Goal: Task Accomplishment & Management: Use online tool/utility

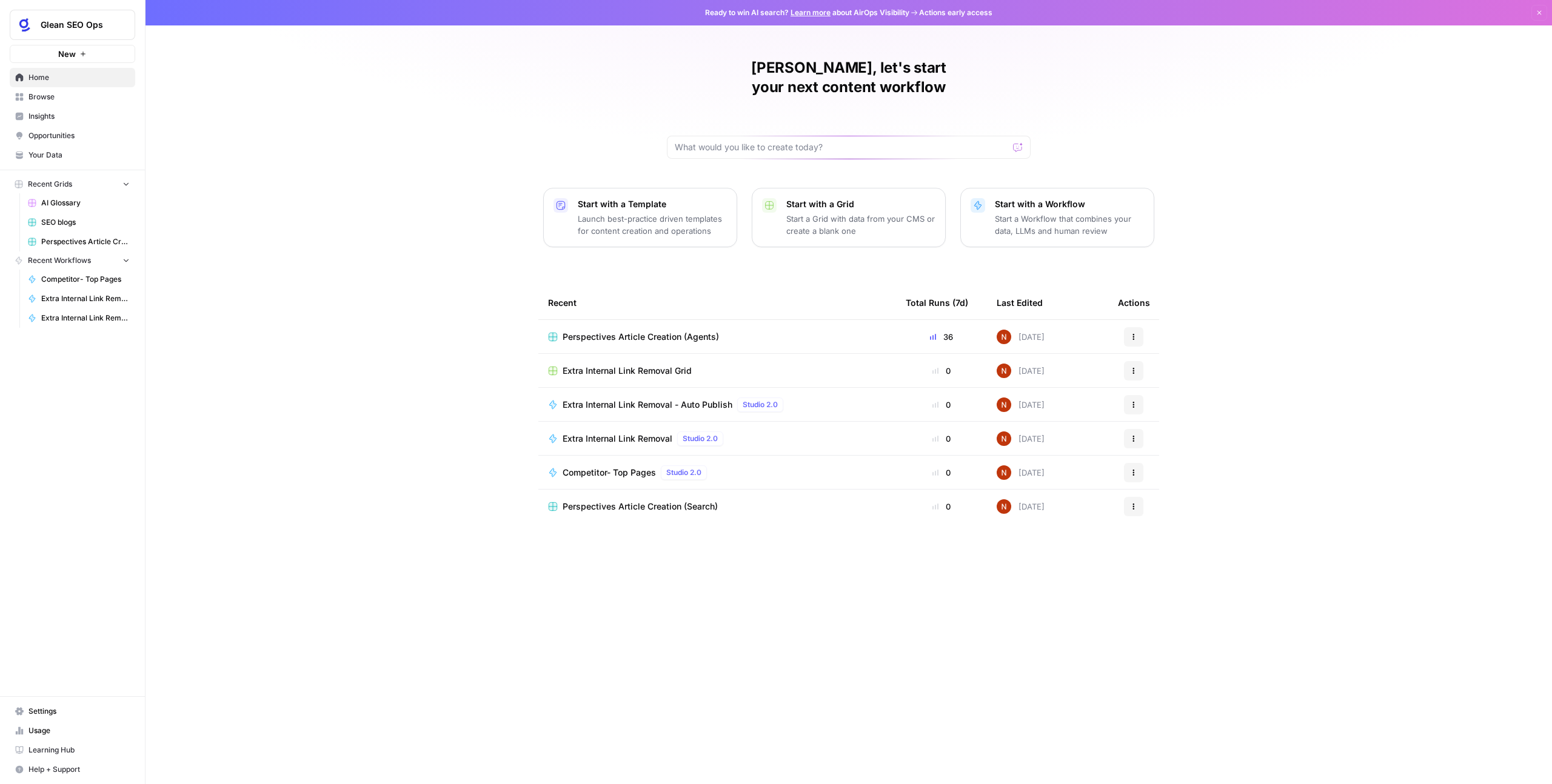
click at [700, 320] on td "Perspectives Article Creation (Agents)" at bounding box center [717, 337] width 358 height 34
click at [649, 325] on td "Perspectives Article Creation (Agents)" at bounding box center [717, 337] width 358 height 34
click at [631, 331] on span "Perspectives Article Creation (Agents)" at bounding box center [641, 337] width 157 height 12
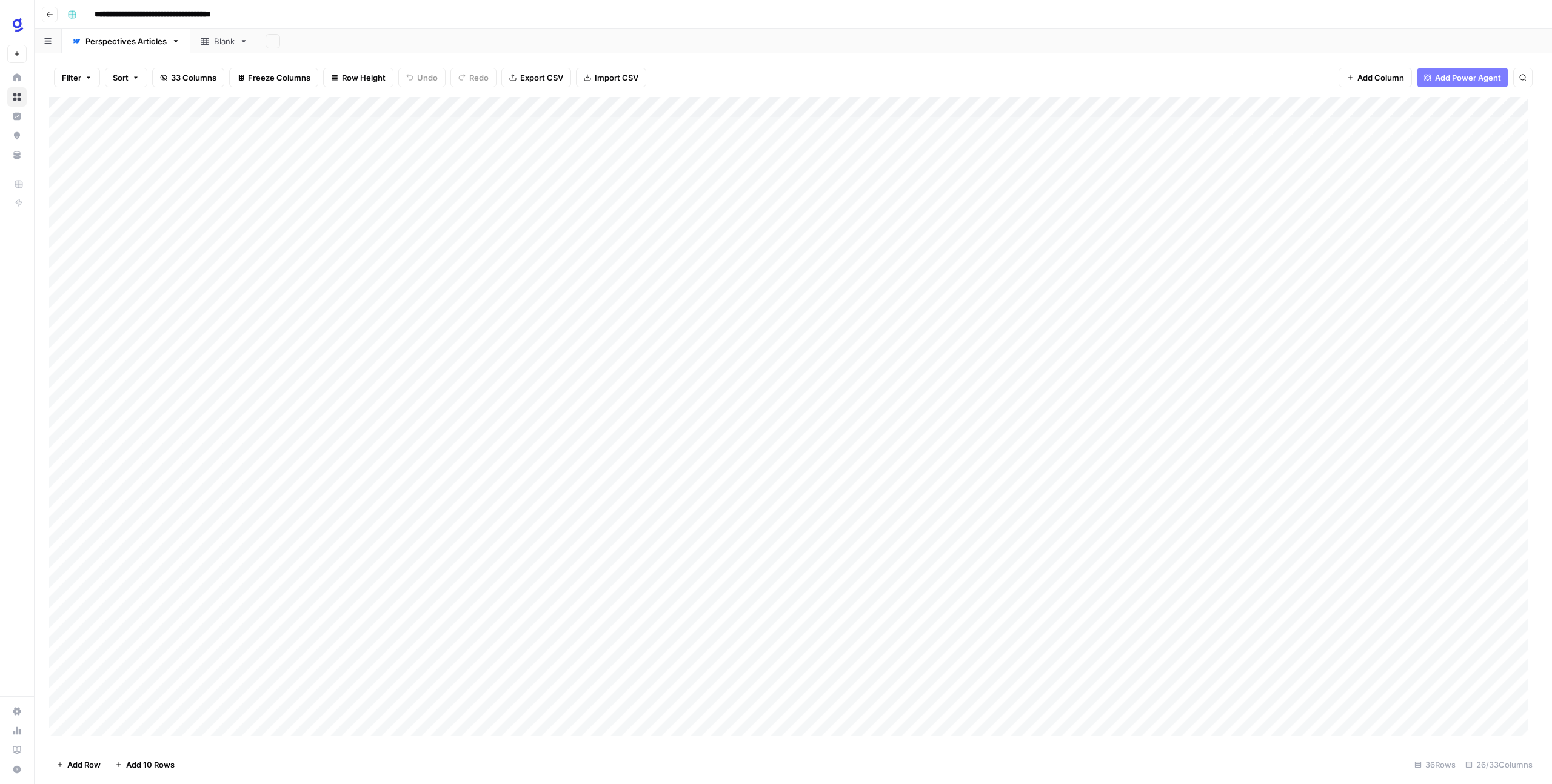
click at [53, 12] on icon "button" at bounding box center [49, 14] width 7 height 7
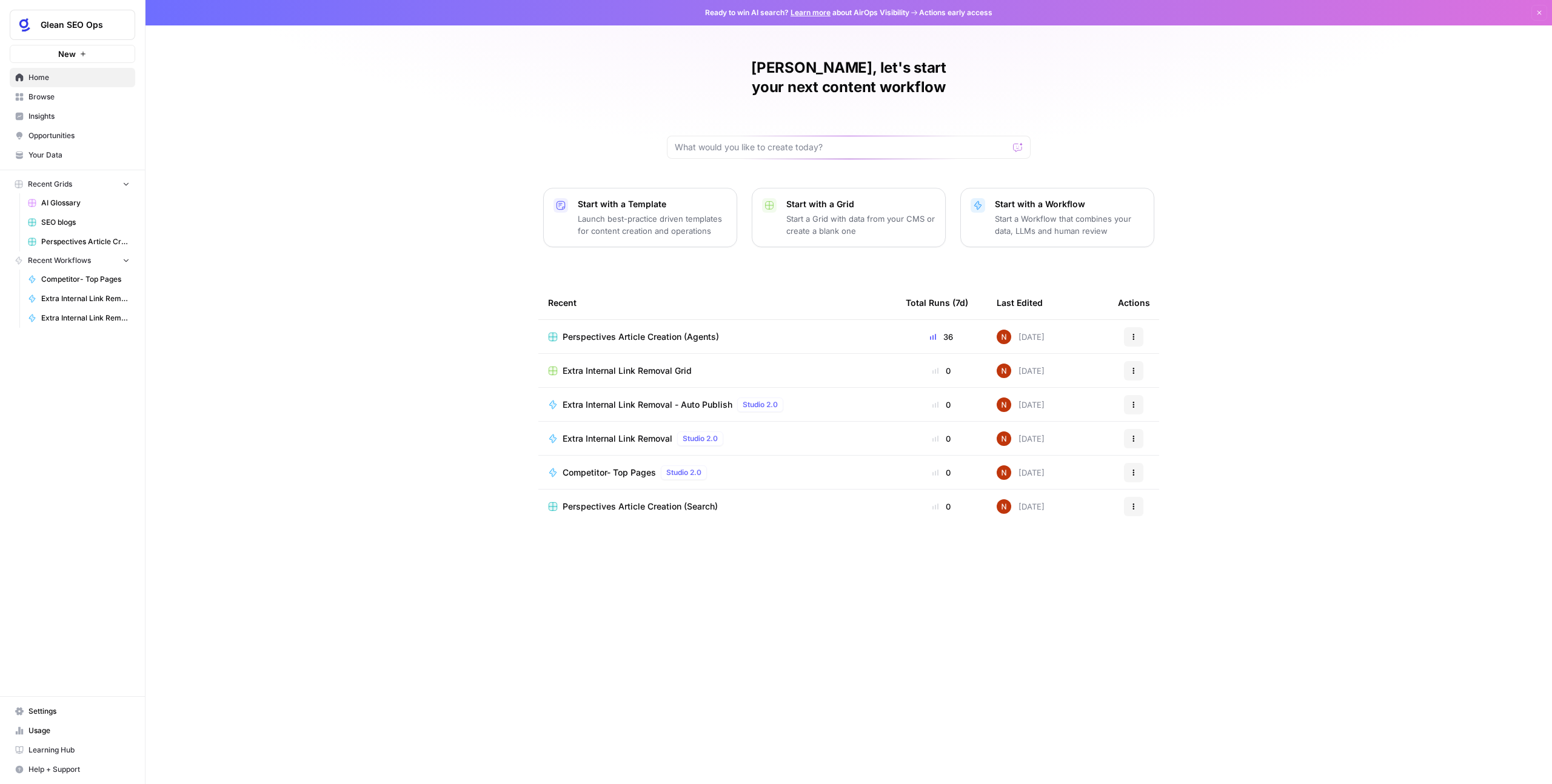
click at [725, 331] on div "Perspectives Article Creation (Agents)" at bounding box center [717, 337] width 338 height 12
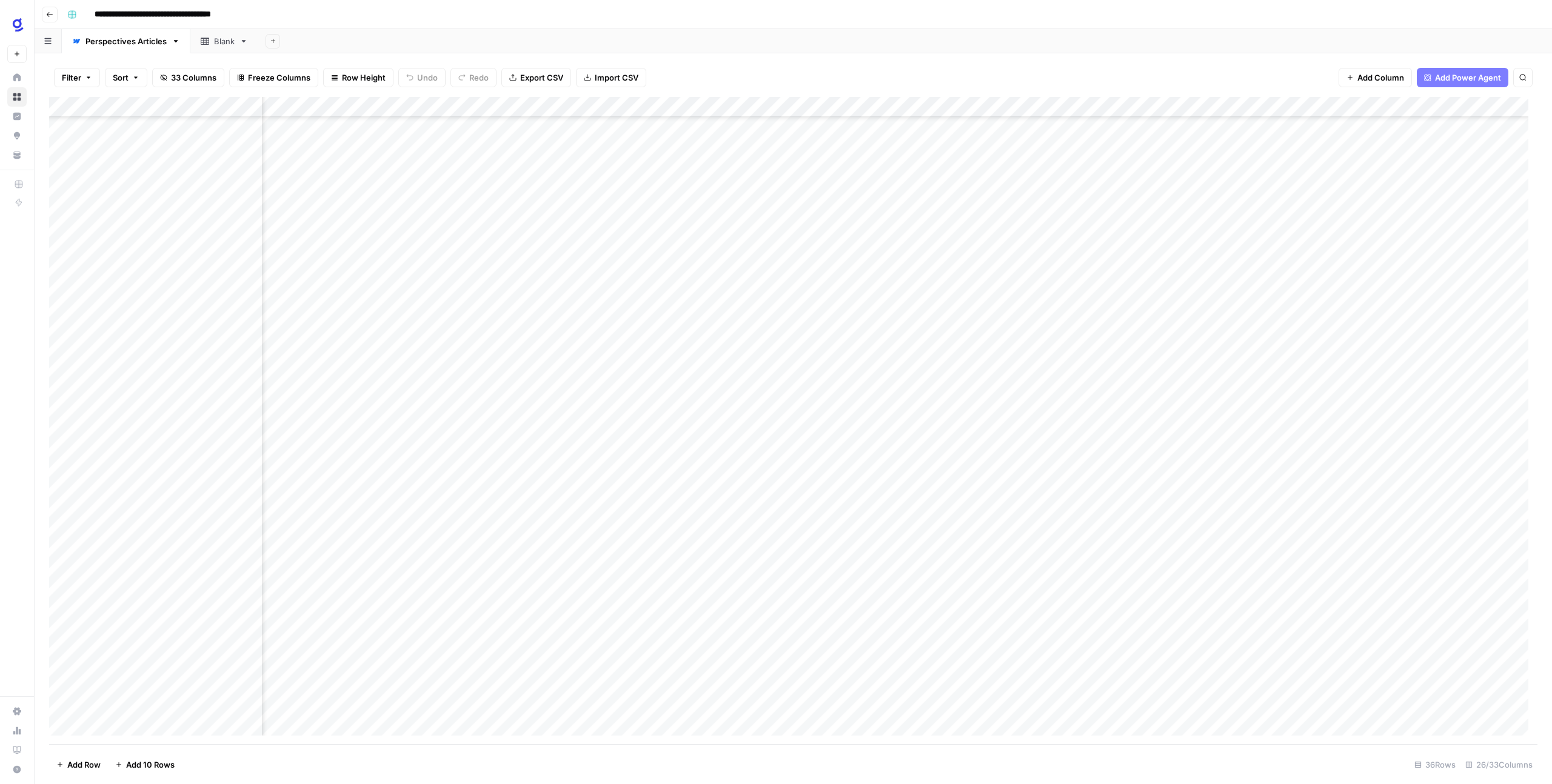
scroll to position [143, 228]
click at [543, 483] on div "Add Column" at bounding box center [793, 421] width 1489 height 648
click at [149, 483] on div "Add Column" at bounding box center [793, 421] width 1489 height 648
click at [137, 483] on div "Add Column" at bounding box center [793, 421] width 1489 height 648
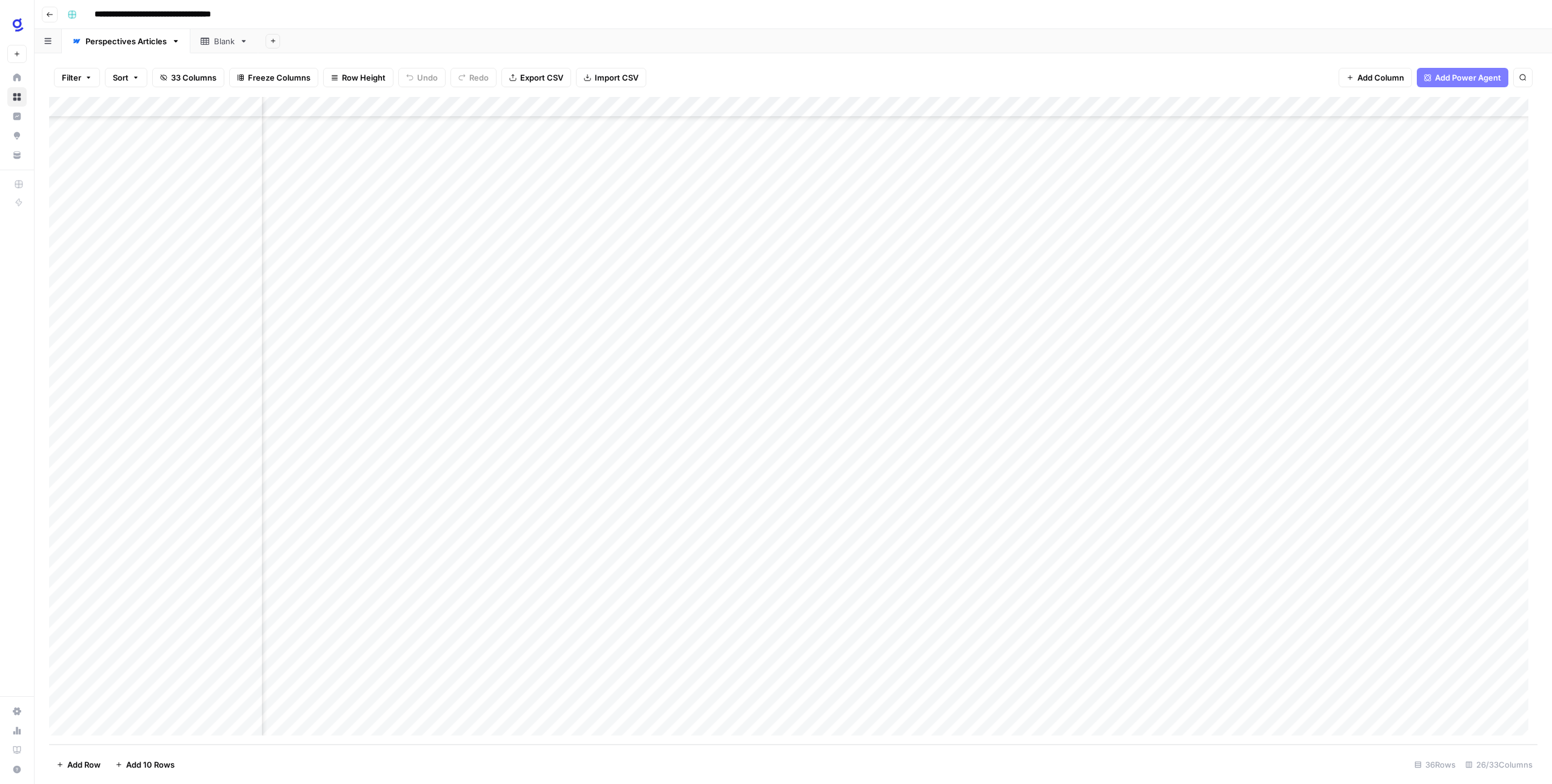
click at [137, 483] on div "Add Column" at bounding box center [793, 421] width 1489 height 648
type textarea "**********"
click at [133, 483] on div "Add Column" at bounding box center [793, 421] width 1489 height 648
paste textarea "**********"
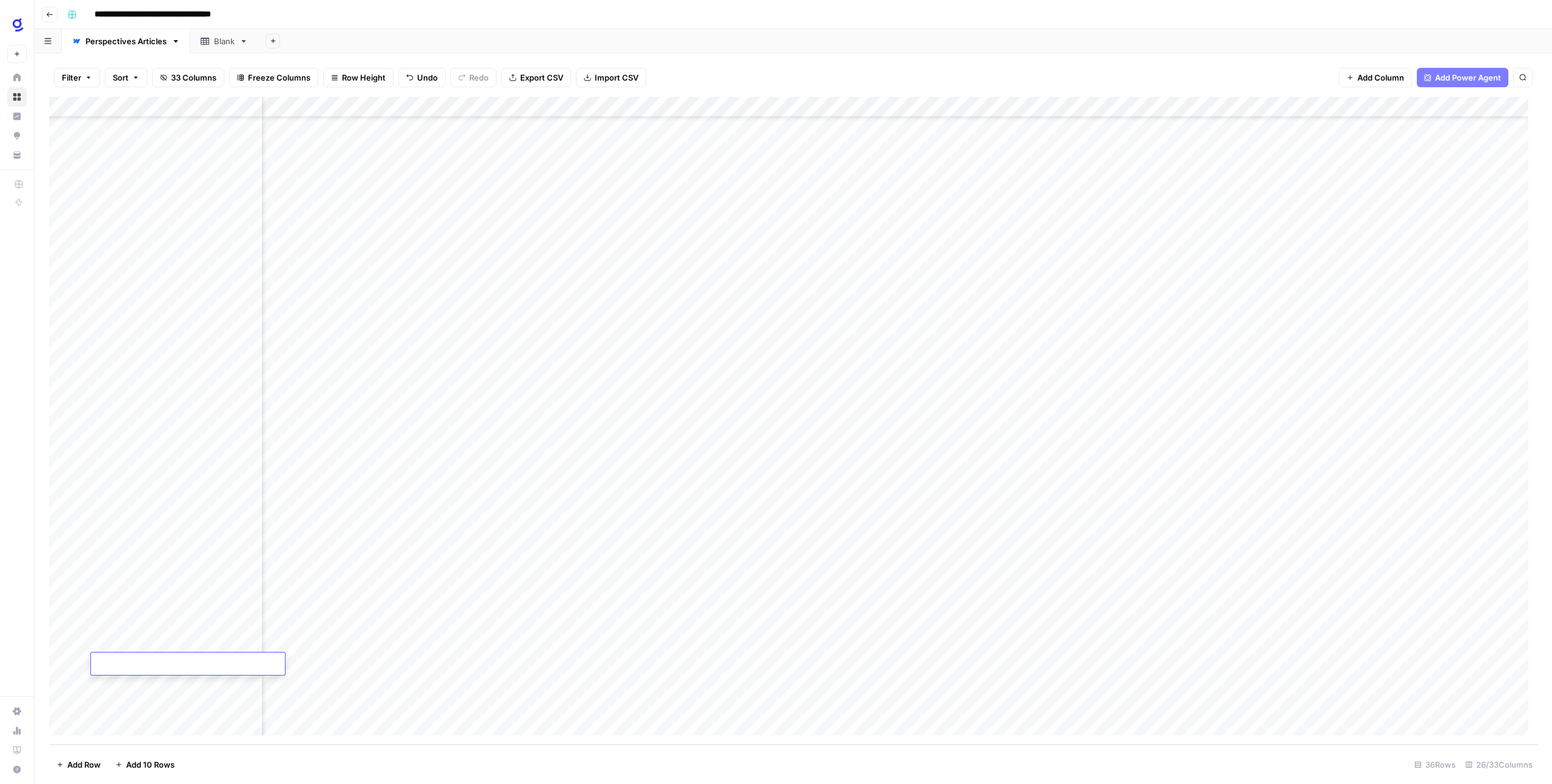
type textarea "**********"
click at [192, 483] on div "Add Column" at bounding box center [793, 421] width 1489 height 648
click at [314, 483] on div "Add Column" at bounding box center [793, 421] width 1489 height 648
click at [316, 483] on div "Add Column" at bounding box center [793, 421] width 1489 height 648
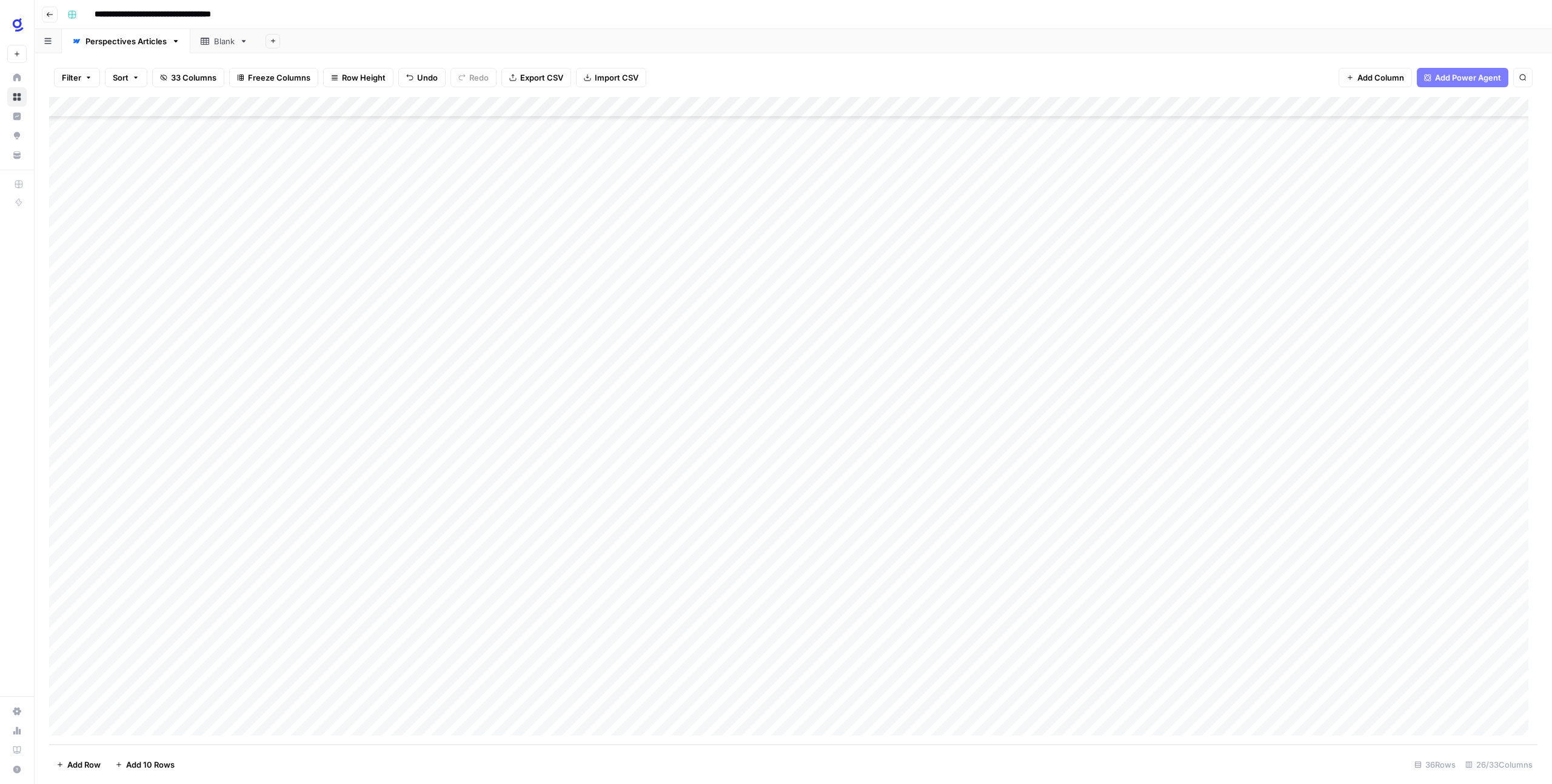
click at [320, 483] on div "Add Column" at bounding box center [793, 421] width 1489 height 648
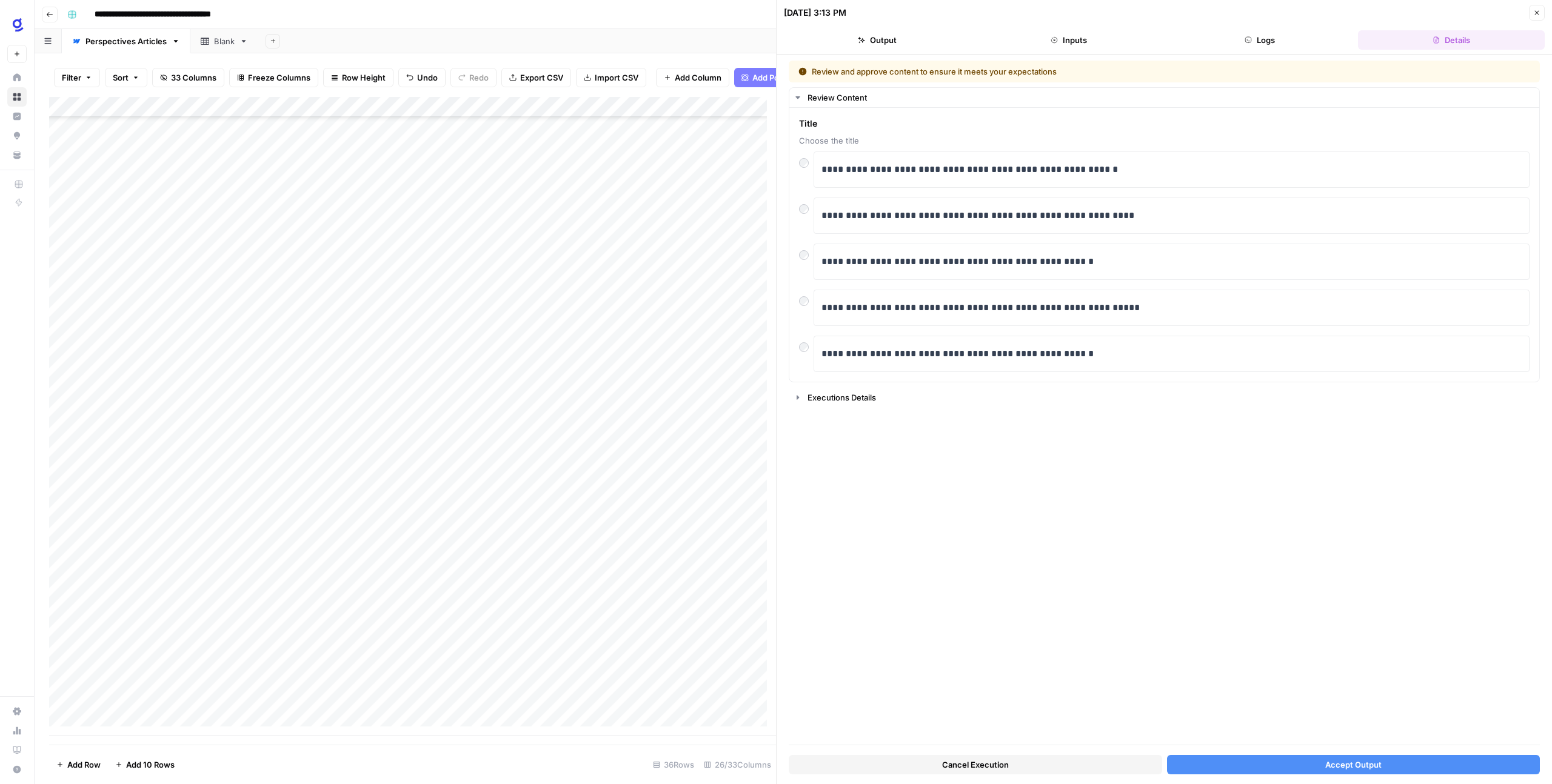
click at [891, 483] on button "Accept Output" at bounding box center [1354, 765] width 374 height 20
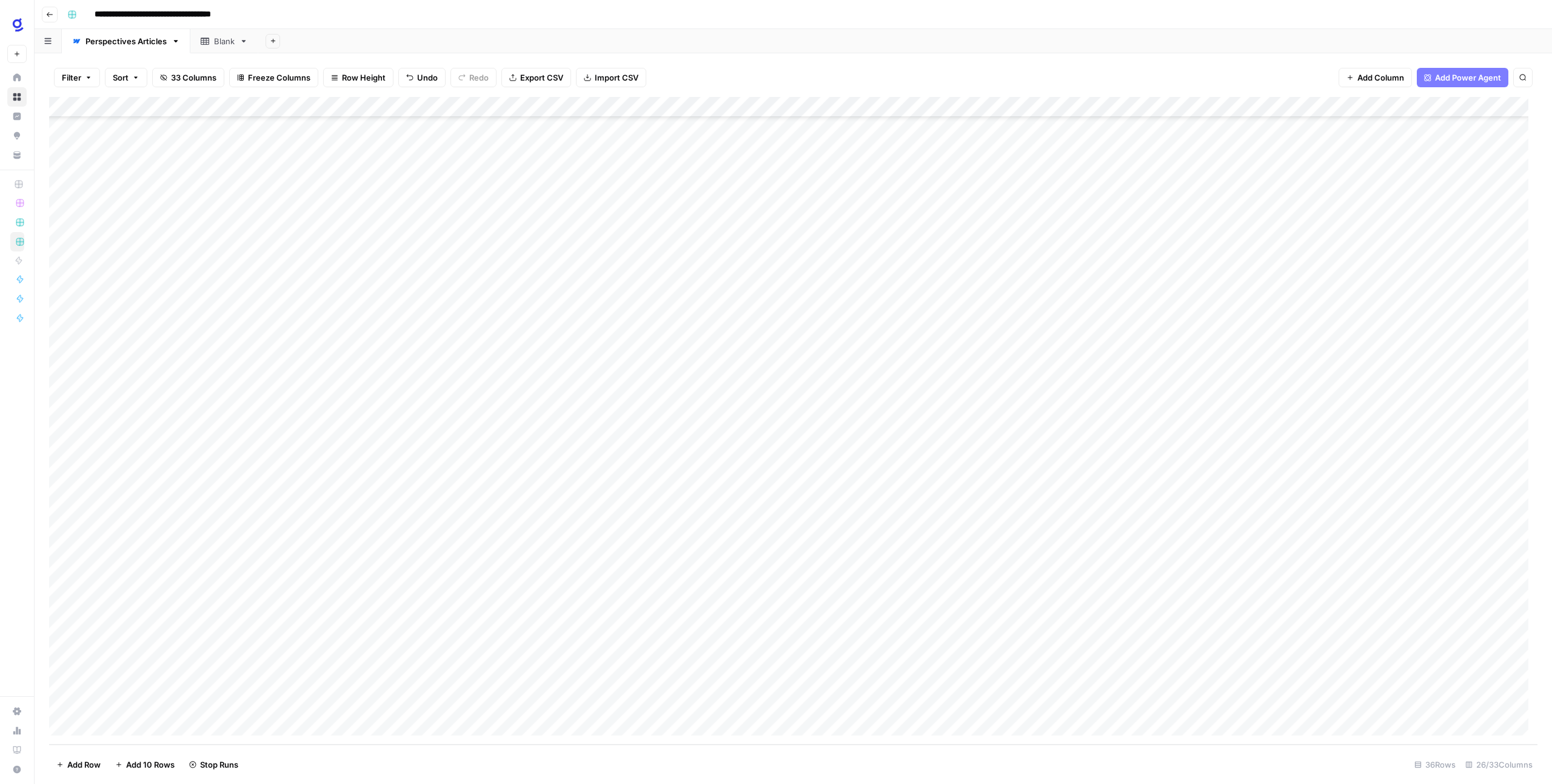
click at [338, 483] on div "Add Column" at bounding box center [793, 421] width 1489 height 648
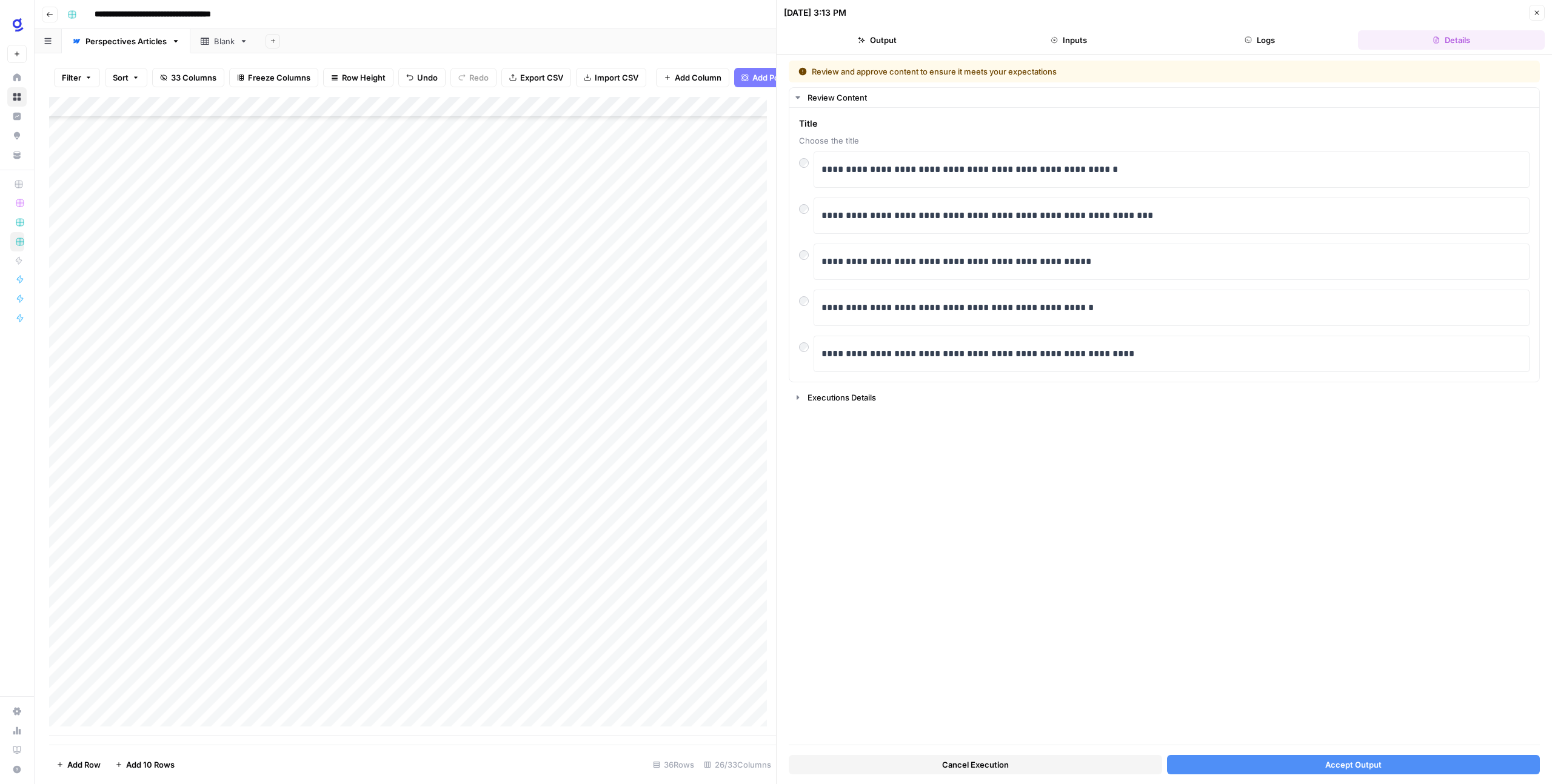
click at [891, 483] on button "Accept Output" at bounding box center [1354, 765] width 374 height 20
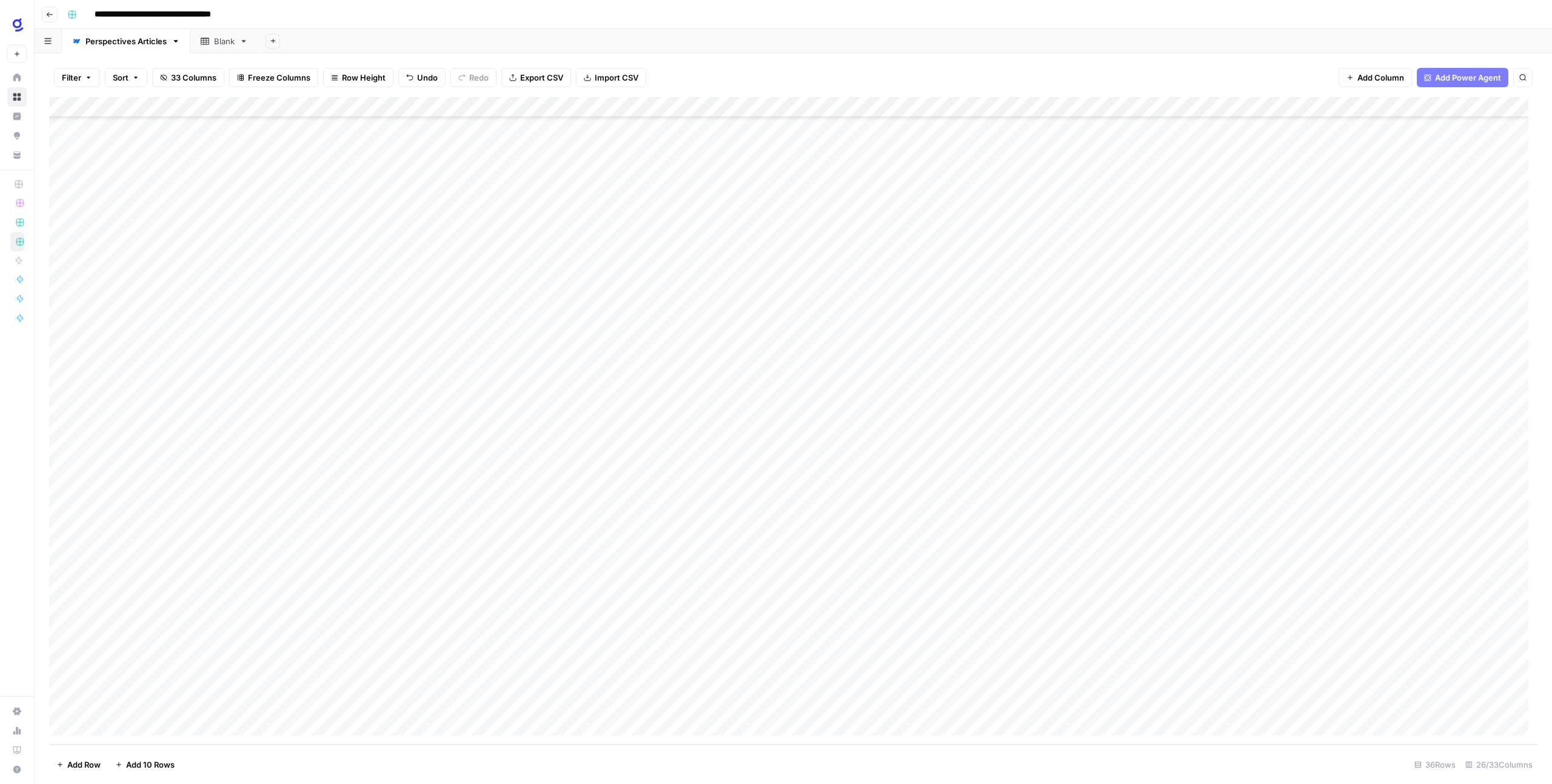
click at [647, 483] on div "Add Column" at bounding box center [793, 421] width 1489 height 648
click at [891, 483] on div "Add Column" at bounding box center [793, 421] width 1489 height 648
click at [762, 483] on div "Add Column" at bounding box center [793, 421] width 1489 height 648
click at [771, 483] on div "Add Column" at bounding box center [793, 421] width 1489 height 648
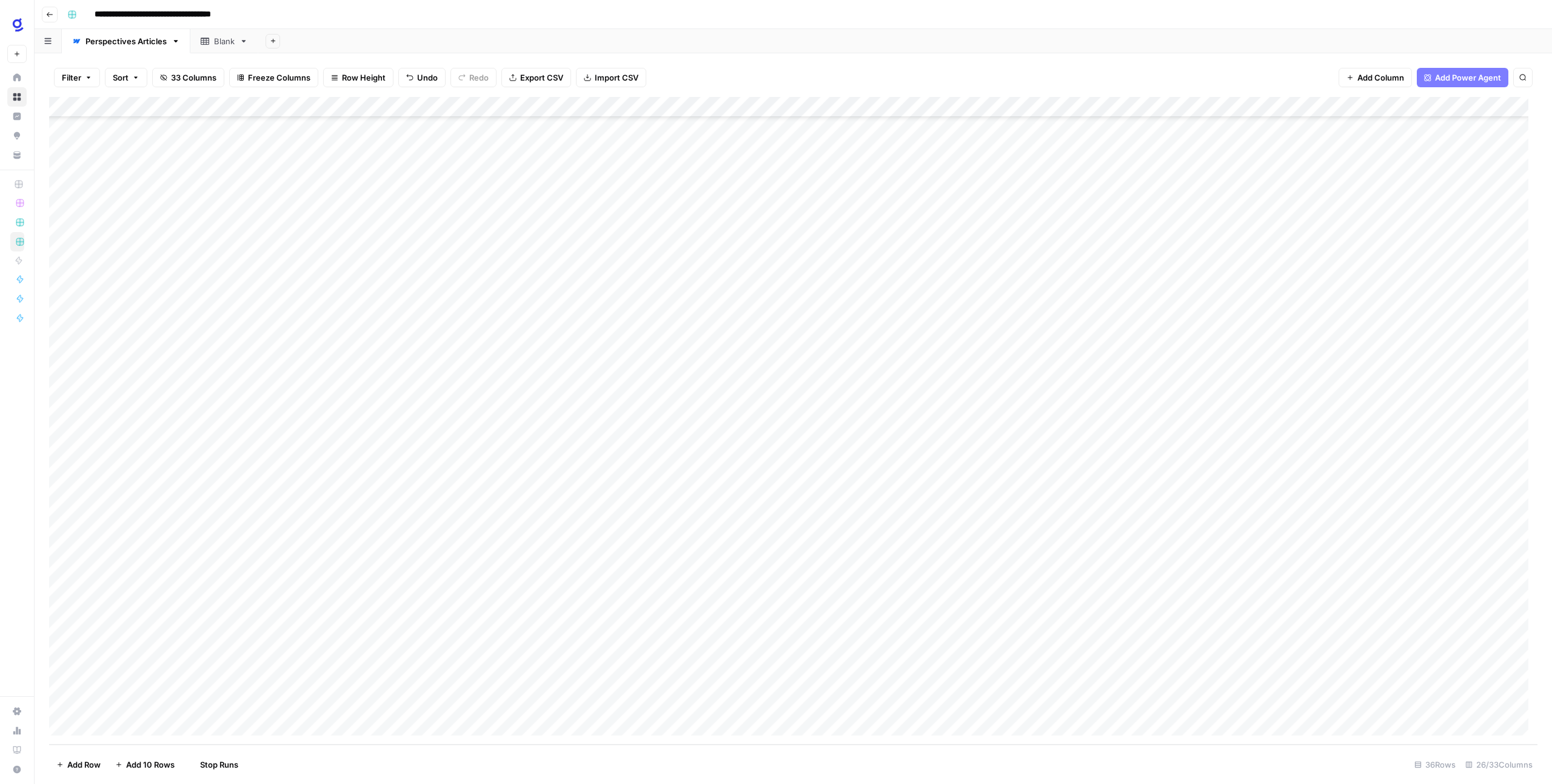
click at [766, 483] on div "Add Column" at bounding box center [793, 421] width 1489 height 648
click at [891, 483] on div "Add Column" at bounding box center [793, 421] width 1489 height 648
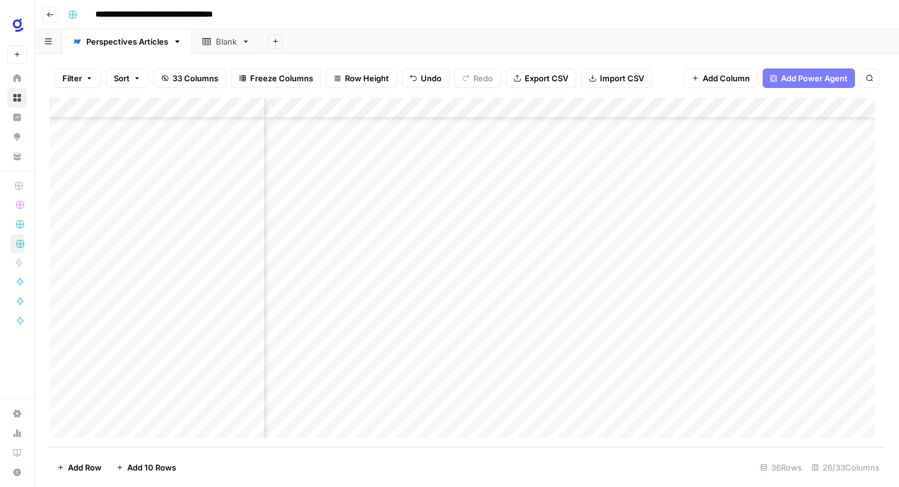
scroll to position [448, 813]
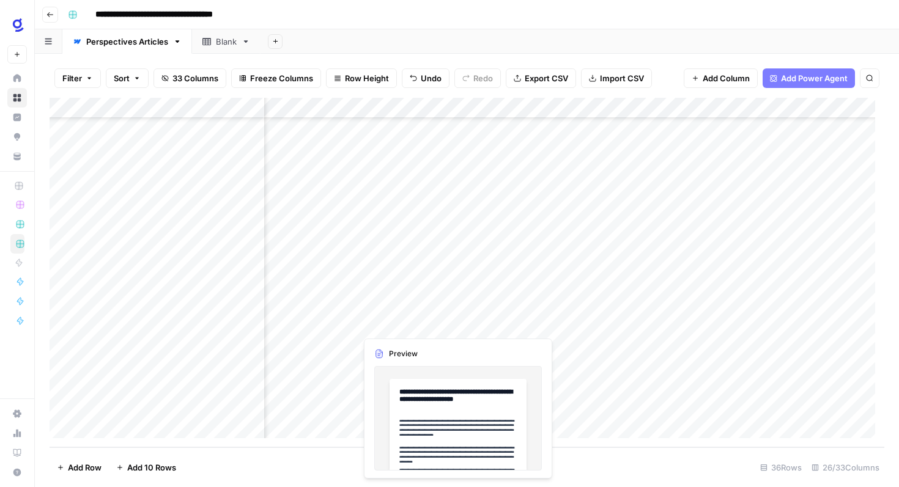
click at [426, 322] on div "Add Column" at bounding box center [467, 273] width 835 height 350
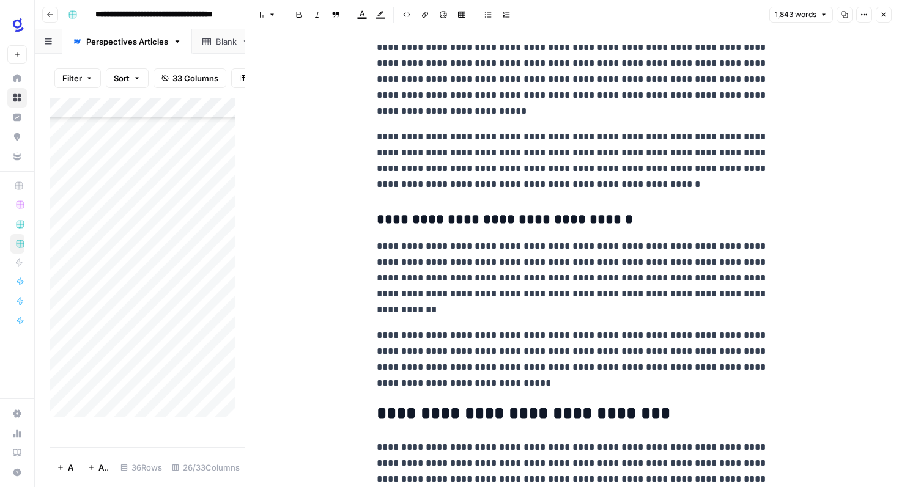
scroll to position [1643, 0]
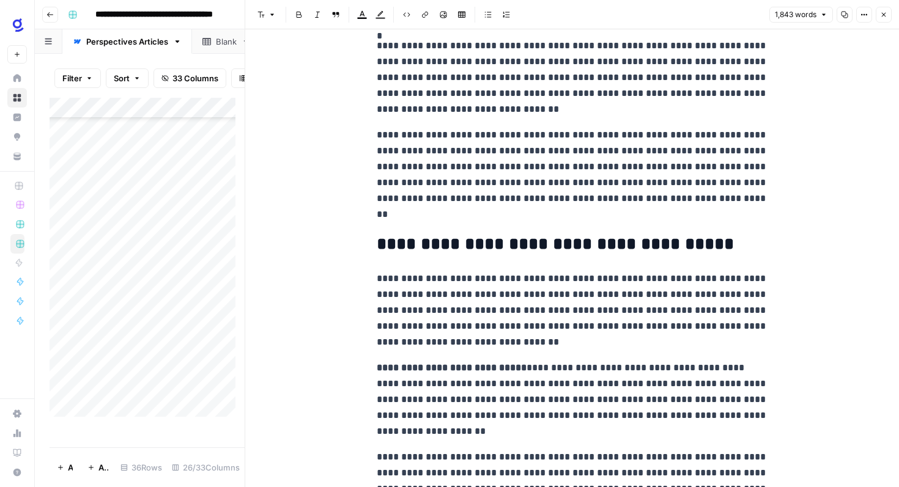
click at [881, 16] on icon "button" at bounding box center [883, 14] width 7 height 7
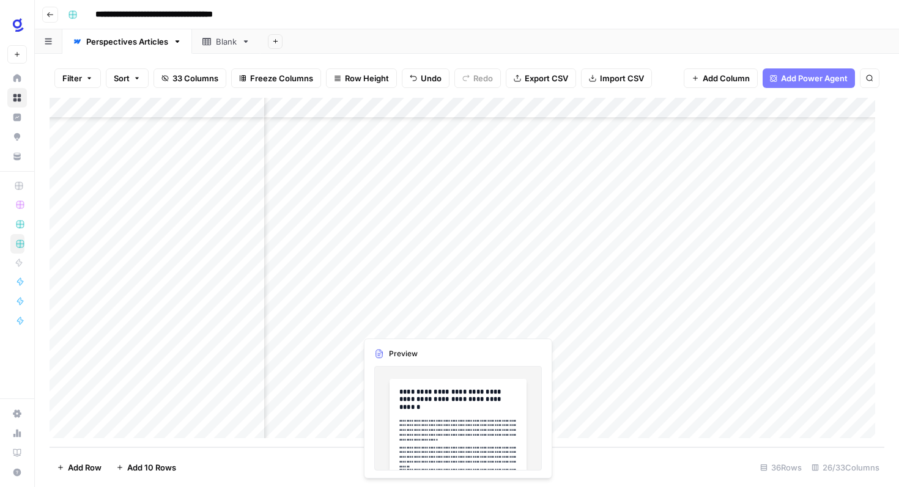
click at [404, 324] on div "Add Column" at bounding box center [467, 273] width 835 height 350
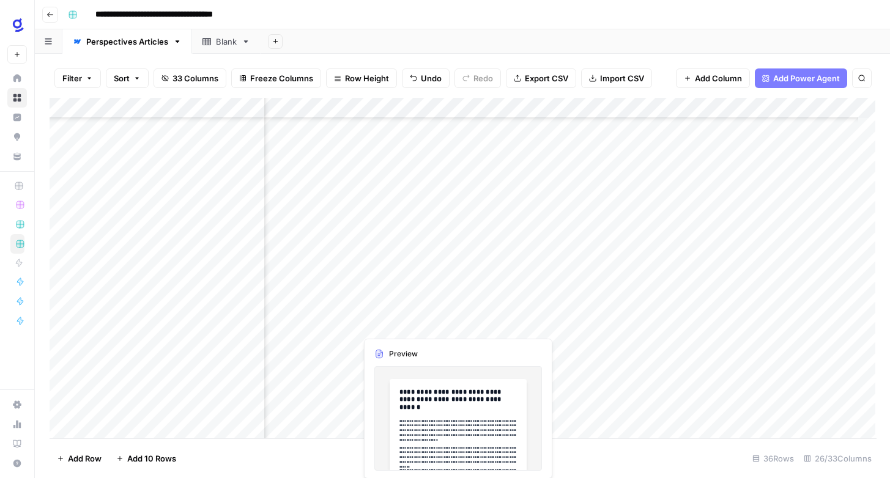
click at [404, 324] on div at bounding box center [412, 324] width 112 height 23
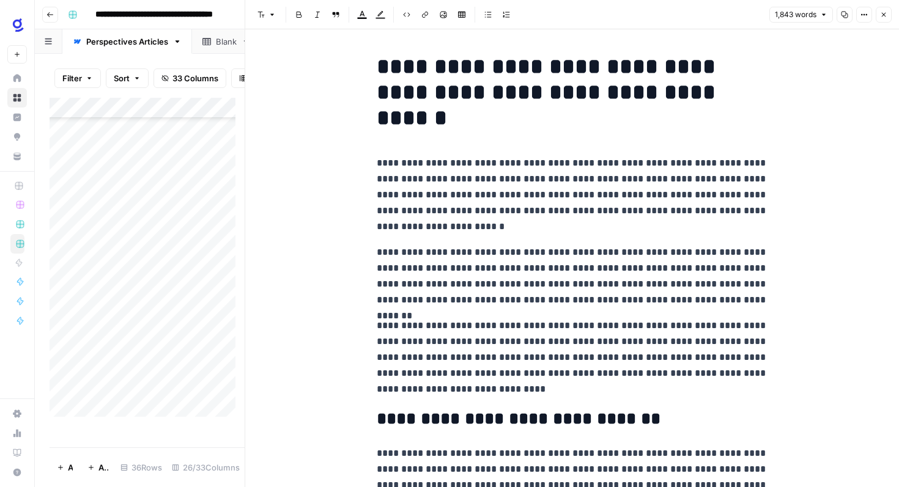
click at [884, 17] on icon "button" at bounding box center [883, 14] width 7 height 7
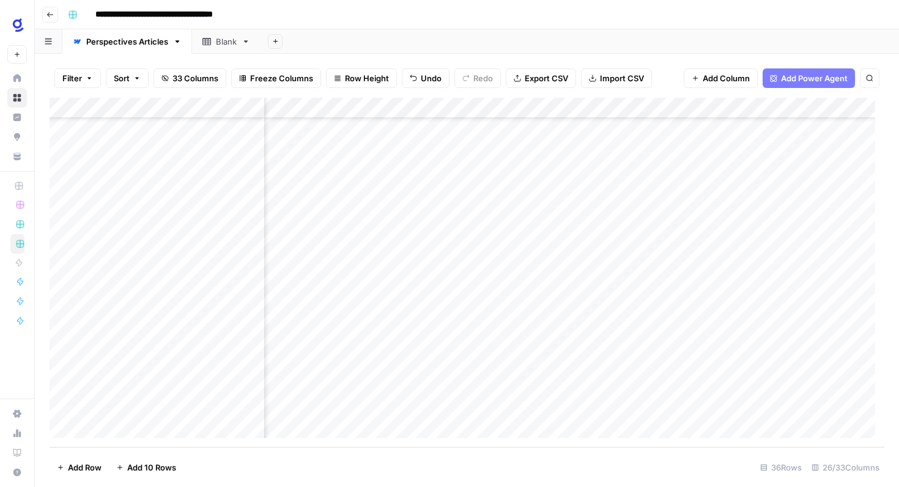
click at [412, 302] on div "Add Column" at bounding box center [467, 273] width 835 height 350
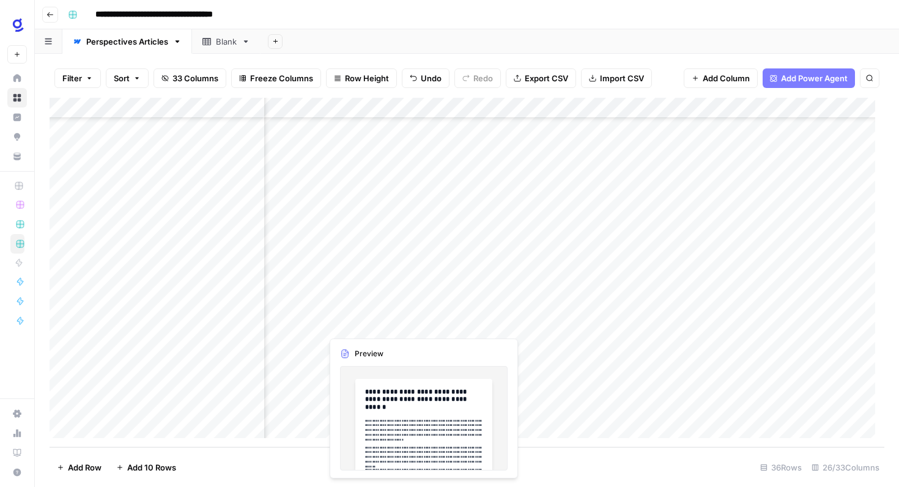
click at [396, 325] on div "Add Column" at bounding box center [467, 273] width 835 height 350
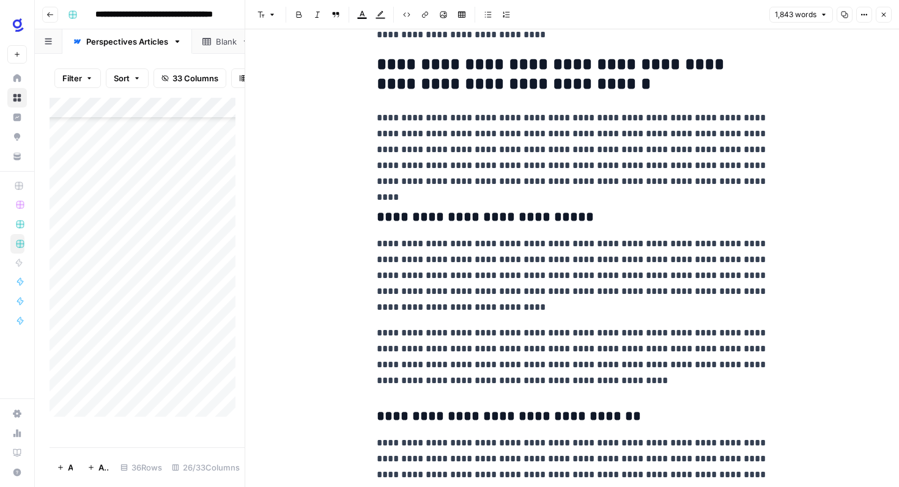
scroll to position [649, 0]
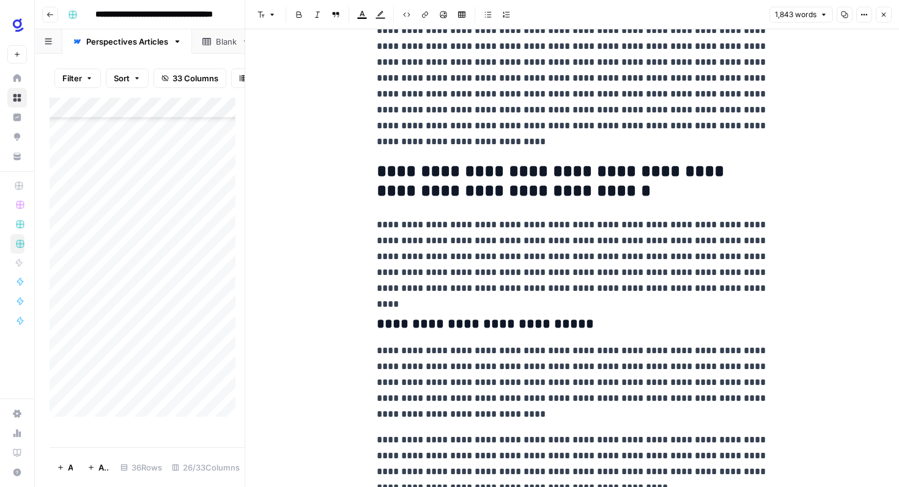
click at [447, 187] on h2 "**********" at bounding box center [572, 181] width 391 height 39
click at [266, 15] on span "Font style" at bounding box center [266, 15] width 1 height 1
click at [458, 329] on h3 "**********" at bounding box center [572, 324] width 391 height 17
click at [457, 326] on h3 "**********" at bounding box center [572, 324] width 391 height 17
click at [277, 11] on button "Font style" at bounding box center [266, 15] width 28 height 16
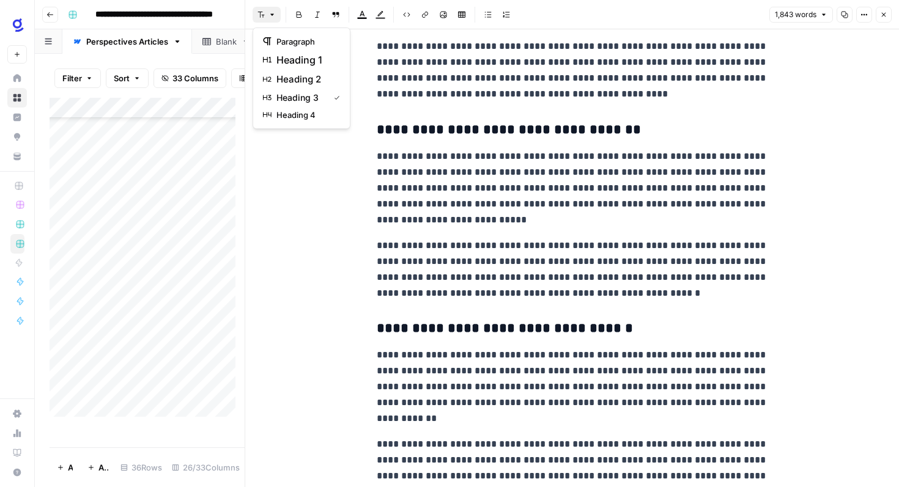
scroll to position [930, 0]
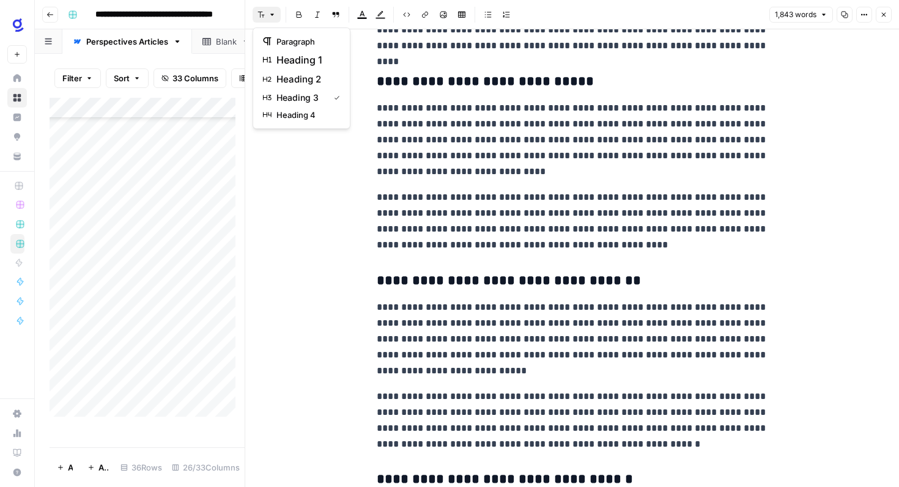
click at [405, 248] on p "**********" at bounding box center [572, 222] width 391 height 64
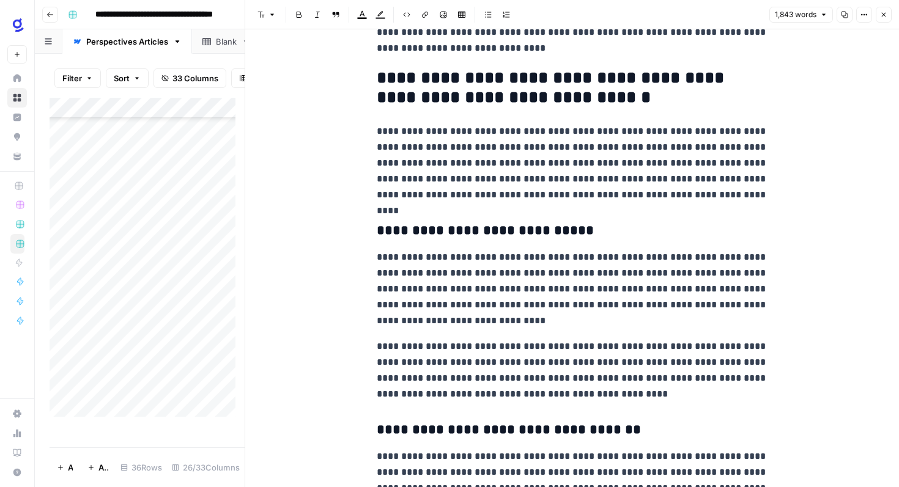
scroll to position [709, 0]
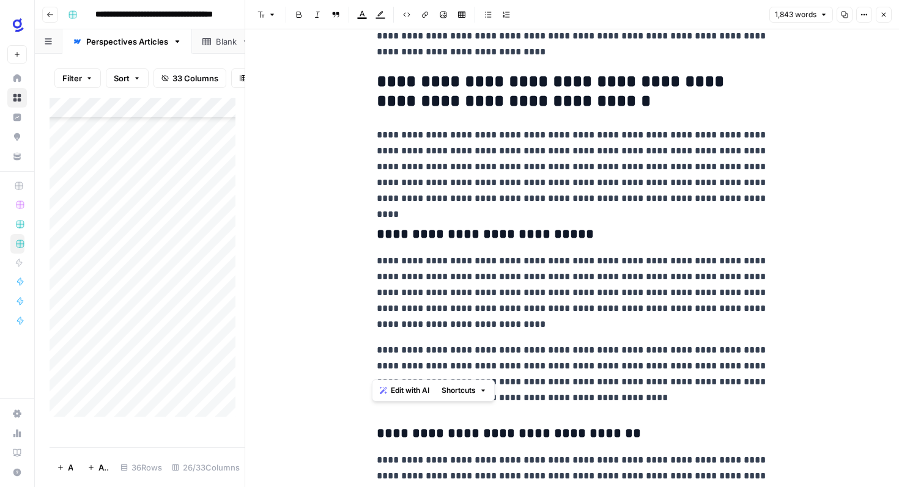
drag, startPoint x: 375, startPoint y: 264, endPoint x: 537, endPoint y: 363, distance: 189.9
click at [595, 357] on p "**********" at bounding box center [572, 374] width 391 height 64
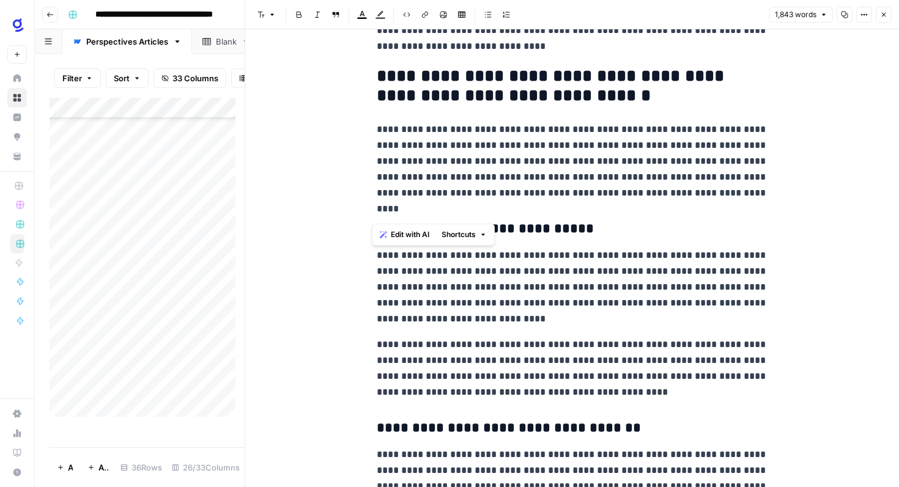
scroll to position [743, 0]
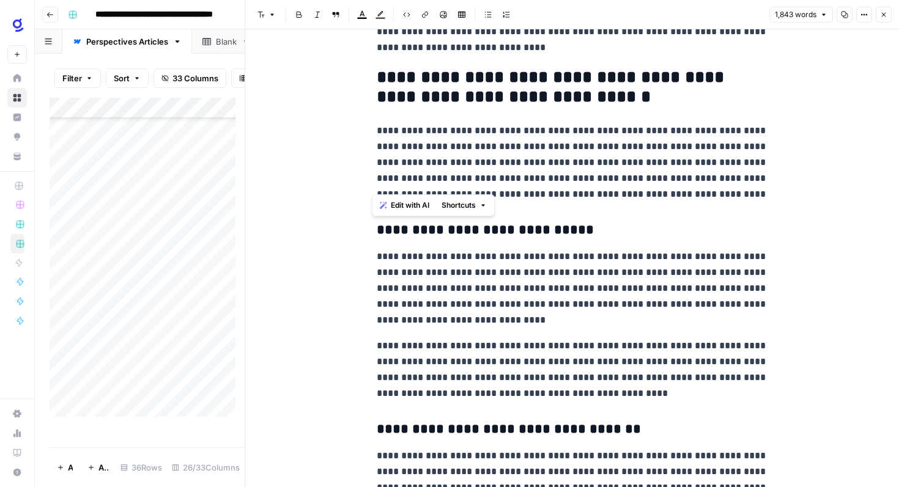
drag, startPoint x: 470, startPoint y: 356, endPoint x: 372, endPoint y: 236, distance: 154.3
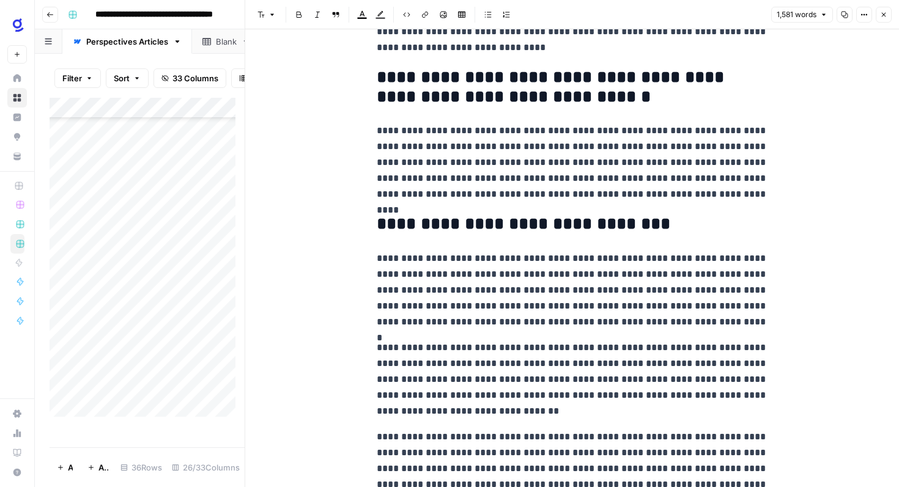
click at [399, 226] on h2 "**********" at bounding box center [572, 225] width 391 height 20
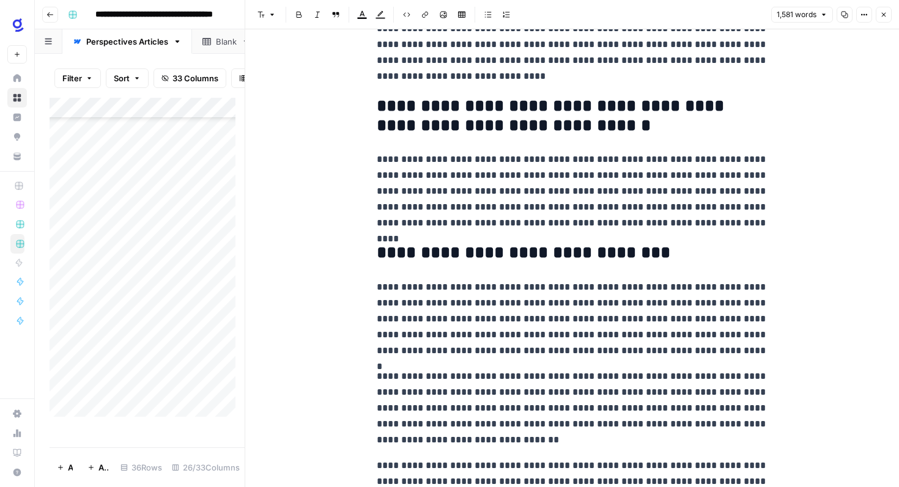
click at [391, 110] on h2 "**********" at bounding box center [572, 116] width 391 height 39
click at [252, 14] on header "Font style Bold Italic Block quote Text color Highlight color Code block Link I…" at bounding box center [572, 14] width 654 height 29
click at [264, 13] on icon "button" at bounding box center [260, 14] width 7 height 7
click at [428, 256] on h2 "**********" at bounding box center [572, 253] width 391 height 20
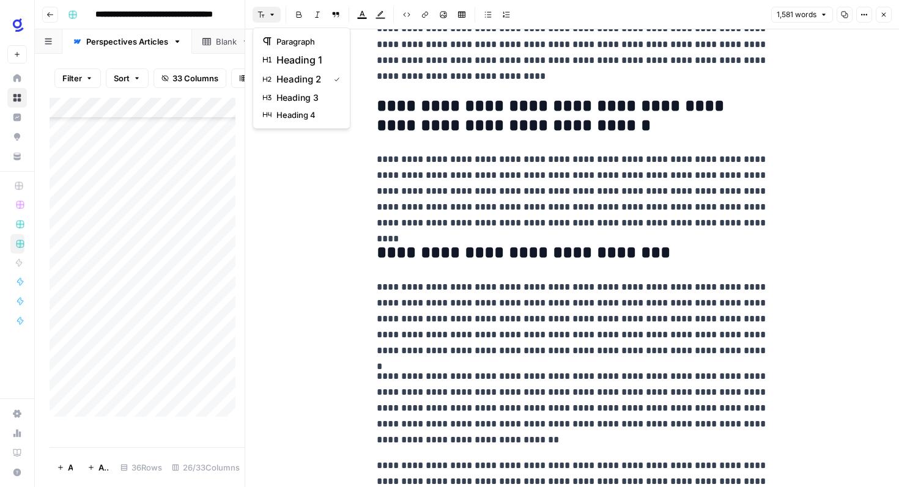
click at [265, 12] on button "Font style" at bounding box center [266, 15] width 28 height 16
click at [294, 98] on span "heading 3" at bounding box center [305, 98] width 59 height 12
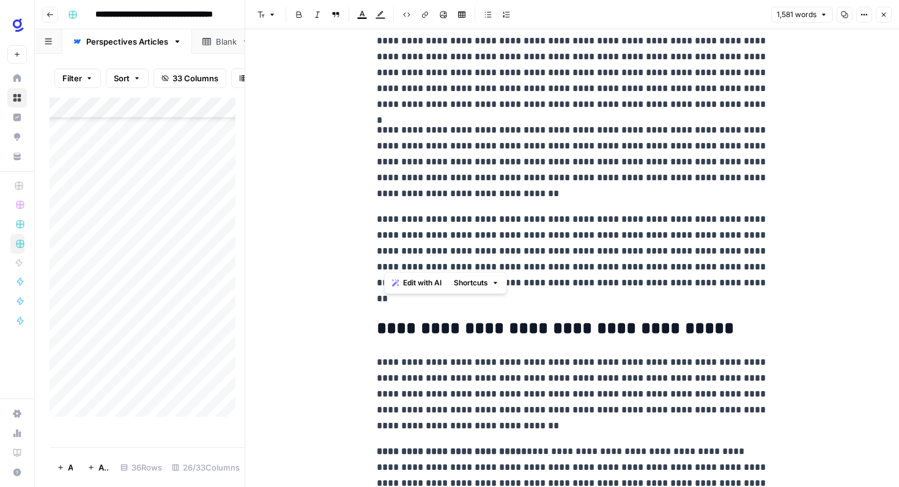
scroll to position [1184, 0]
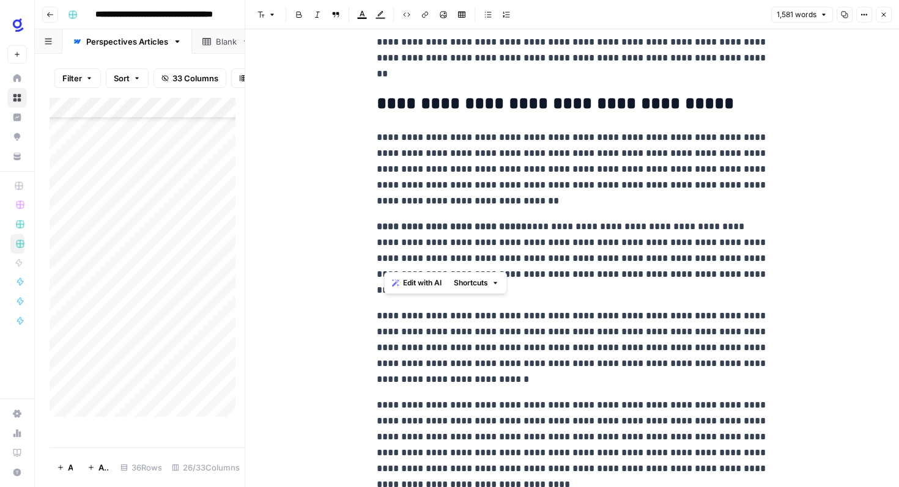
click at [437, 97] on h2 "**********" at bounding box center [572, 104] width 391 height 20
click at [257, 17] on icon "button" at bounding box center [260, 14] width 7 height 7
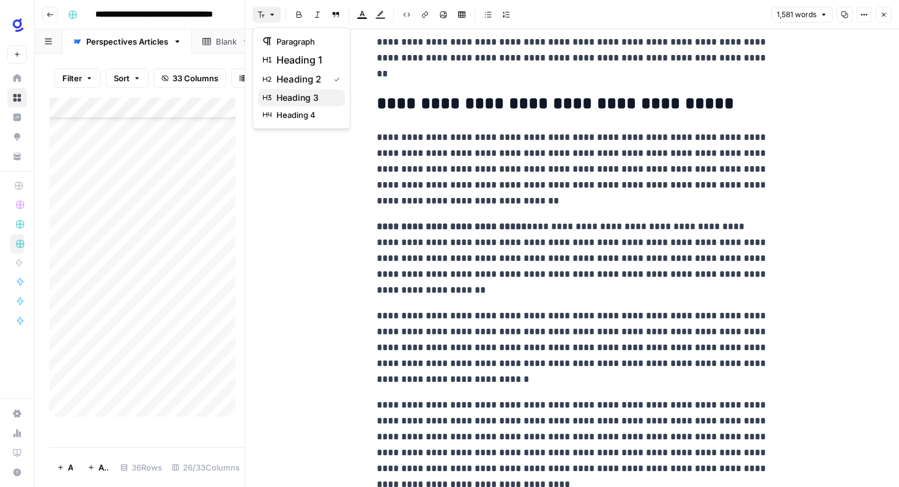
click at [284, 97] on span "heading 3" at bounding box center [305, 98] width 59 height 12
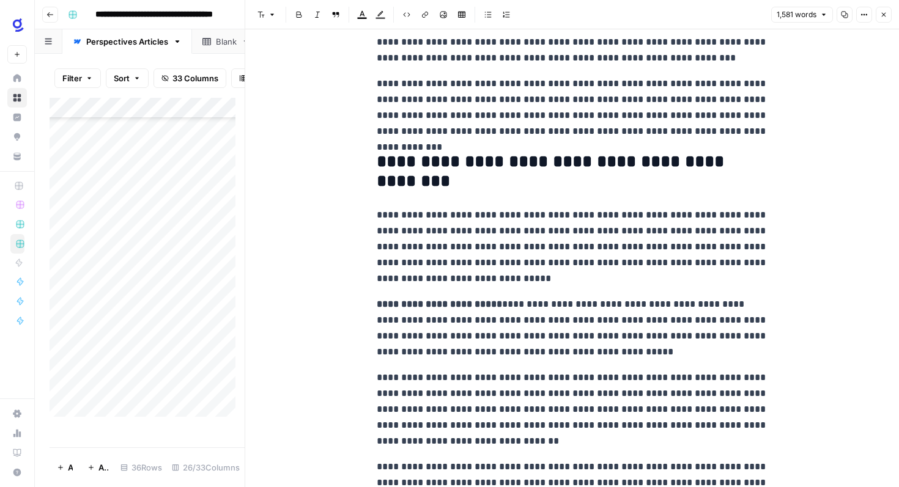
scroll to position [1900, 0]
click at [429, 171] on h2 "**********" at bounding box center [572, 171] width 391 height 39
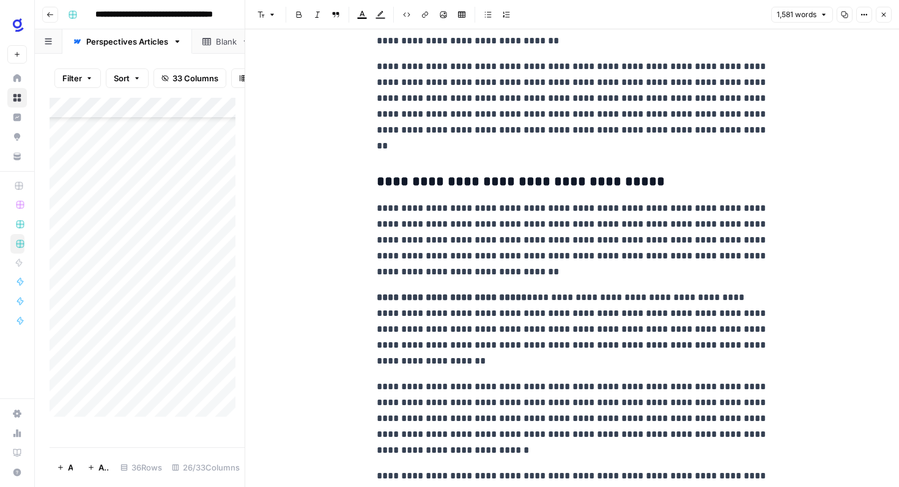
scroll to position [1570, 0]
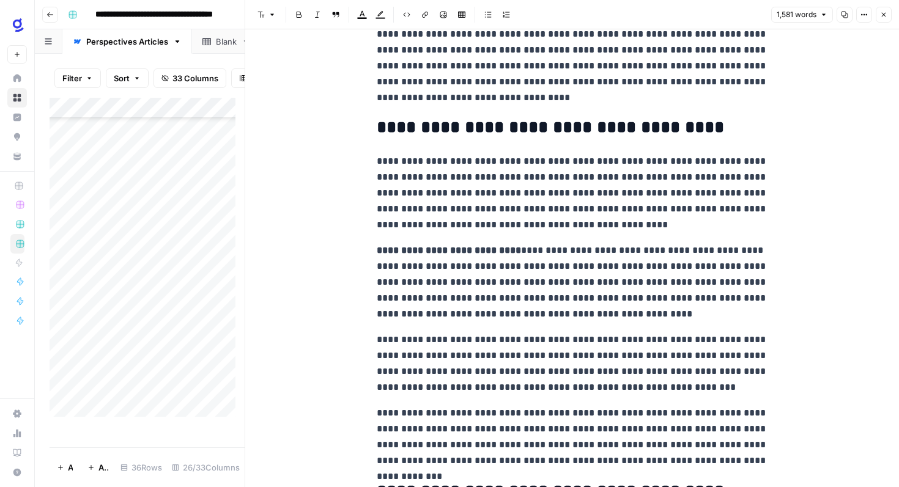
click at [416, 126] on h2 "**********" at bounding box center [572, 128] width 391 height 20
click at [270, 12] on icon "button" at bounding box center [271, 14] width 7 height 7
click at [291, 90] on button "heading 3" at bounding box center [301, 97] width 87 height 17
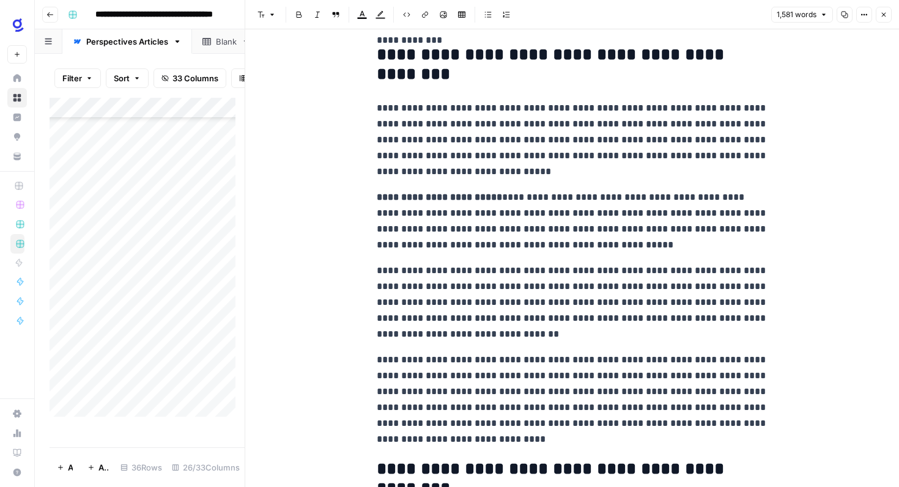
scroll to position [2008, 0]
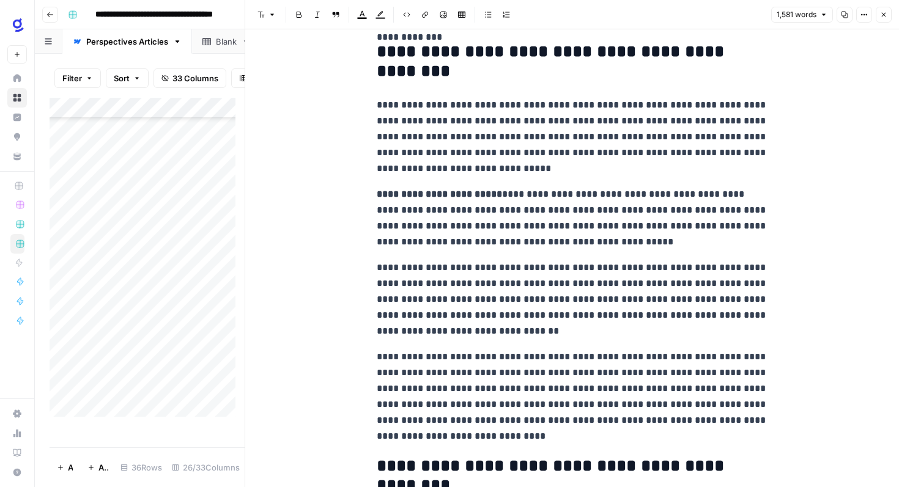
click at [412, 64] on h2 "**********" at bounding box center [572, 61] width 391 height 39
click at [268, 7] on button "Font style" at bounding box center [266, 15] width 28 height 16
click at [289, 102] on span "heading 3" at bounding box center [305, 98] width 59 height 12
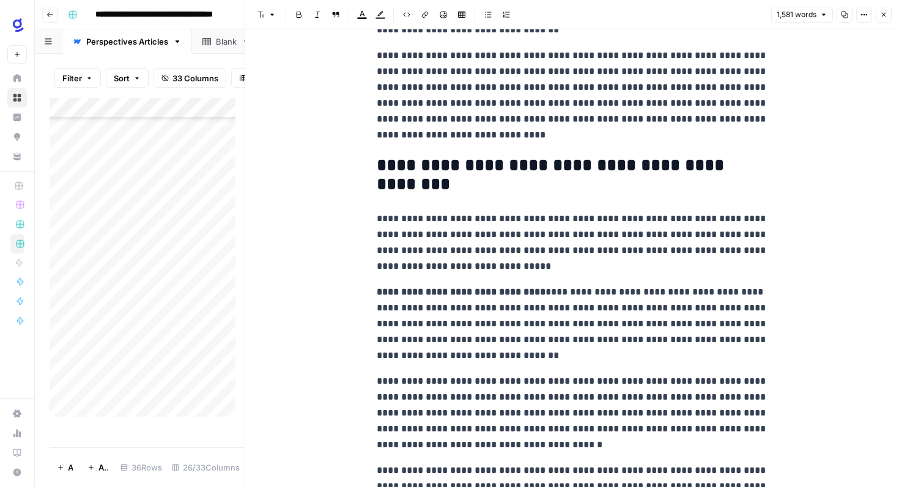
scroll to position [2283, 0]
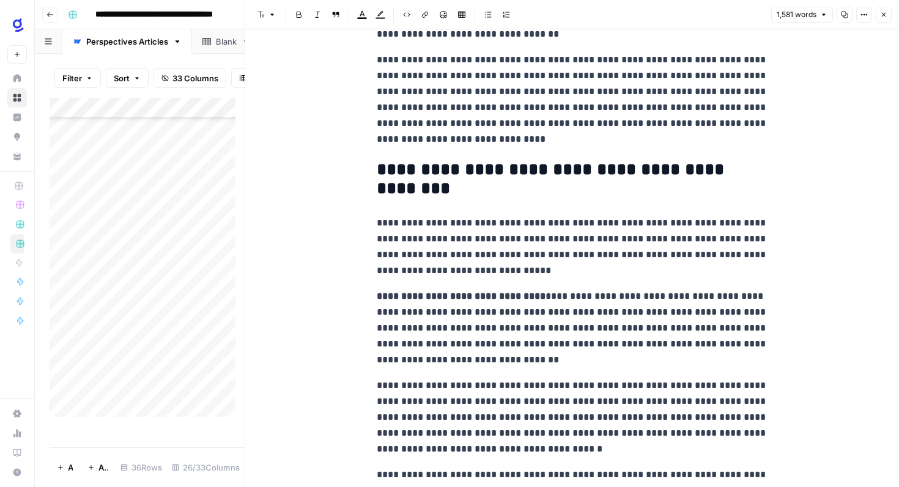
click at [405, 172] on h2 "**********" at bounding box center [572, 179] width 391 height 39
click at [259, 8] on button "Font style" at bounding box center [266, 15] width 28 height 16
click at [311, 94] on span "heading 3" at bounding box center [305, 98] width 59 height 12
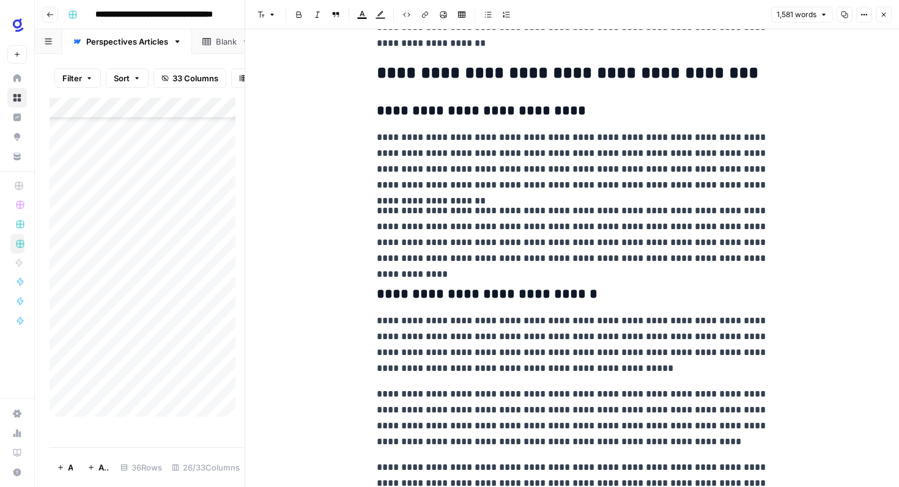
scroll to position [2757, 0]
click at [443, 81] on h2 "**********" at bounding box center [572, 74] width 391 height 20
click at [271, 12] on icon "button" at bounding box center [271, 14] width 7 height 7
click at [424, 115] on h3 "**********" at bounding box center [572, 111] width 391 height 17
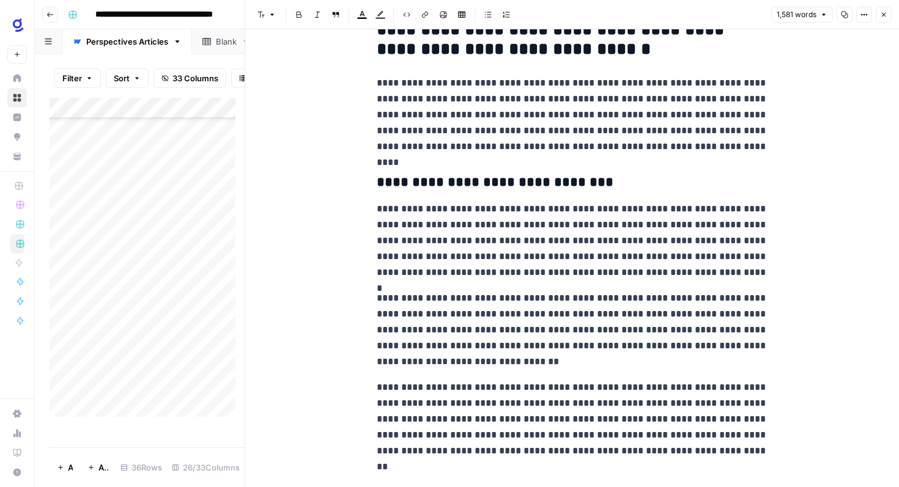
scroll to position [325, 0]
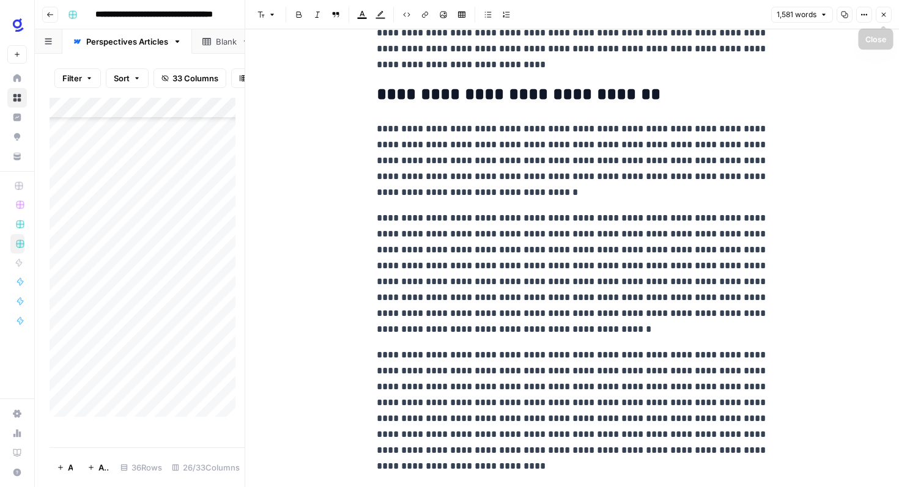
click at [879, 15] on button "Close" at bounding box center [883, 15] width 16 height 16
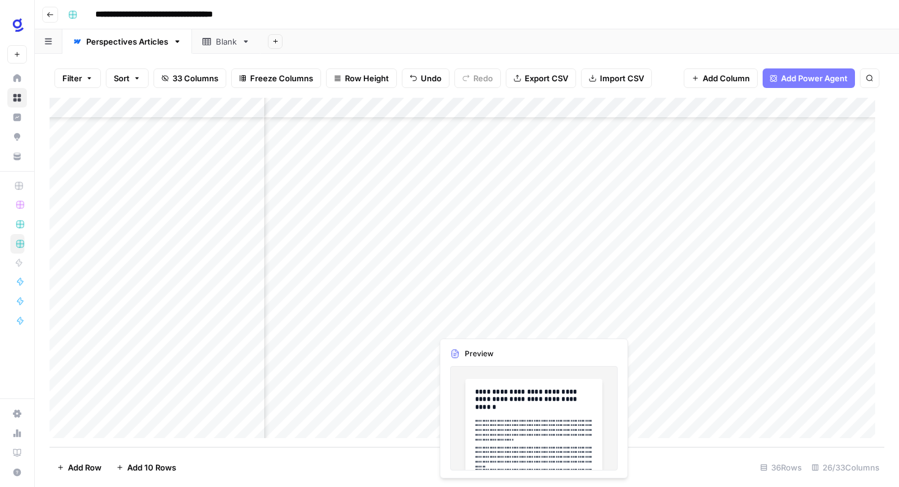
click at [474, 328] on div "Add Column" at bounding box center [467, 273] width 835 height 350
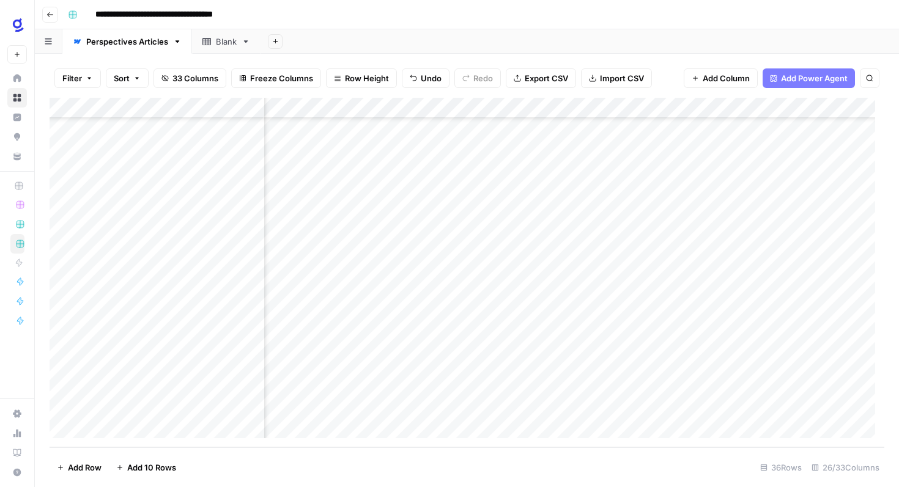
click at [462, 323] on div "Add Column" at bounding box center [467, 273] width 835 height 350
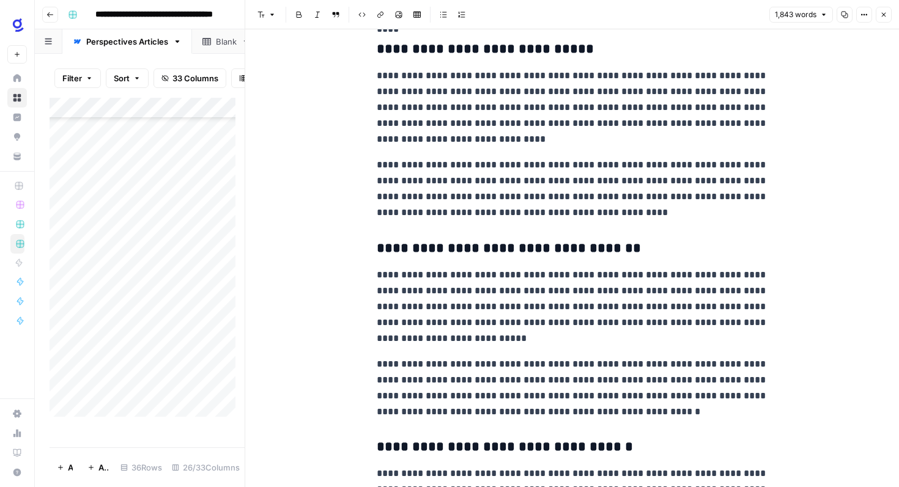
scroll to position [512, 0]
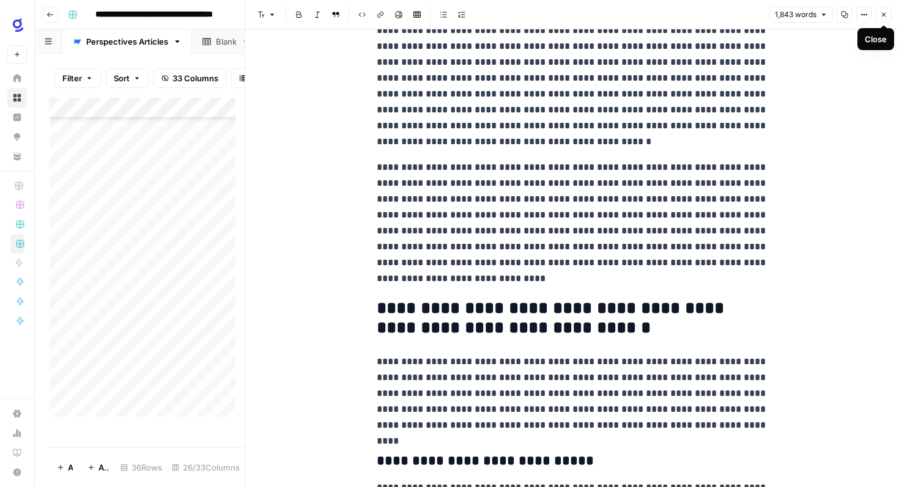
click at [880, 11] on icon "button" at bounding box center [883, 14] width 7 height 7
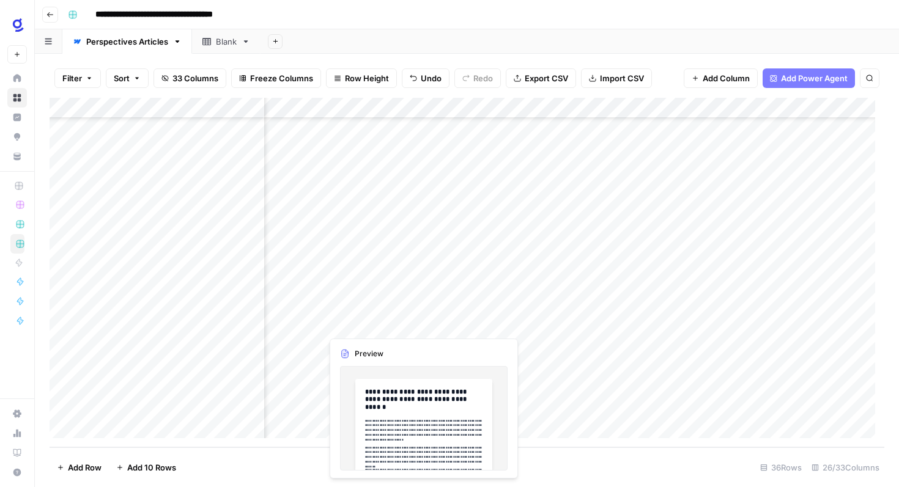
click at [377, 323] on div "Add Column" at bounding box center [467, 273] width 835 height 350
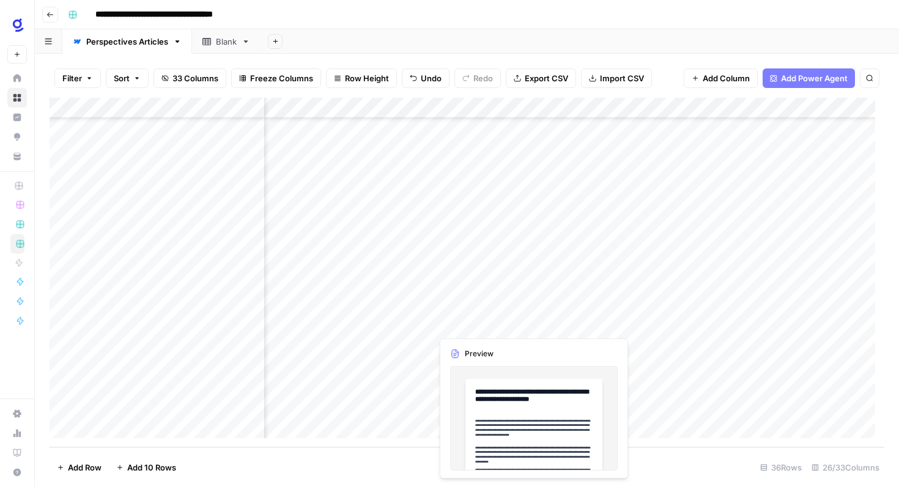
click at [484, 328] on div "Add Column" at bounding box center [467, 273] width 835 height 350
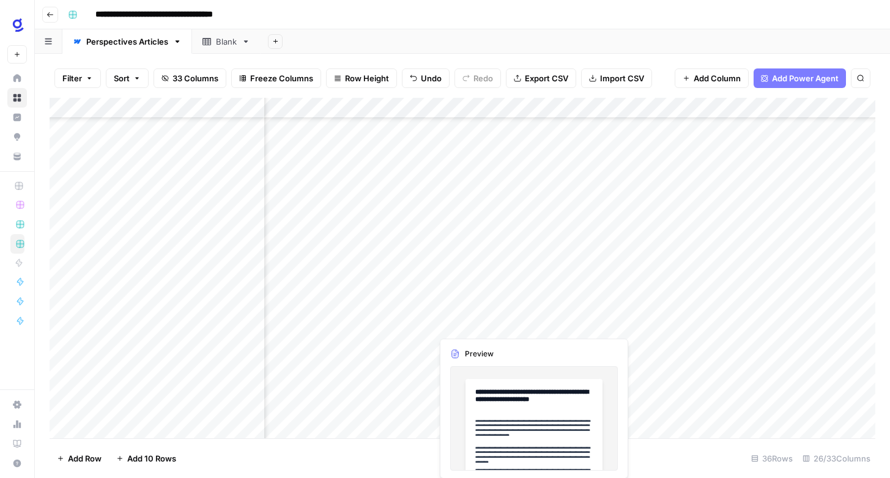
click at [484, 328] on div at bounding box center [488, 324] width 112 height 23
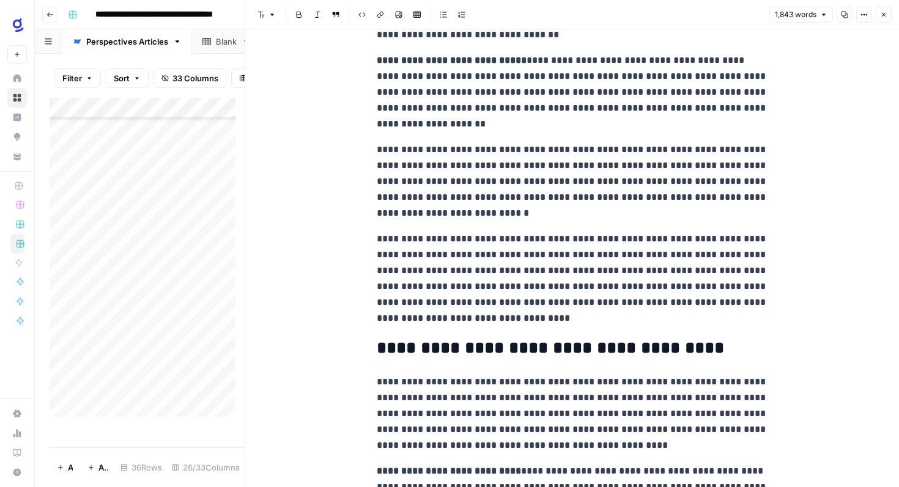
scroll to position [2010, 0]
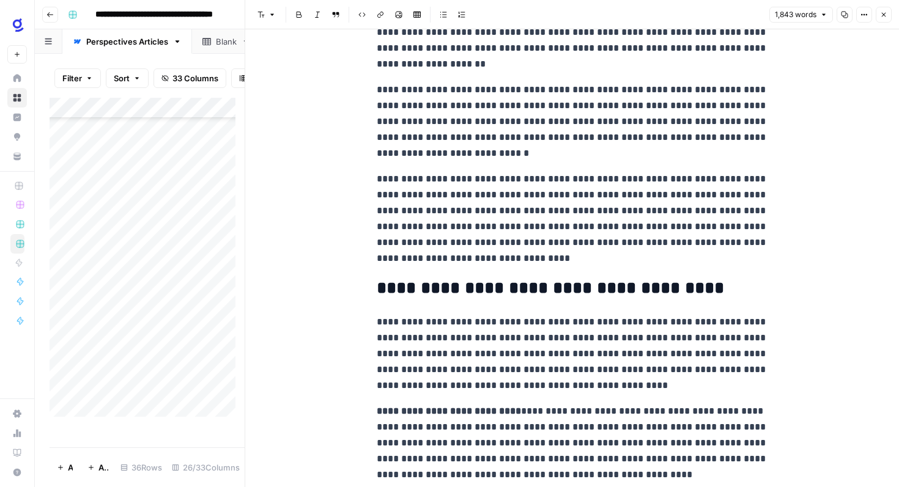
click at [529, 290] on h2 "**********" at bounding box center [572, 289] width 391 height 20
click at [264, 22] on header "Font style Bold Italic Block quote Code block Link Image Insert Table Bulleted …" at bounding box center [572, 14] width 654 height 29
click at [264, 21] on button "Font style" at bounding box center [266, 15] width 28 height 16
click at [860, 15] on span "Options" at bounding box center [860, 15] width 1 height 1
click at [885, 12] on icon "button" at bounding box center [883, 14] width 7 height 7
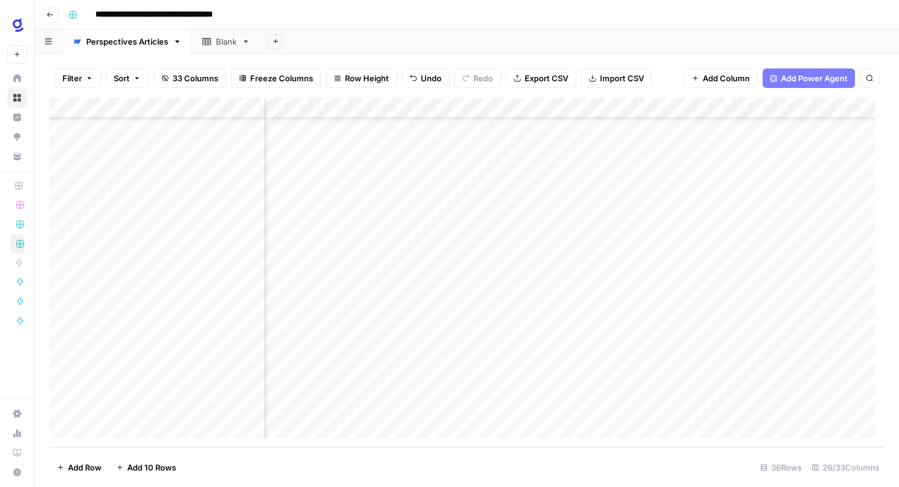
click at [523, 321] on div "Add Column" at bounding box center [467, 273] width 835 height 350
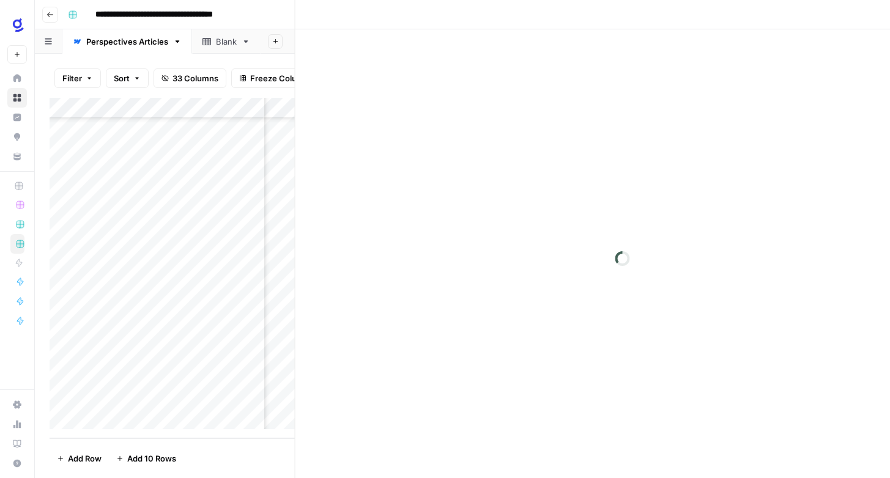
click at [523, 321] on div at bounding box center [488, 324] width 112 height 23
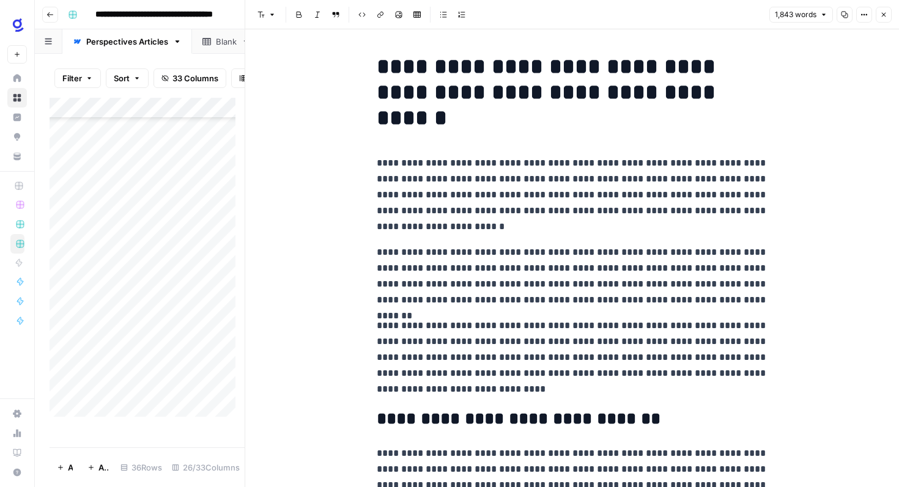
click at [820, 13] on icon "button" at bounding box center [823, 14] width 7 height 7
click at [870, 16] on button "Options" at bounding box center [864, 15] width 16 height 16
click at [883, 12] on icon "button" at bounding box center [883, 14] width 7 height 7
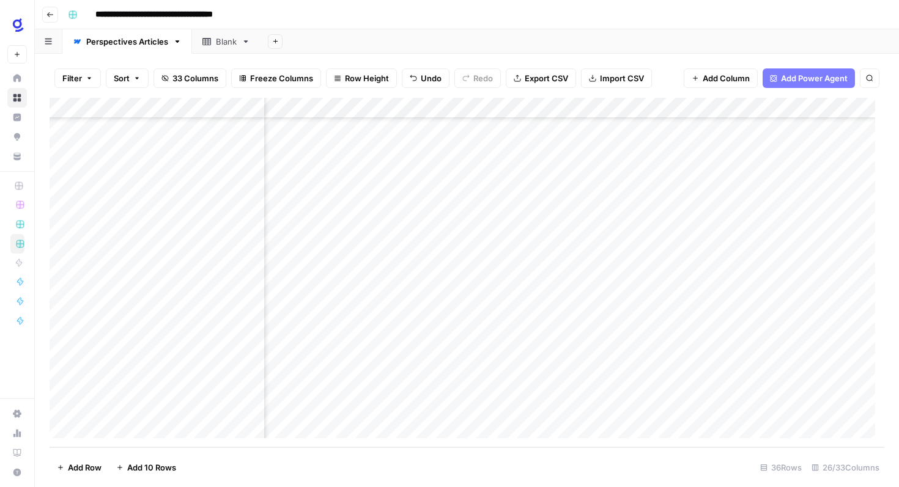
click at [374, 323] on div "Add Column" at bounding box center [467, 273] width 835 height 350
click at [474, 320] on div "Add Column" at bounding box center [467, 273] width 835 height 350
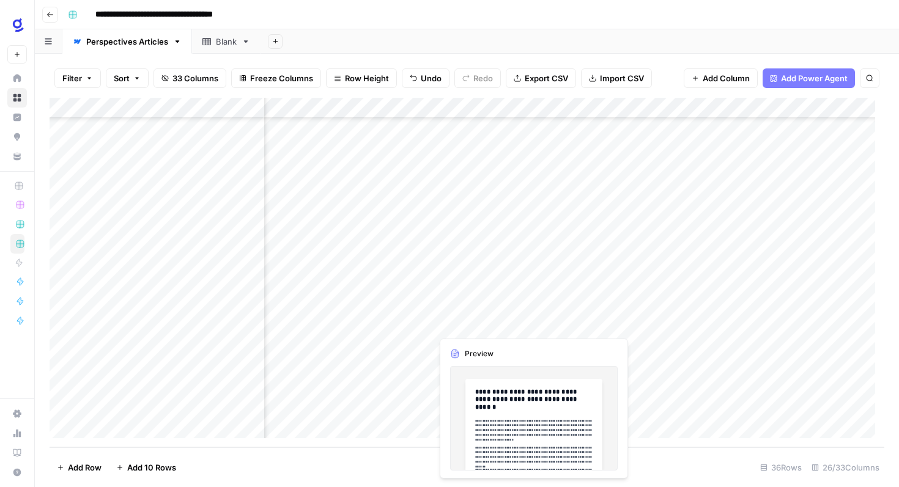
click at [474, 320] on div "Add Column" at bounding box center [467, 273] width 835 height 350
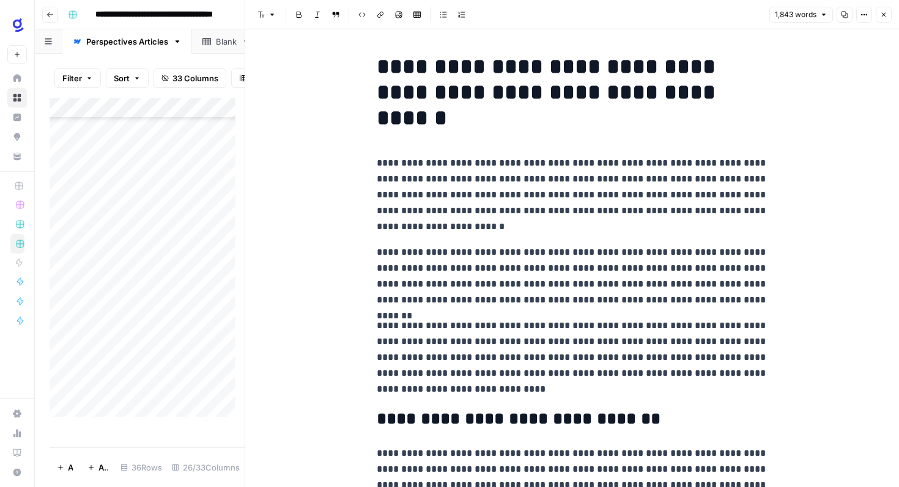
click at [474, 321] on div at bounding box center [488, 324] width 112 height 23
click at [884, 19] on button "Close" at bounding box center [883, 15] width 16 height 16
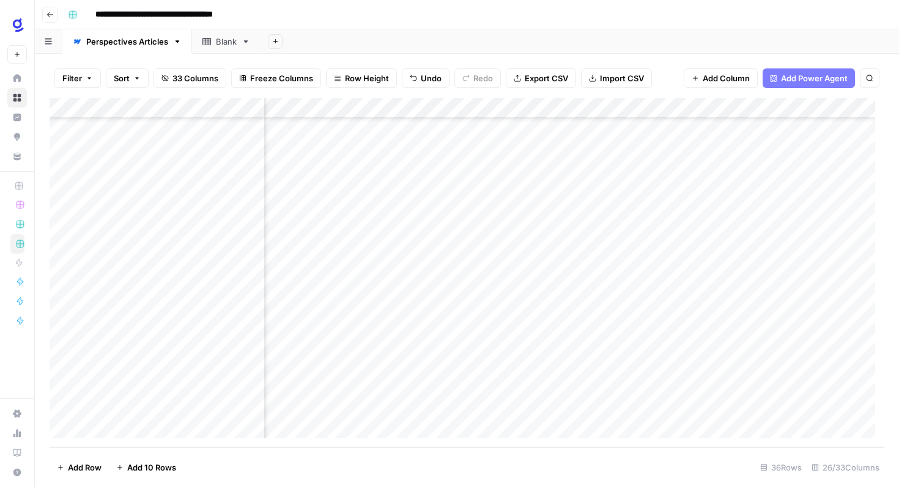
click at [358, 326] on div "Add Column" at bounding box center [467, 273] width 835 height 350
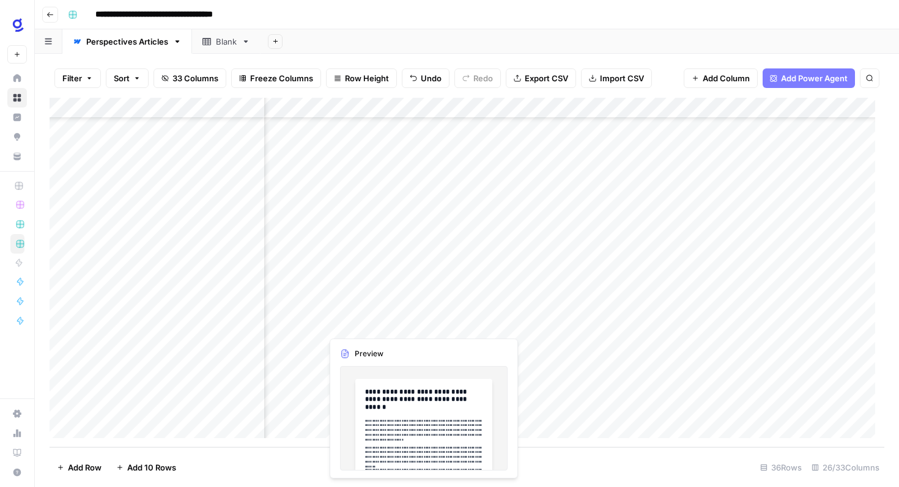
click at [358, 326] on div "Add Column" at bounding box center [467, 273] width 835 height 350
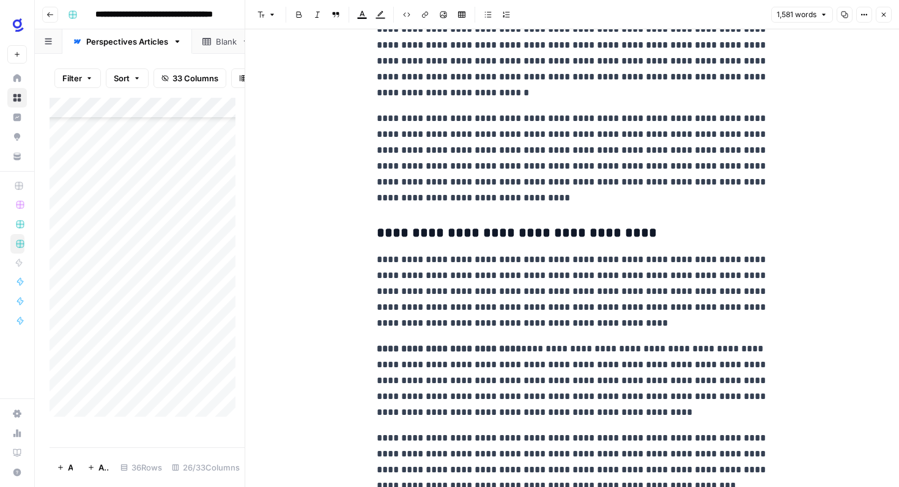
scroll to position [1492, 0]
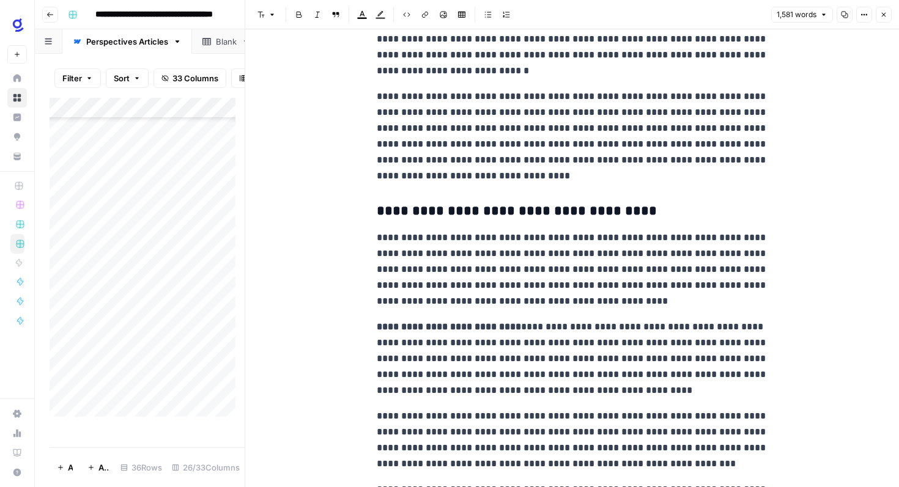
click at [455, 304] on p "**********" at bounding box center [572, 269] width 391 height 79
copy div "**********"
click at [881, 12] on icon "button" at bounding box center [883, 14] width 7 height 7
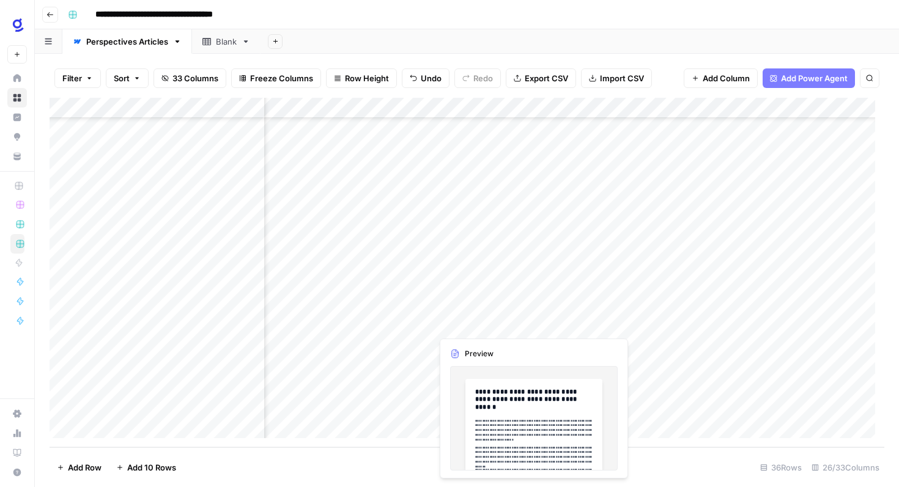
click at [473, 329] on div "Add Column" at bounding box center [467, 273] width 835 height 350
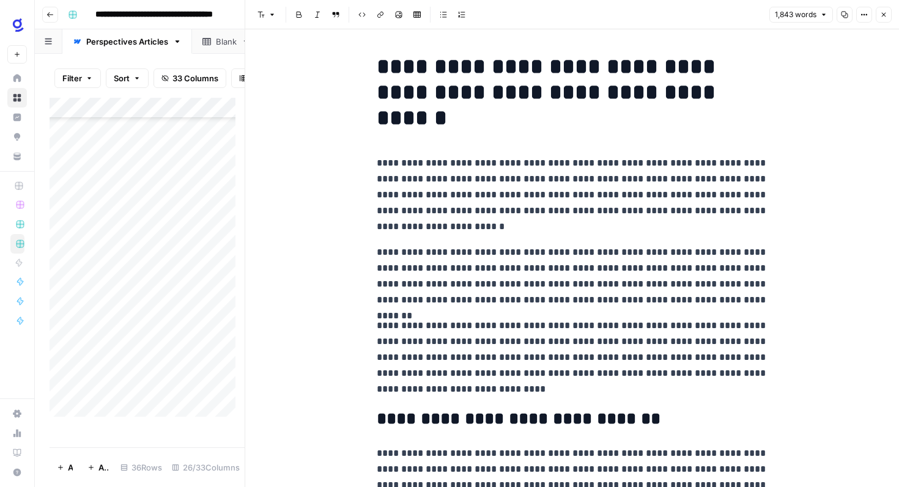
click at [480, 322] on div at bounding box center [488, 324] width 112 height 23
click at [505, 116] on h1 "**********" at bounding box center [572, 92] width 391 height 77
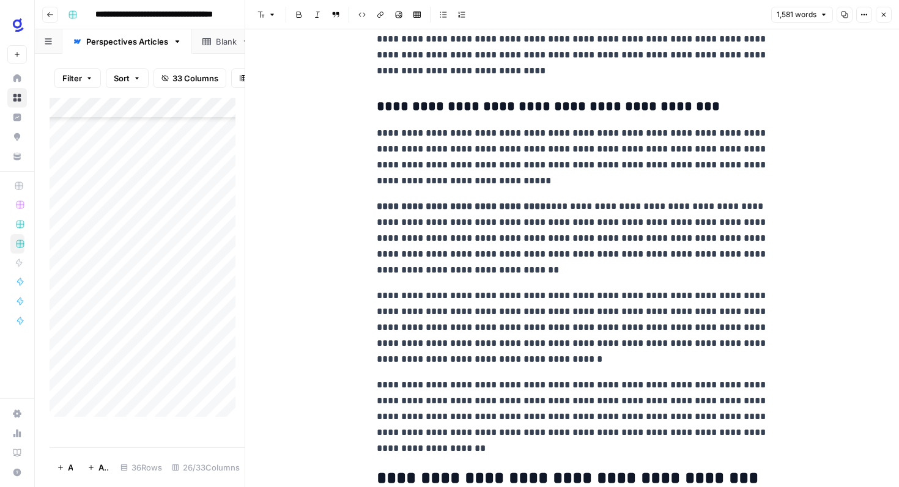
scroll to position [2895, 0]
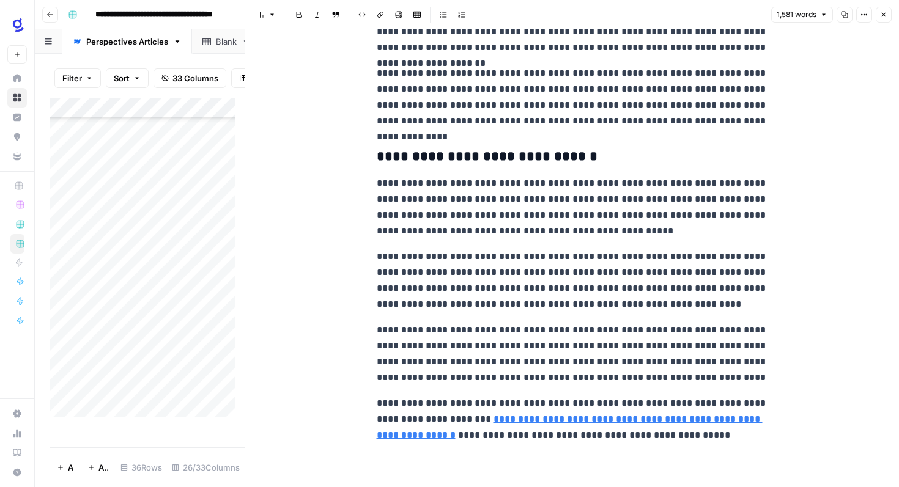
click at [882, 20] on button "Close" at bounding box center [883, 15] width 16 height 16
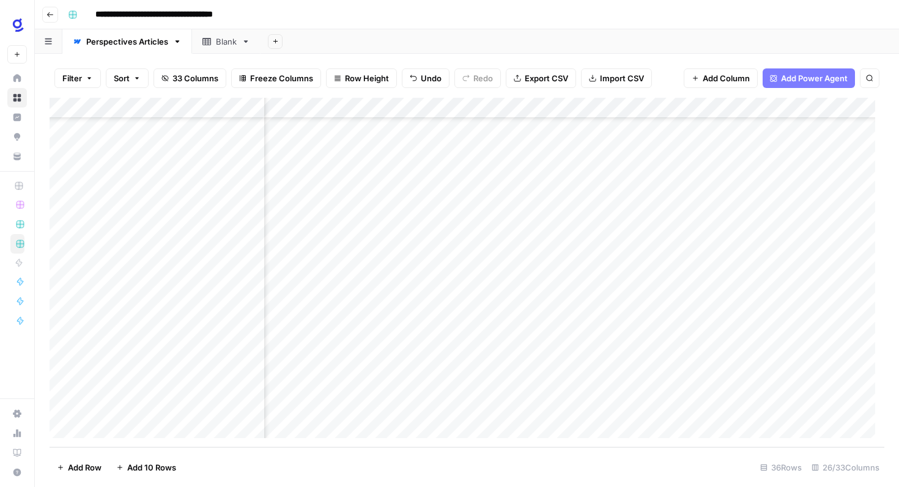
click at [600, 328] on div "Add Column" at bounding box center [467, 273] width 835 height 350
click at [605, 326] on div "Add Column" at bounding box center [467, 273] width 835 height 350
click at [52, 15] on div "Glean SEO Ops" at bounding box center [68, 25] width 72 height 22
click at [49, 13] on icon "button" at bounding box center [49, 14] width 7 height 7
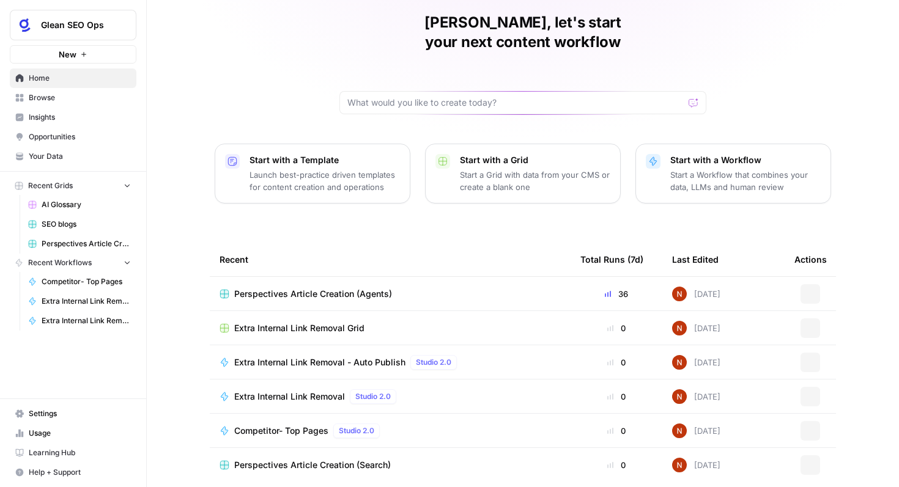
scroll to position [75, 0]
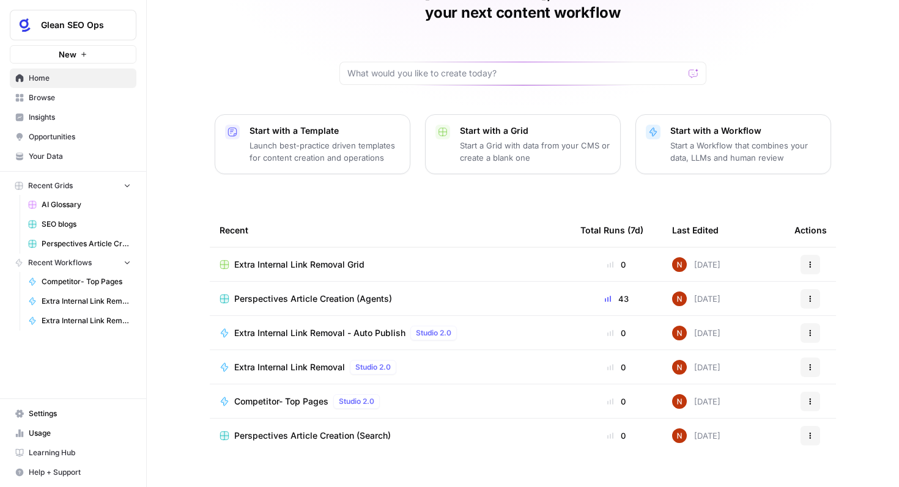
click at [56, 101] on span "Browse" at bounding box center [80, 97] width 102 height 11
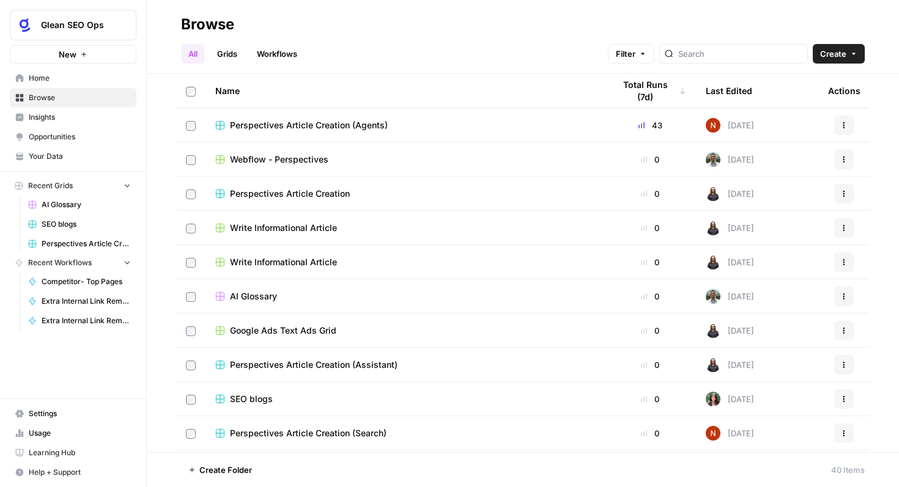
click at [70, 87] on link "Home" at bounding box center [73, 78] width 127 height 20
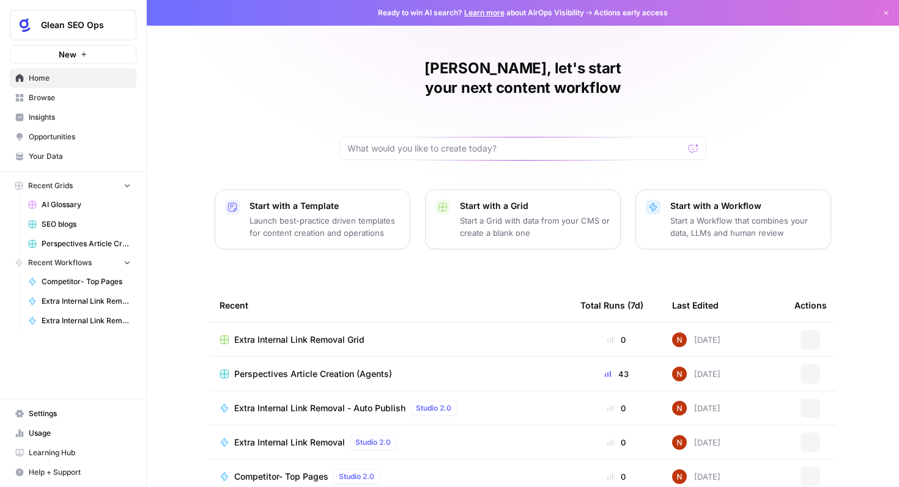
click at [358, 330] on td "Extra Internal Link Removal Grid" at bounding box center [390, 340] width 361 height 34
click at [325, 334] on span "Extra Internal Link Removal Grid" at bounding box center [299, 340] width 130 height 12
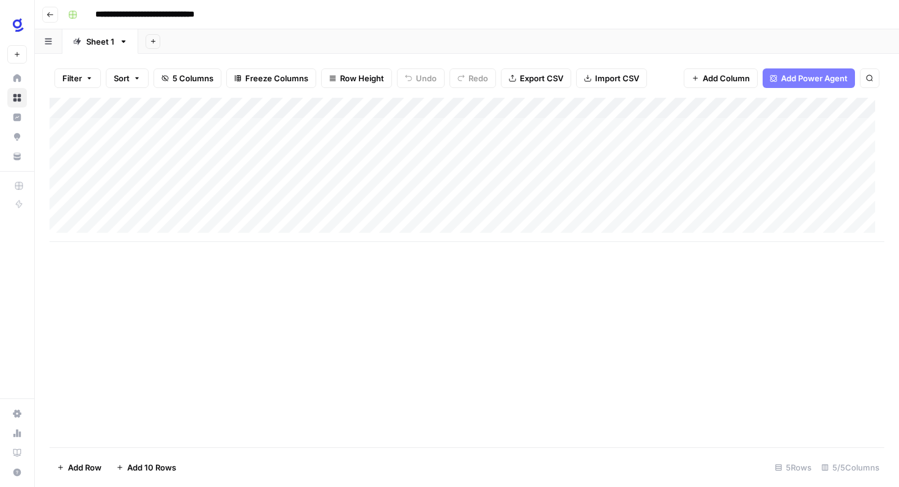
click at [210, 129] on div "Add Column" at bounding box center [467, 170] width 835 height 144
click at [50, 15] on icon "button" at bounding box center [49, 14] width 7 height 7
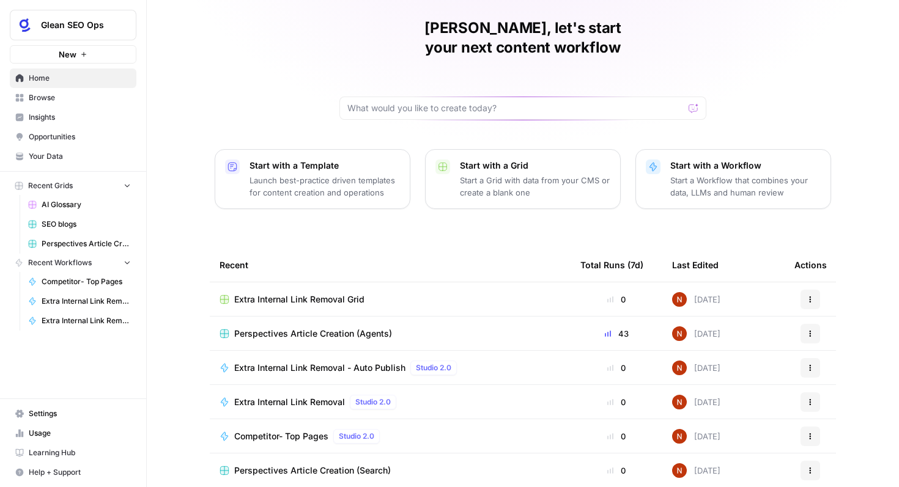
scroll to position [41, 0]
click at [311, 396] on span "Extra Internal Link Removal" at bounding box center [289, 402] width 111 height 12
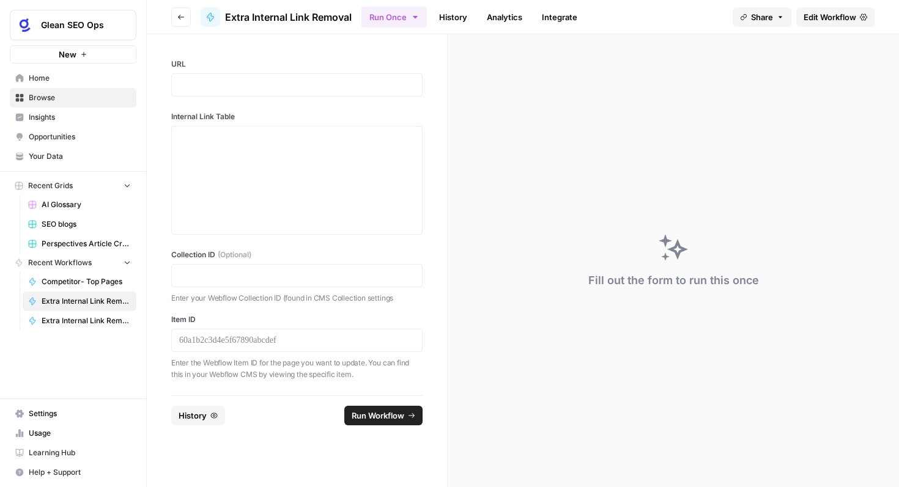
click at [830, 15] on span "Edit Workflow" at bounding box center [829, 17] width 53 height 12
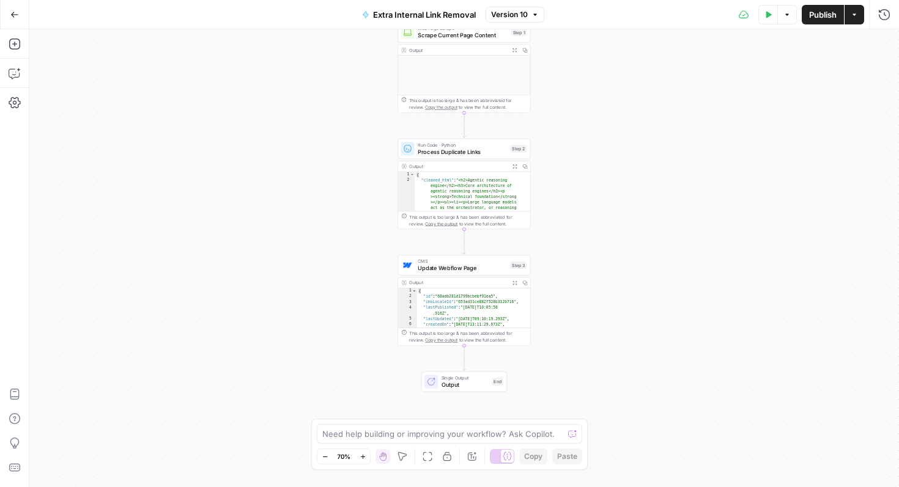
click at [6, 15] on button "Go Back" at bounding box center [15, 15] width 22 height 22
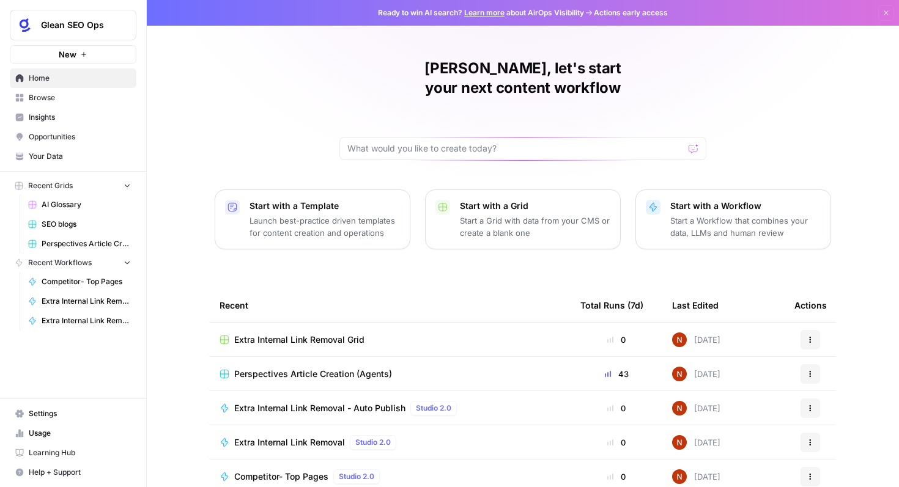
click at [338, 401] on div "Extra Internal Link Removal - Auto Publish Studio 2.0" at bounding box center [347, 408] width 227 height 15
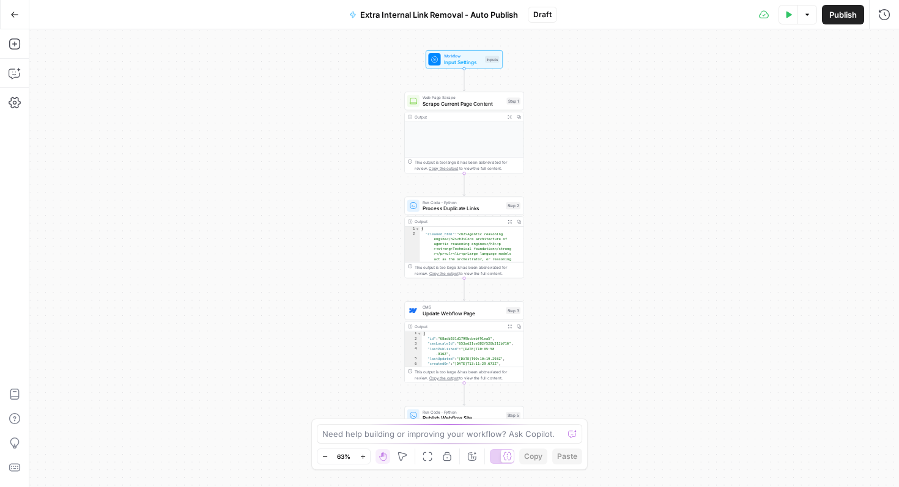
scroll to position [22, 0]
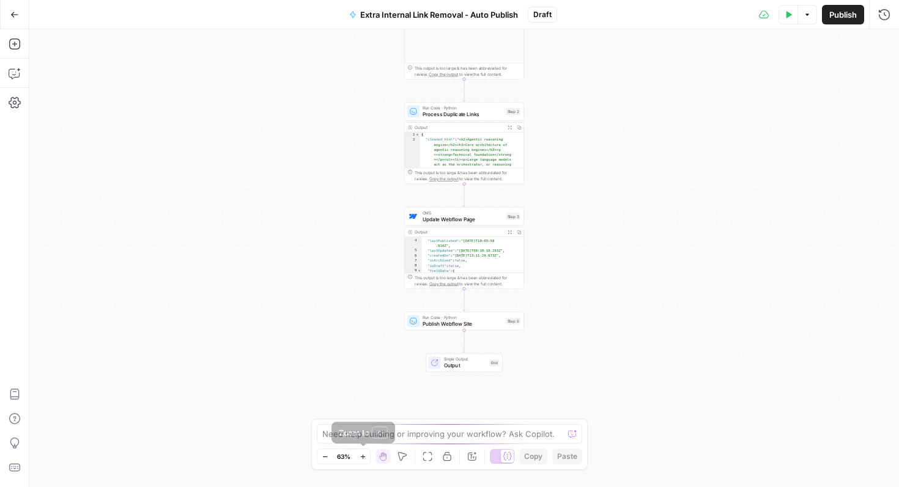
click at [367, 458] on button "Zoom In" at bounding box center [362, 456] width 15 height 15
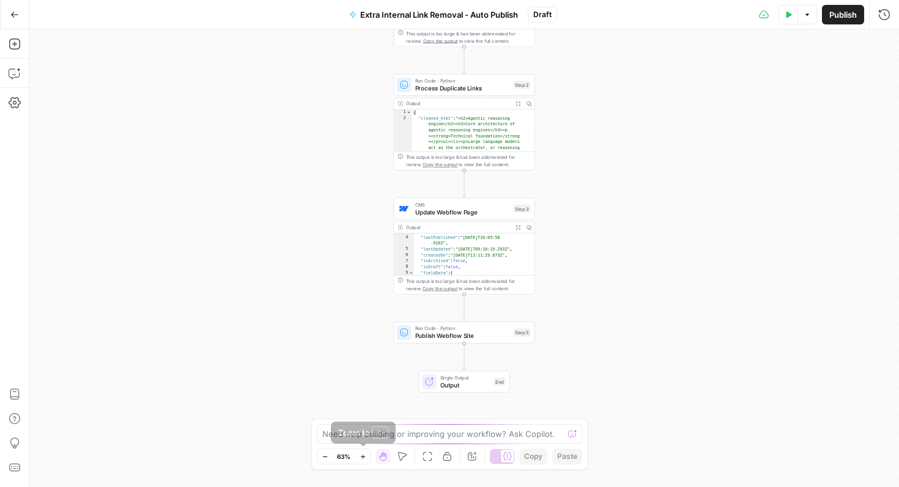
click at [367, 458] on button "Zoom In" at bounding box center [362, 456] width 15 height 15
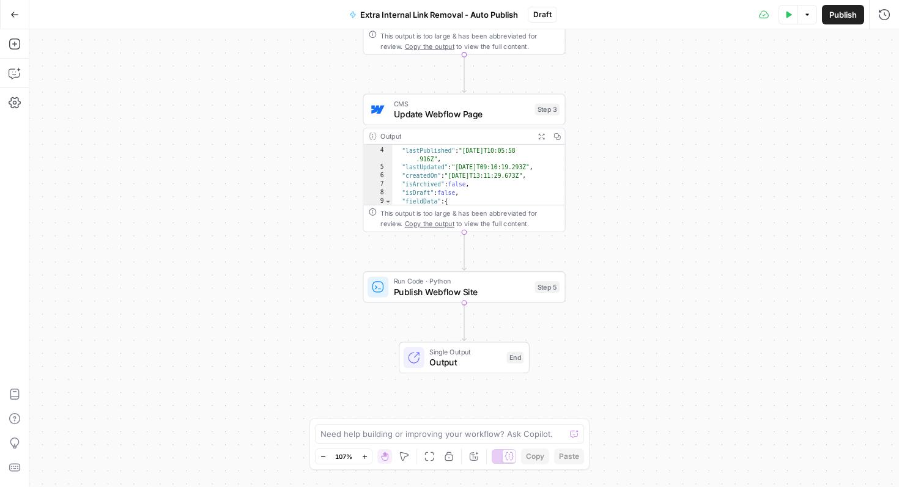
click at [498, 426] on div "Need help building or improving your workflow? Ask Copilot." at bounding box center [449, 434] width 269 height 20
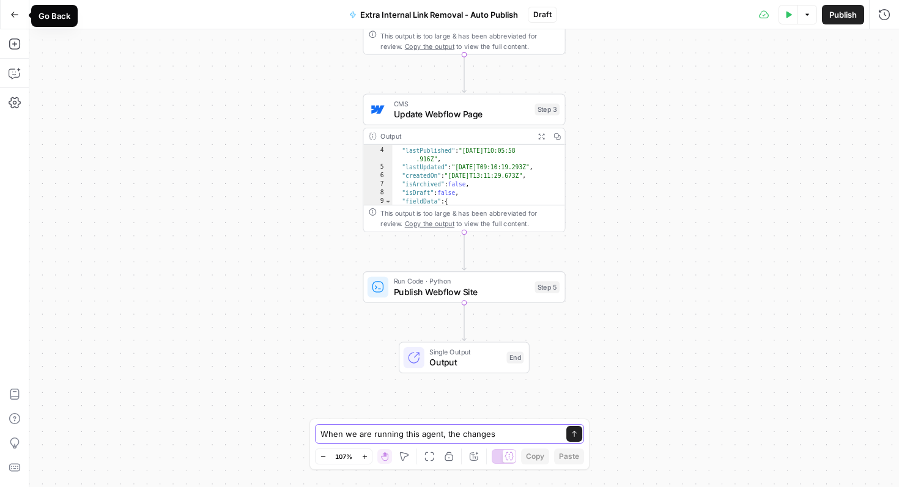
type textarea "When we are running this agent, the changes"
click at [16, 20] on button "Go Back" at bounding box center [15, 15] width 22 height 22
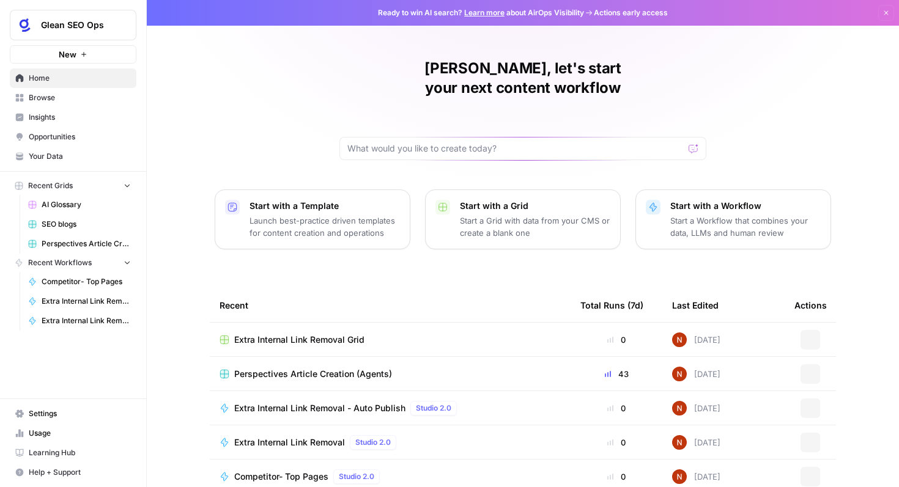
click at [271, 330] on td "Extra Internal Link Removal Grid" at bounding box center [390, 340] width 361 height 34
click at [293, 334] on span "Extra Internal Link Removal Grid" at bounding box center [299, 340] width 130 height 12
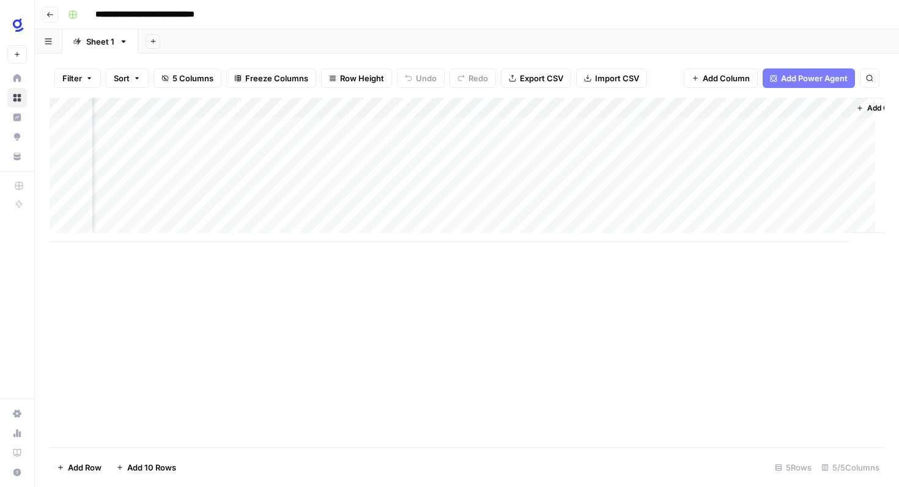
scroll to position [0, 151]
click at [835, 106] on span "Add Column" at bounding box center [856, 108] width 43 height 11
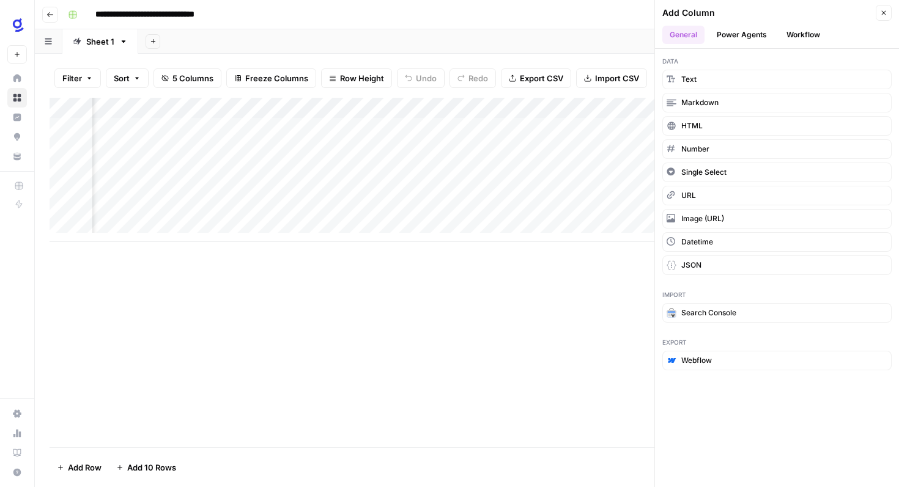
click at [803, 37] on button "Workflow" at bounding box center [803, 35] width 48 height 18
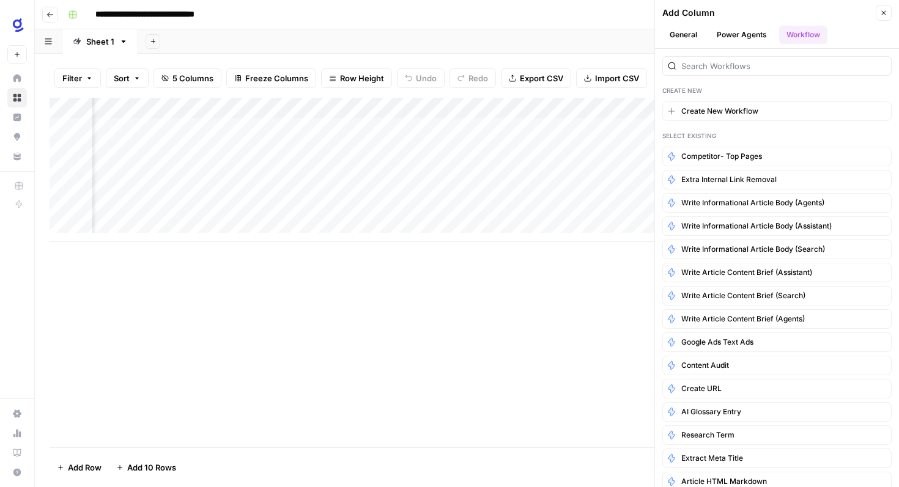
click at [679, 39] on button "General" at bounding box center [683, 35] width 42 height 18
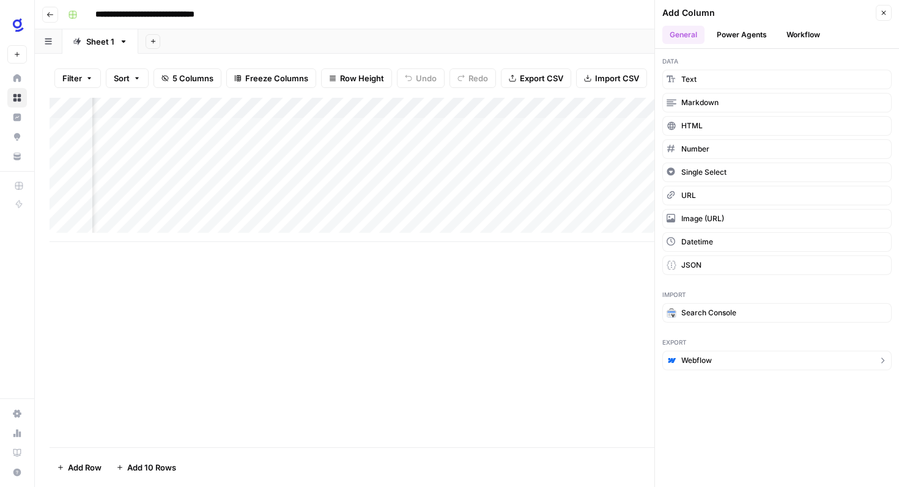
click at [717, 366] on button "Webflow" at bounding box center [776, 361] width 229 height 20
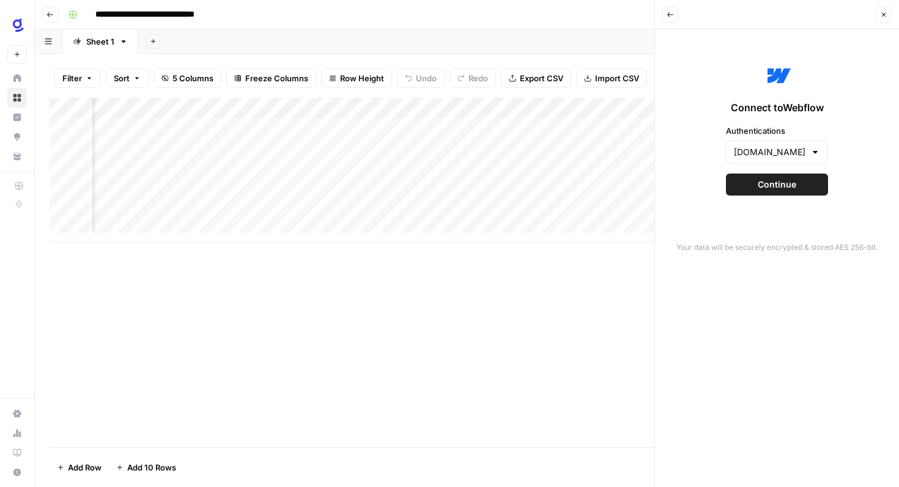
click at [800, 186] on button "Continue" at bounding box center [777, 185] width 102 height 22
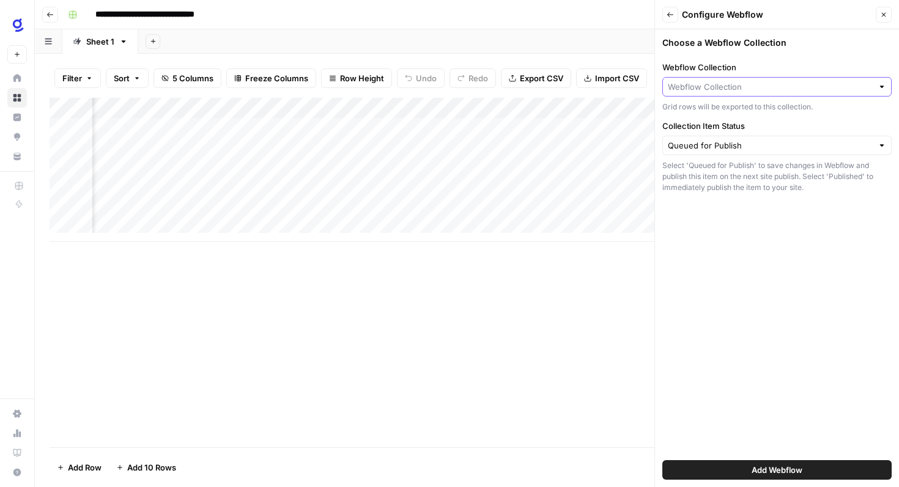
click at [769, 82] on input "Webflow Collection" at bounding box center [770, 87] width 205 height 12
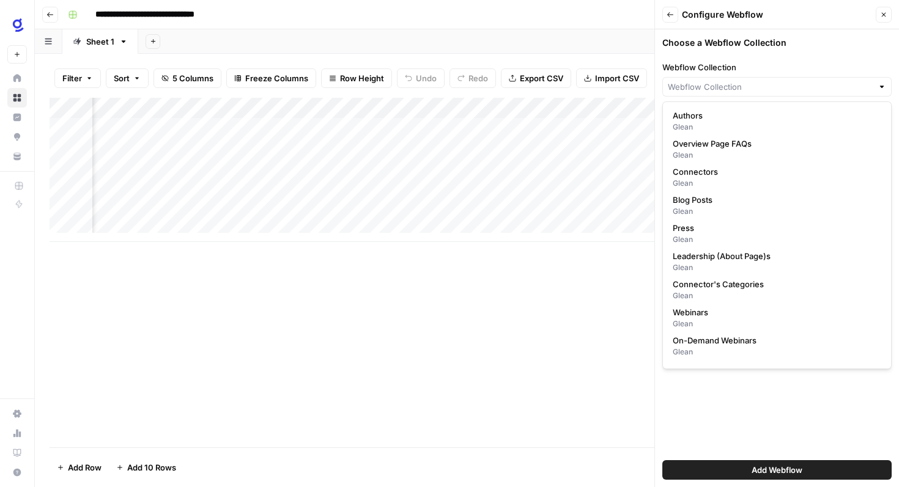
click at [761, 468] on span "Add Webflow" at bounding box center [776, 470] width 51 height 12
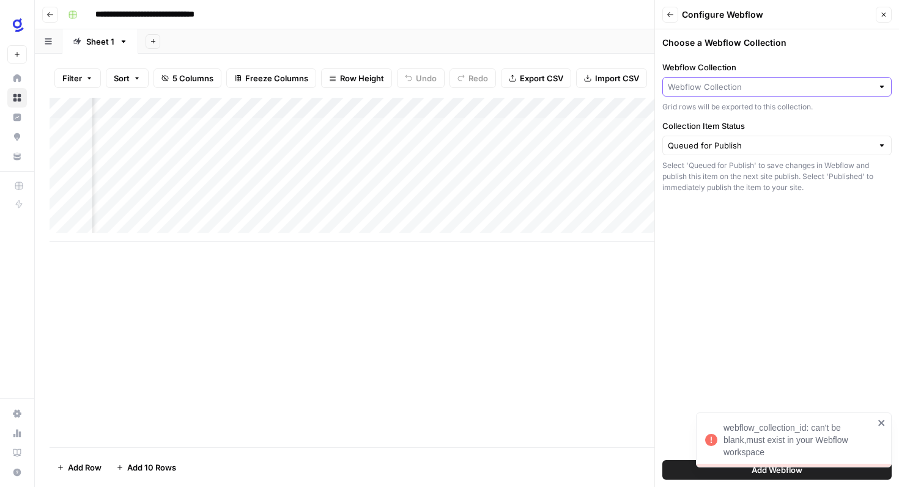
click at [781, 88] on input "Webflow Collection" at bounding box center [770, 87] width 205 height 12
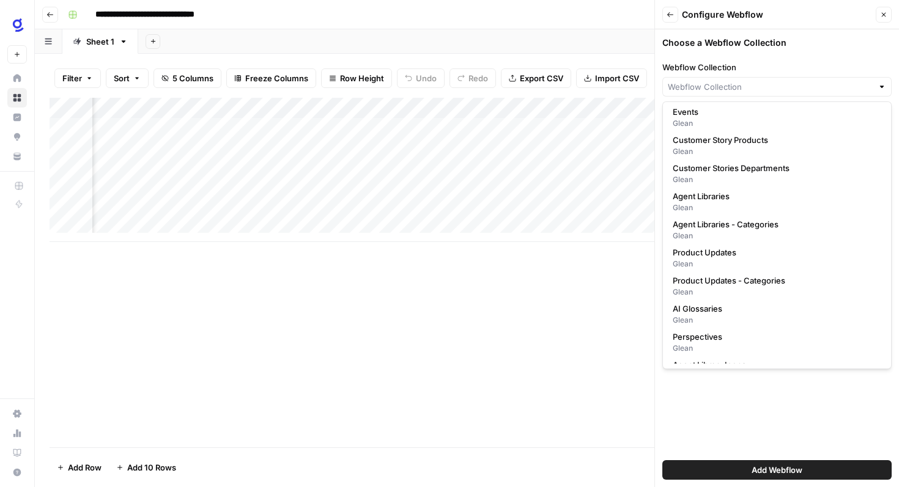
scroll to position [611, 0]
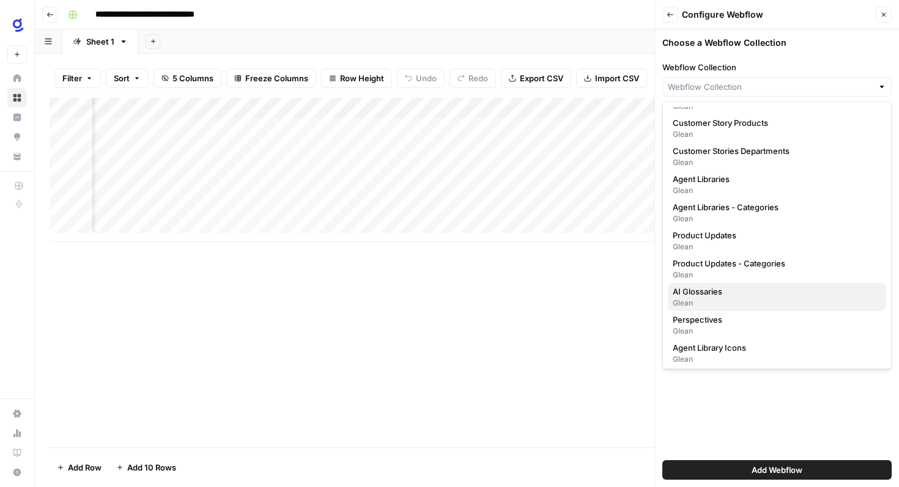
click at [744, 300] on div "Glean" at bounding box center [777, 303] width 208 height 11
type input "AI Glossaries"
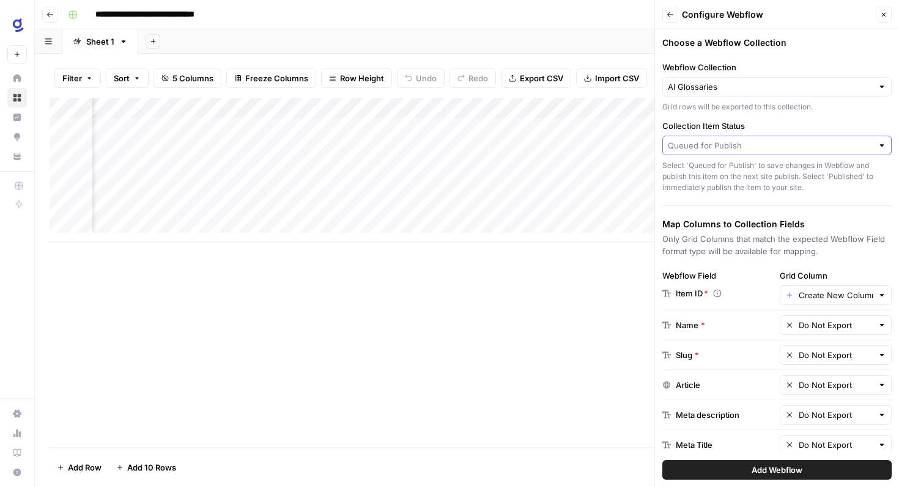
click at [751, 145] on input "Collection Item Status" at bounding box center [770, 145] width 205 height 12
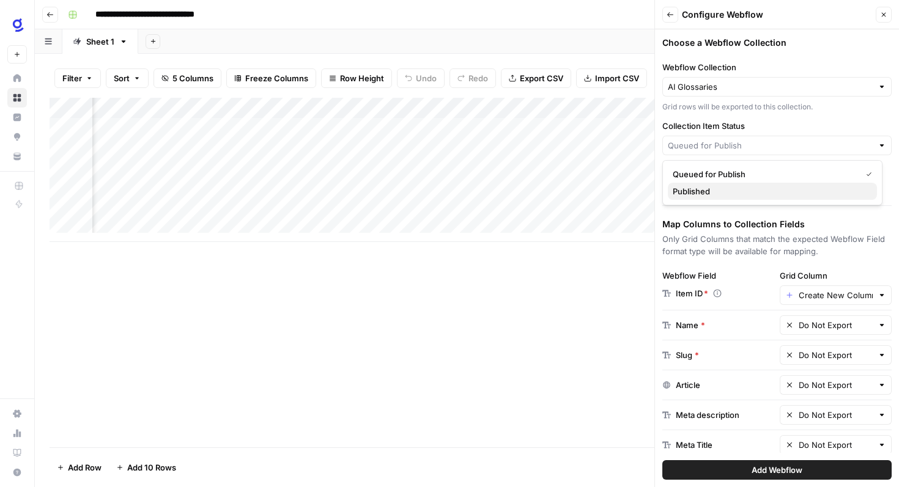
click at [738, 193] on span "Published" at bounding box center [770, 191] width 194 height 12
type input "Published"
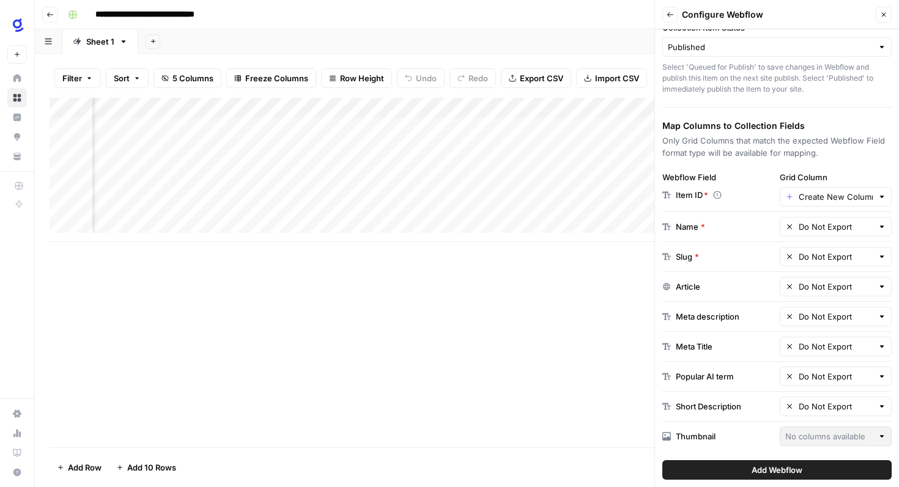
scroll to position [99, 0]
click at [877, 226] on div at bounding box center [881, 226] width 9 height 12
type input "Do Not Export"
click at [551, 322] on div "Add Column" at bounding box center [467, 273] width 835 height 350
click at [885, 13] on icon "button" at bounding box center [884, 15] width 4 height 4
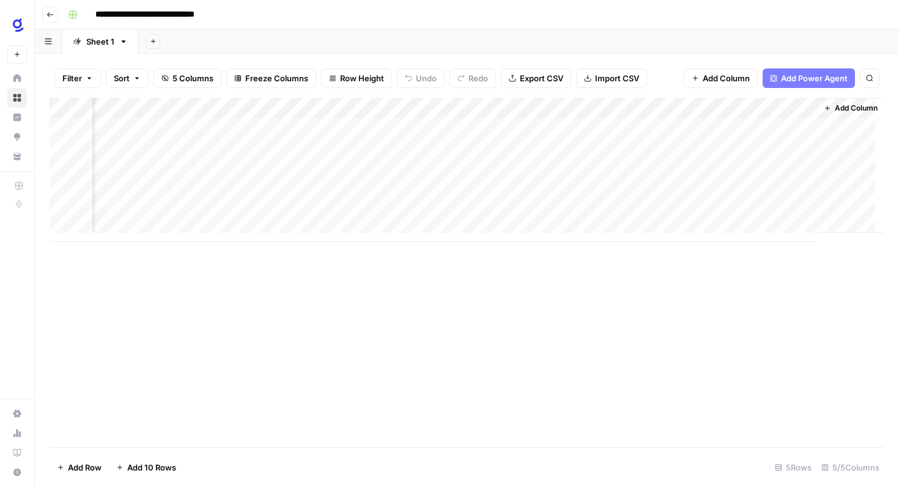
click at [46, 13] on icon "button" at bounding box center [49, 14] width 7 height 7
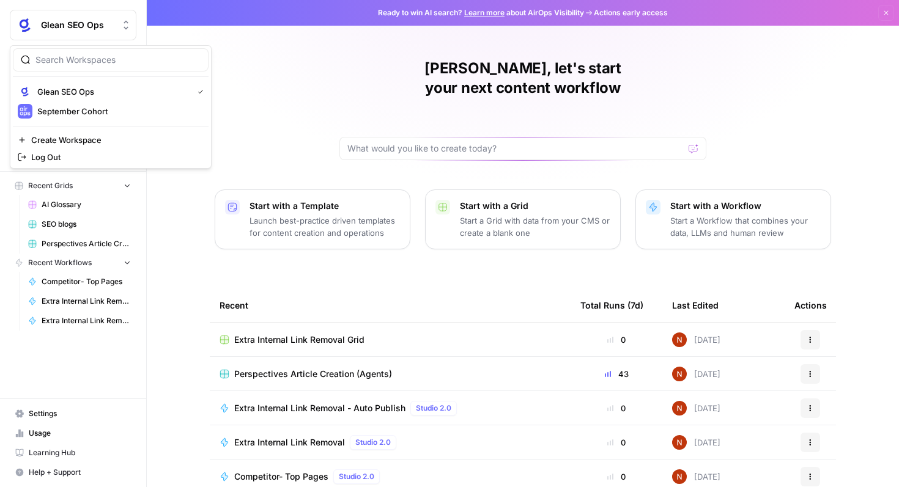
click at [75, 29] on span "Glean SEO Ops" at bounding box center [78, 25] width 74 height 12
click at [83, 111] on span "September Cohort" at bounding box center [117, 111] width 161 height 12
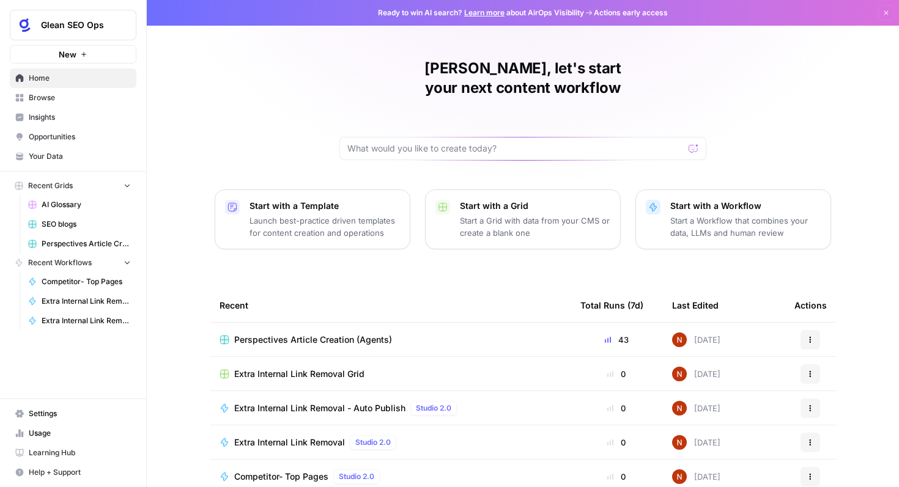
click at [293, 361] on td "Extra Internal Link Removal Grid" at bounding box center [390, 374] width 361 height 34
click at [297, 368] on span "Extra Internal Link Removal Grid" at bounding box center [299, 374] width 130 height 12
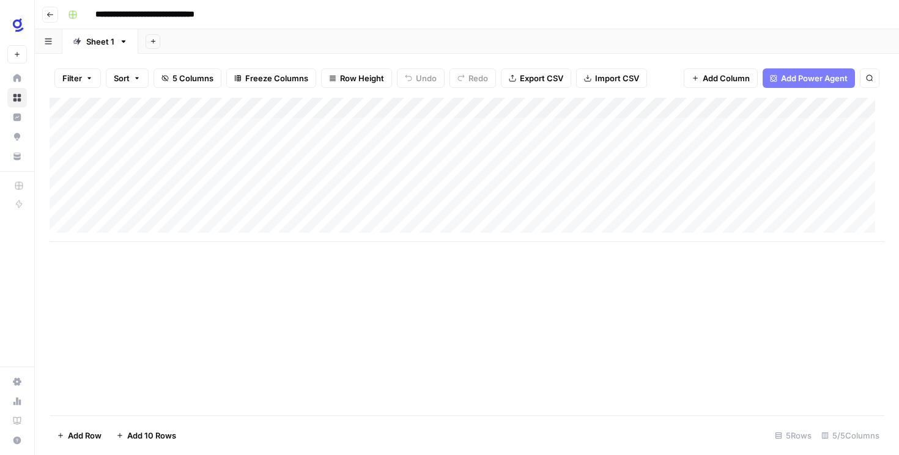
click at [144, 134] on div "Add Column" at bounding box center [467, 170] width 835 height 144
click at [319, 128] on div "Add Column" at bounding box center [467, 170] width 835 height 144
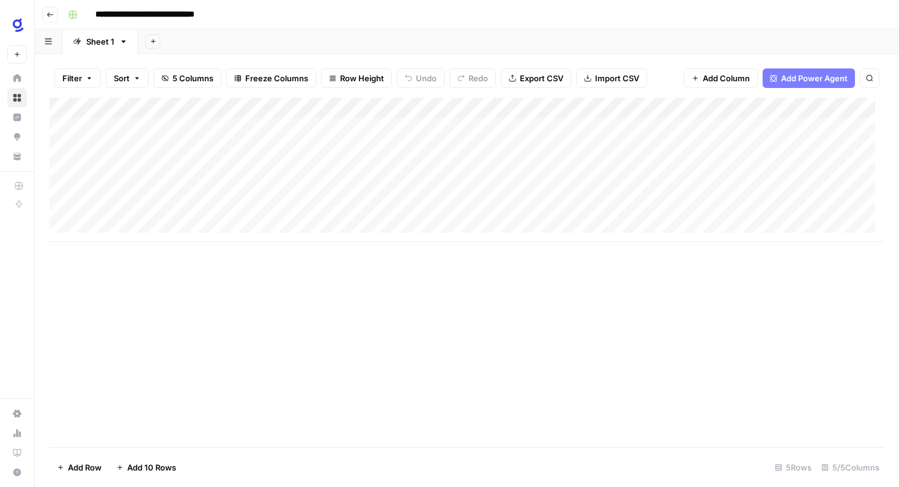
click at [345, 128] on div "Add Column" at bounding box center [467, 170] width 835 height 144
click at [345, 128] on textarea at bounding box center [366, 128] width 196 height 17
type textarea "**********"
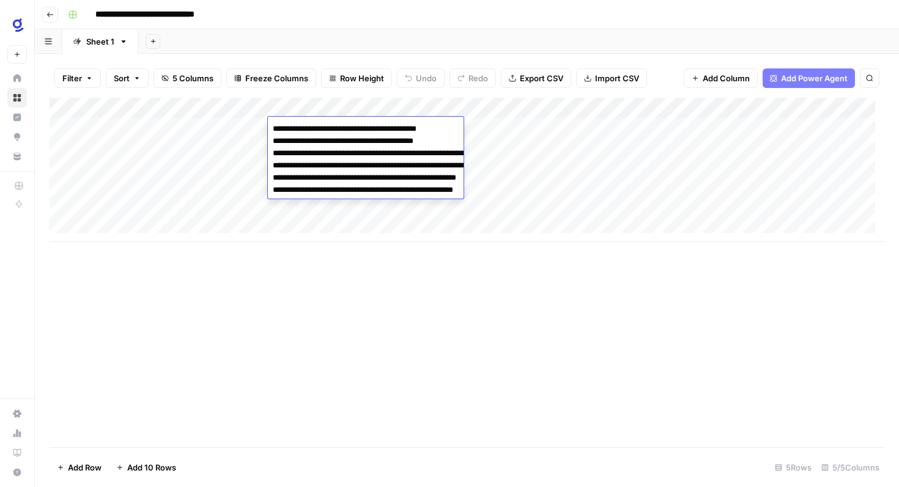
click at [176, 128] on div "Add Column" at bounding box center [467, 170] width 835 height 144
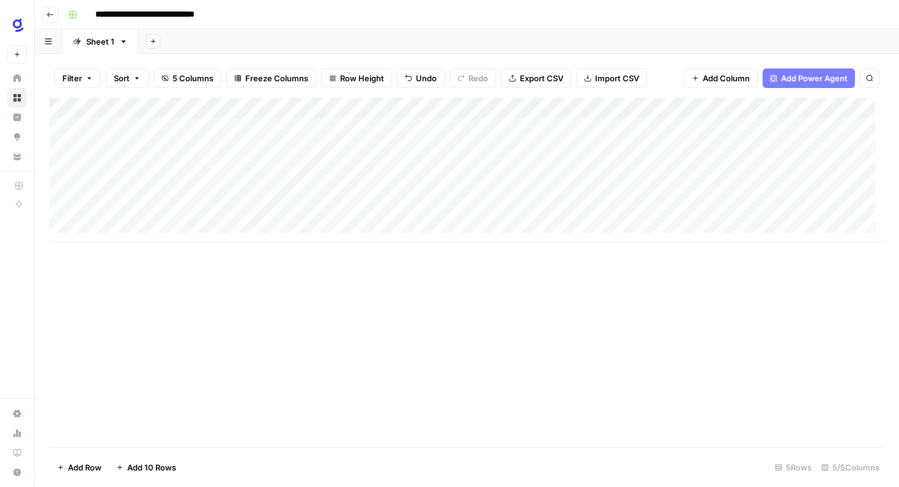
click at [176, 128] on div "Add Column" at bounding box center [467, 170] width 835 height 144
paste textarea "**********"
type textarea "**********"
click at [487, 117] on div "Add Column" at bounding box center [467, 170] width 835 height 144
click at [589, 126] on div "Add Column" at bounding box center [467, 170] width 835 height 144
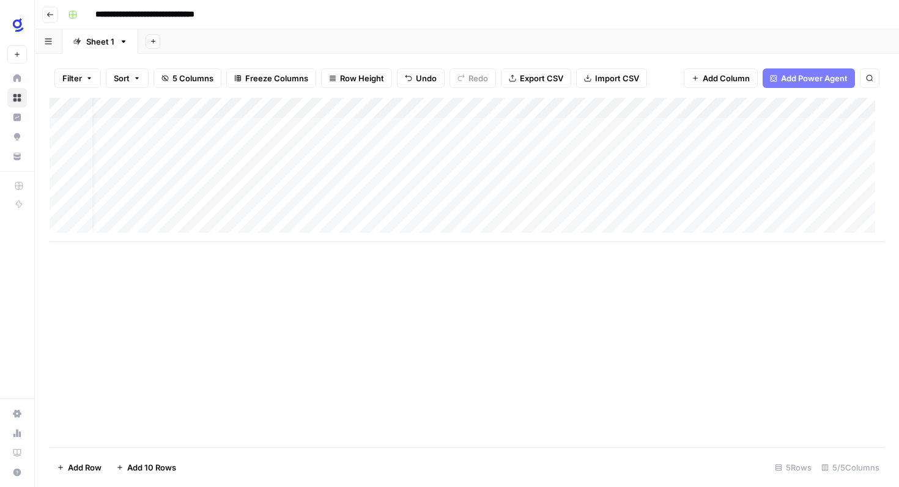
scroll to position [0, 151]
click at [546, 116] on div "Add Column" at bounding box center [467, 170] width 835 height 144
click at [353, 169] on div "Add Column" at bounding box center [467, 170] width 835 height 144
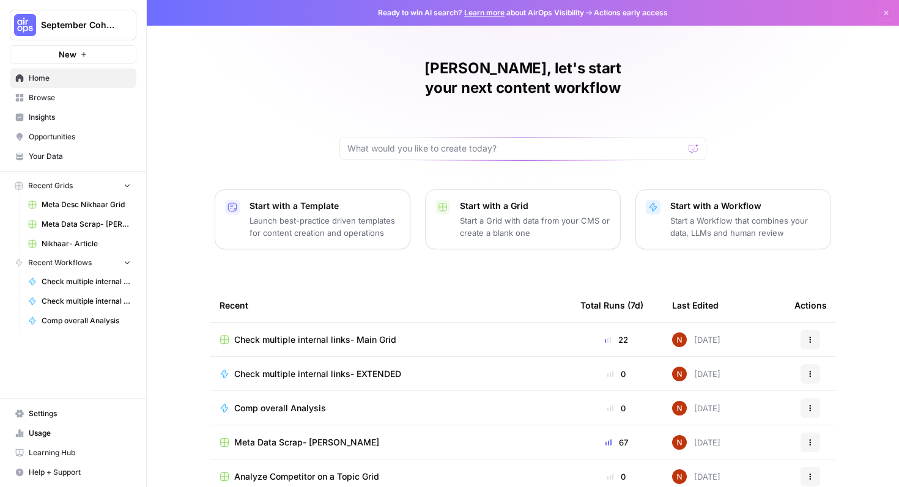
scroll to position [37, 0]
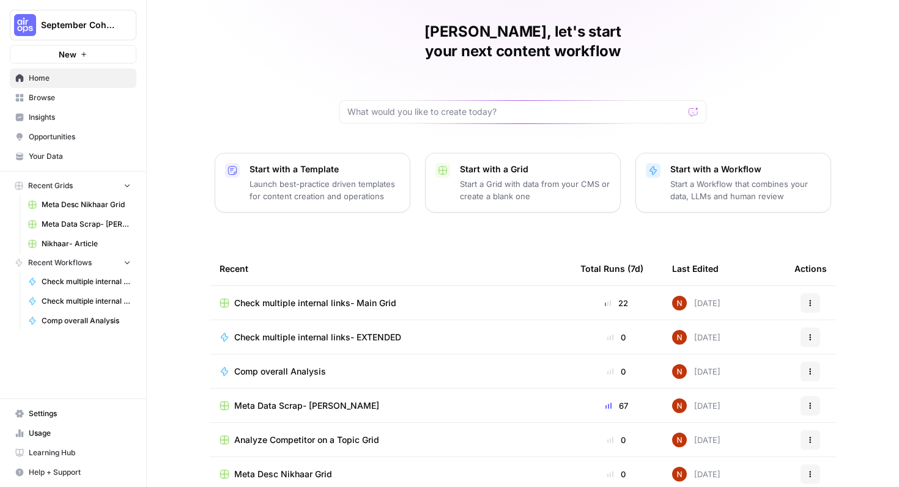
click at [333, 297] on span "Check multiple internal links- Main Grid" at bounding box center [315, 303] width 162 height 12
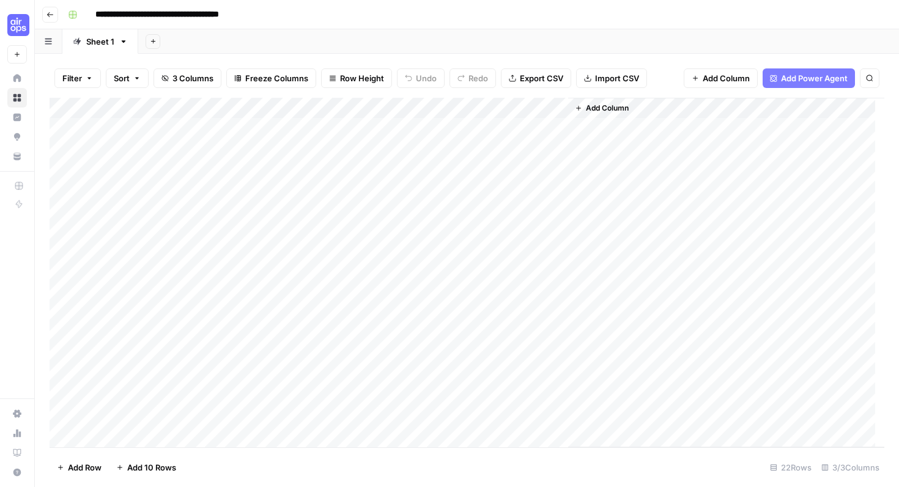
click at [54, 16] on button "Go back" at bounding box center [50, 15] width 16 height 16
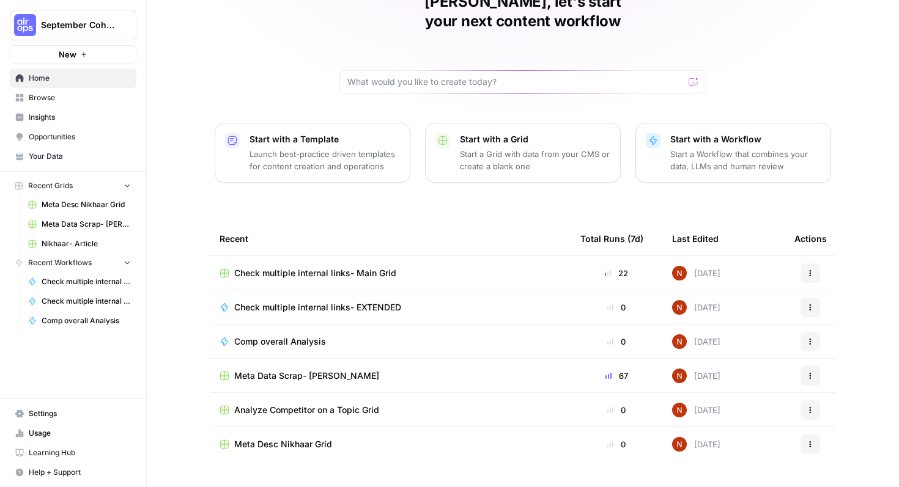
scroll to position [68, 0]
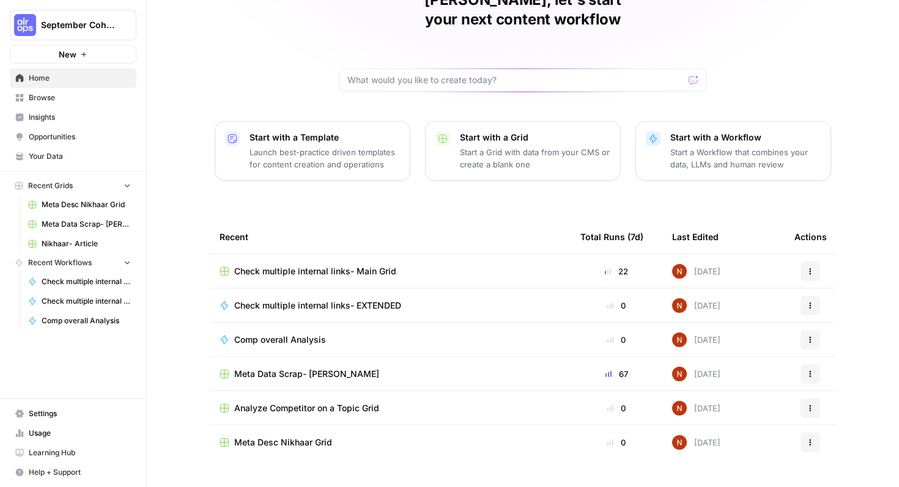
click at [69, 93] on span "Browse" at bounding box center [80, 97] width 102 height 11
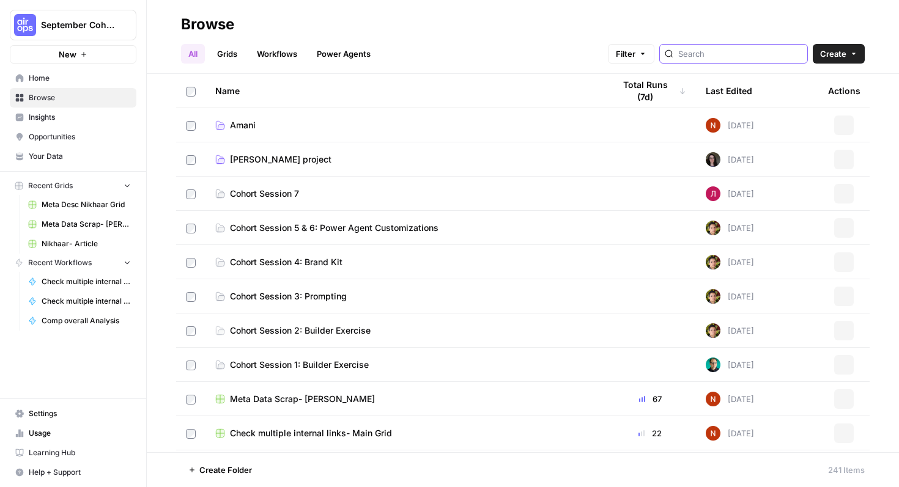
click at [772, 55] on input "search" at bounding box center [740, 54] width 124 height 12
type input "main"
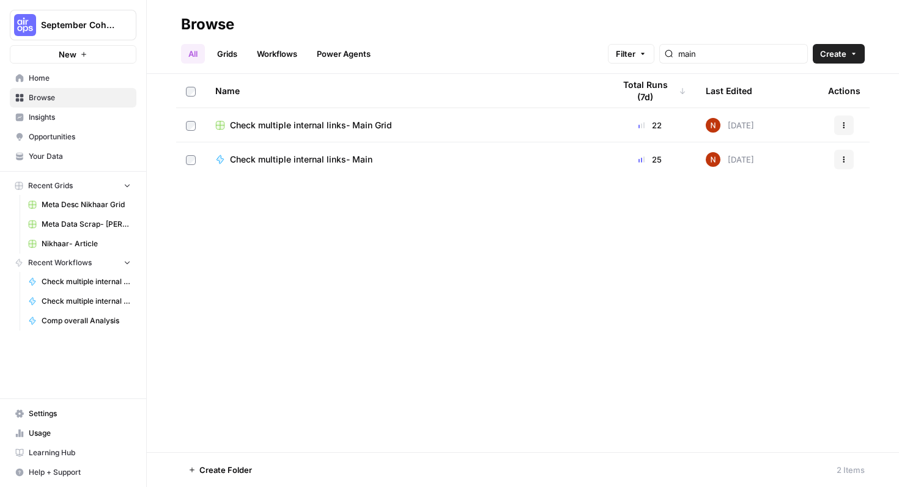
click at [317, 127] on span "Check multiple internal links- Main Grid" at bounding box center [311, 125] width 162 height 12
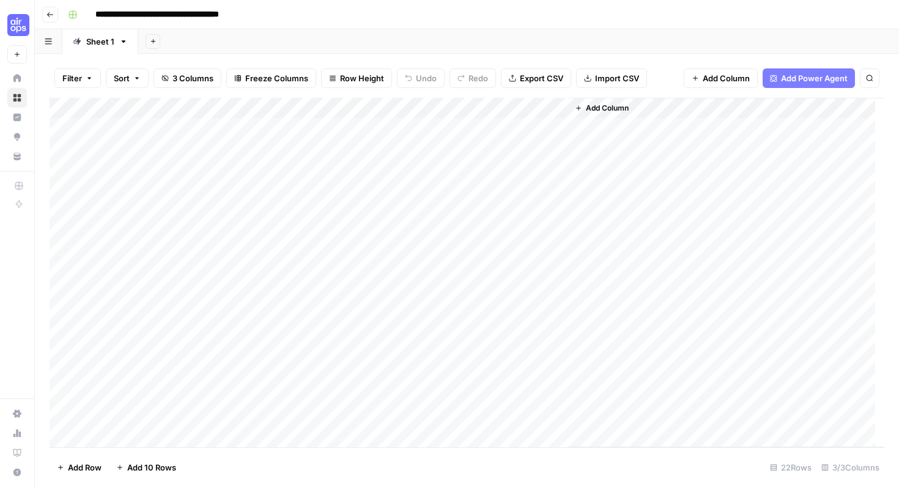
click at [180, 205] on div "Add Column" at bounding box center [467, 273] width 835 height 350
click at [513, 217] on div "Add Column" at bounding box center [467, 273] width 835 height 350
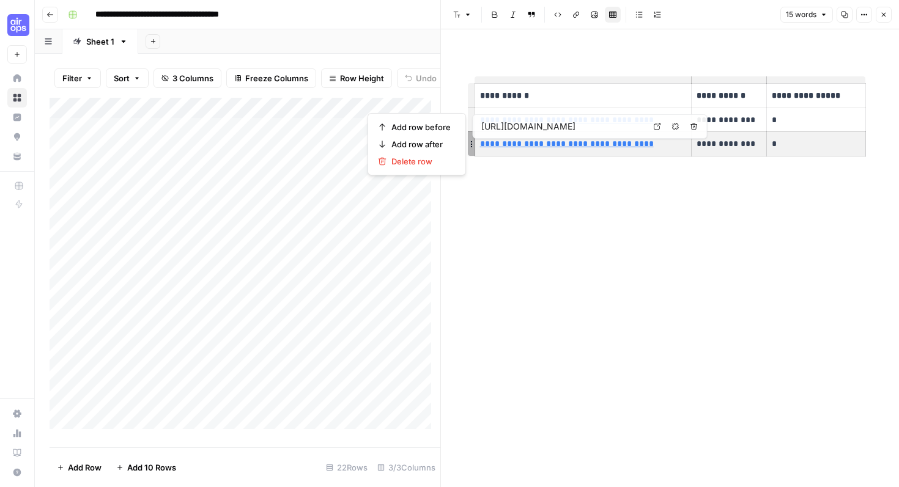
drag, startPoint x: 829, startPoint y: 151, endPoint x: 534, endPoint y: 192, distance: 298.1
click at [517, 183] on div "**********" at bounding box center [670, 120] width 406 height 142
click at [567, 213] on div "**********" at bounding box center [670, 258] width 406 height 458
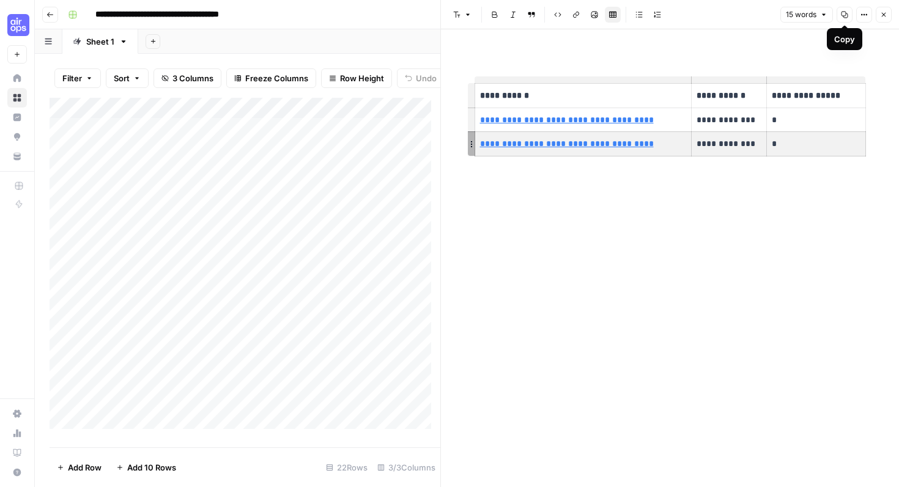
click at [847, 15] on icon "button" at bounding box center [844, 14] width 7 height 7
click at [881, 17] on icon "button" at bounding box center [883, 14] width 7 height 7
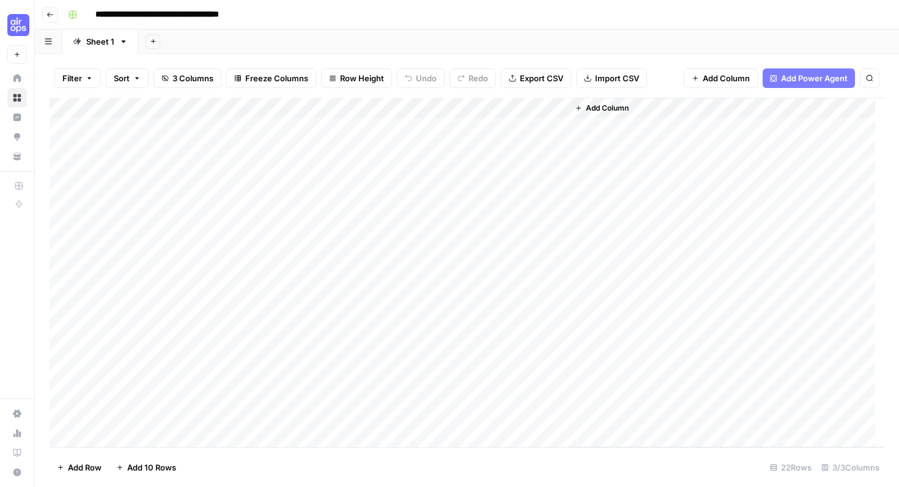
click at [246, 213] on div "Add Column" at bounding box center [467, 273] width 835 height 350
click at [246, 212] on div "Add Column" at bounding box center [467, 273] width 835 height 350
click at [246, 212] on textarea "**********" at bounding box center [207, 212] width 231 height 17
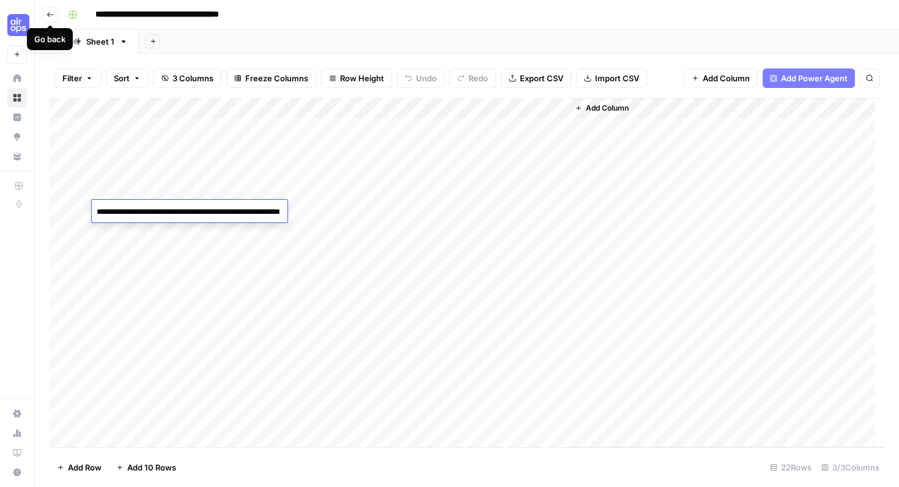
click at [54, 14] on button "Go back" at bounding box center [50, 15] width 16 height 16
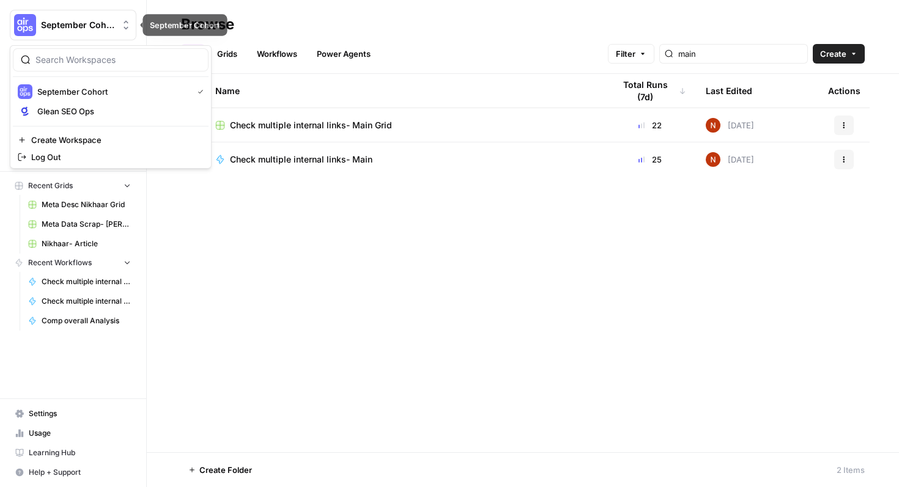
click at [55, 20] on span "September Cohort" at bounding box center [78, 25] width 74 height 12
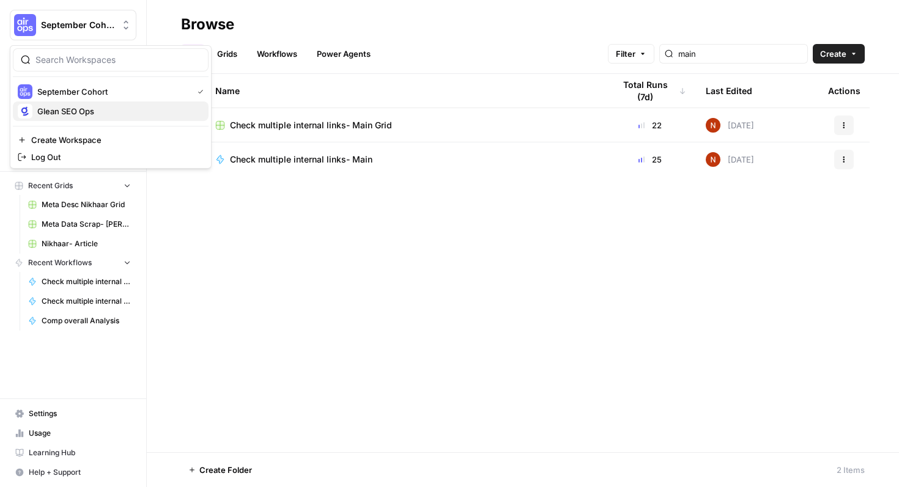
click at [83, 103] on button "Glean SEO Ops" at bounding box center [111, 111] width 196 height 20
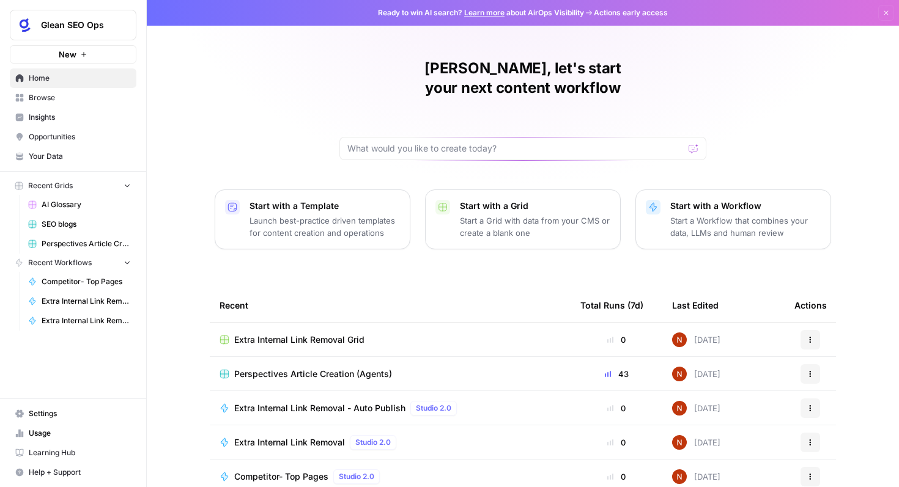
click at [345, 334] on span "Extra Internal Link Removal Grid" at bounding box center [299, 340] width 130 height 12
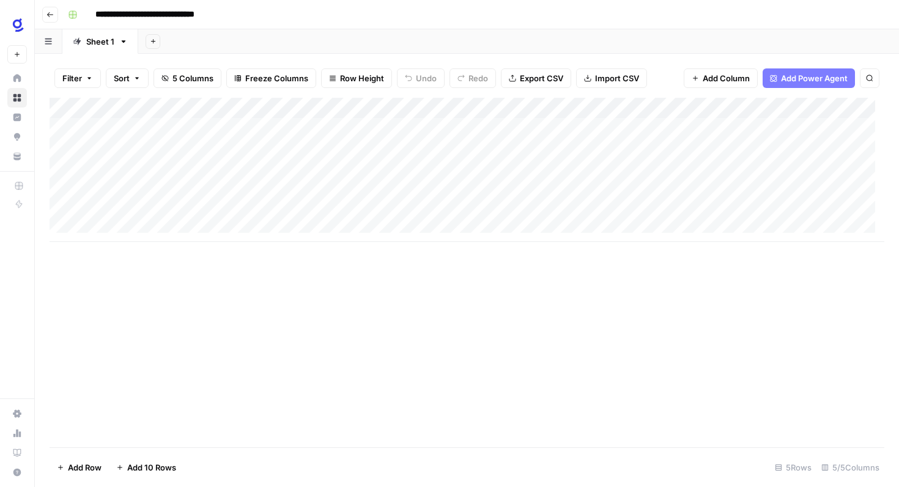
click at [45, 14] on button "Go back" at bounding box center [50, 15] width 16 height 16
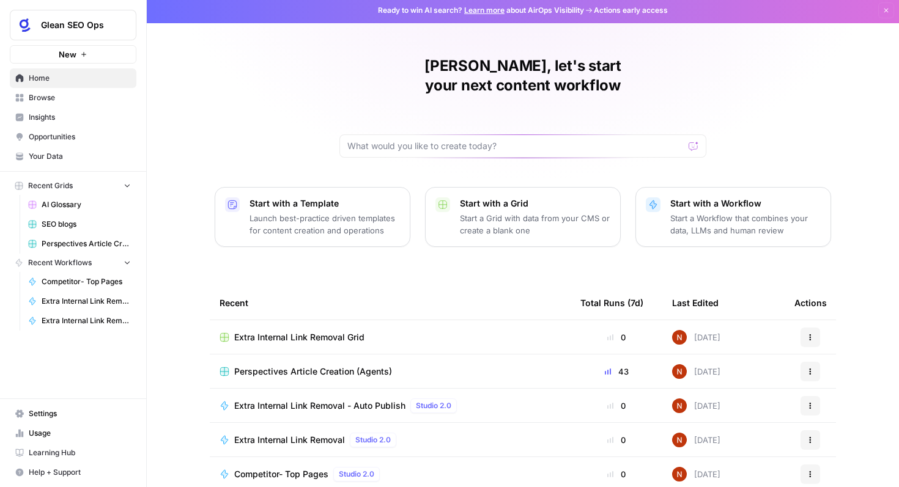
scroll to position [39, 0]
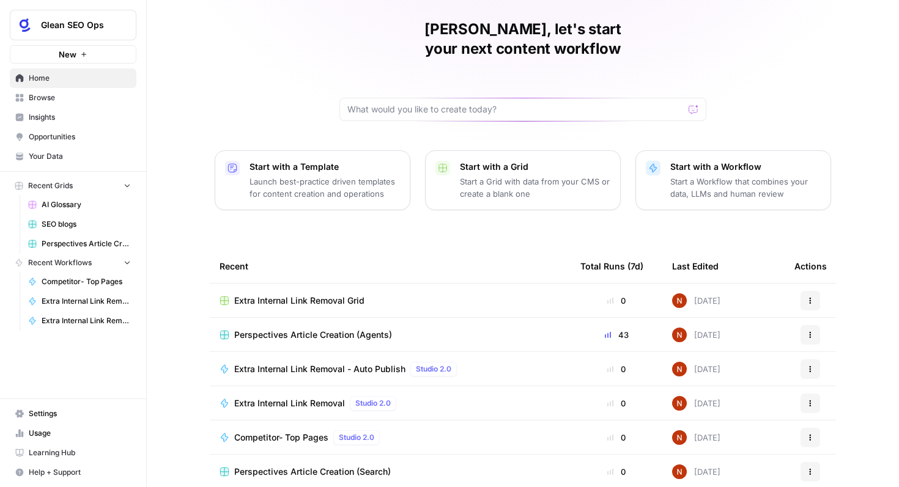
click at [289, 397] on span "Extra Internal Link Removal" at bounding box center [289, 403] width 111 height 12
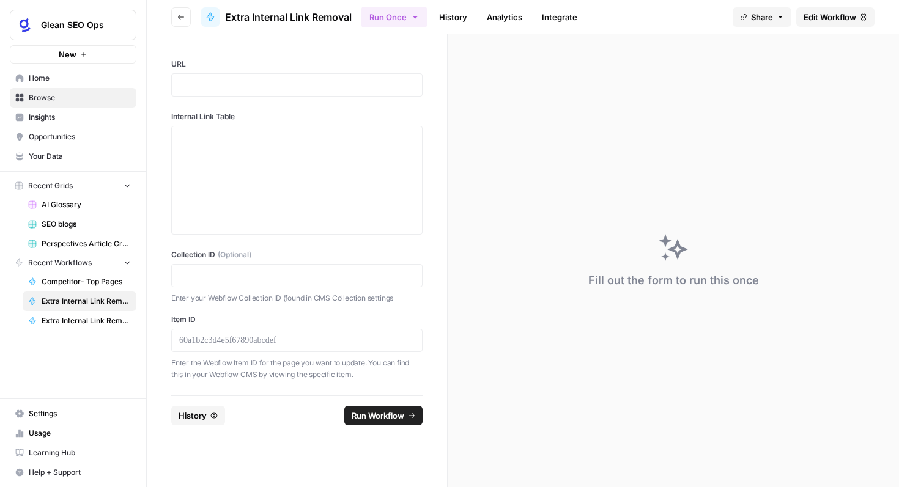
drag, startPoint x: 291, startPoint y: 75, endPoint x: 289, endPoint y: 83, distance: 7.6
click at [290, 76] on div at bounding box center [296, 84] width 251 height 23
click at [289, 86] on p at bounding box center [296, 85] width 235 height 12
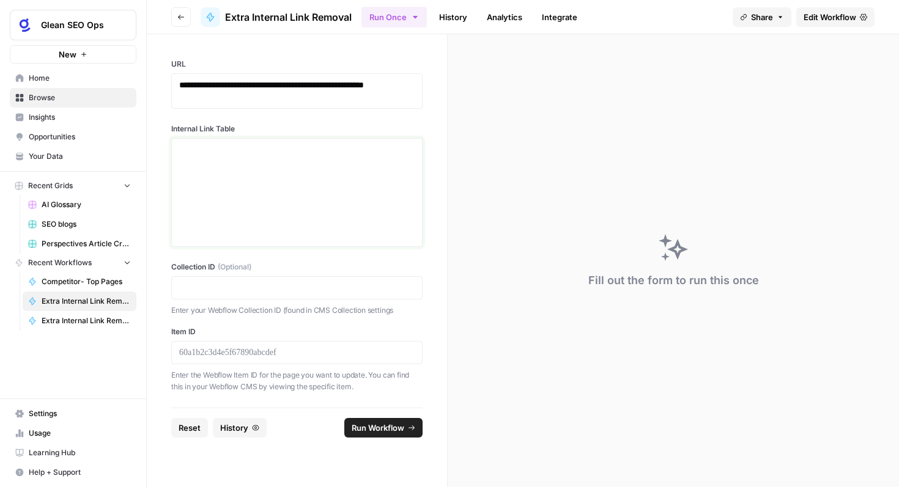
click at [277, 170] on div at bounding box center [296, 193] width 235 height 98
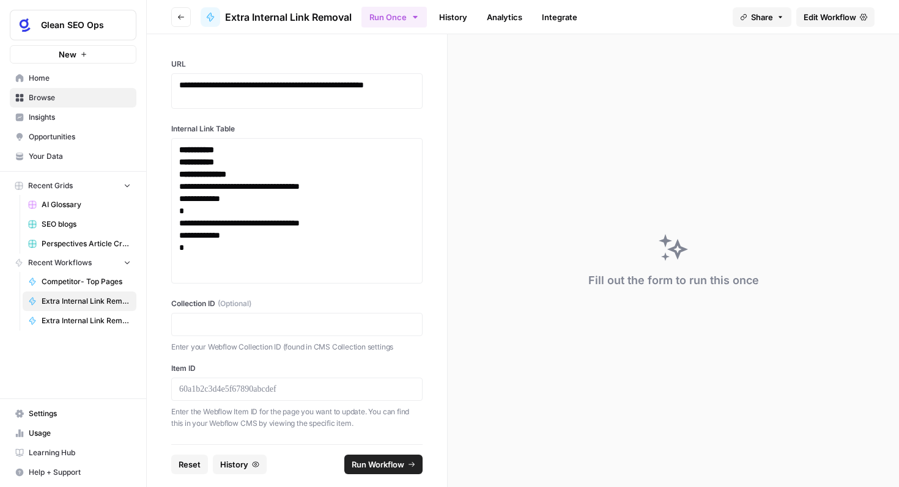
click at [266, 317] on div at bounding box center [296, 324] width 251 height 23
click at [264, 323] on p at bounding box center [296, 325] width 235 height 12
click at [299, 396] on div at bounding box center [296, 389] width 251 height 23
click at [302, 386] on p at bounding box center [296, 389] width 235 height 12
click at [398, 465] on span "Run Workflow" at bounding box center [378, 465] width 53 height 12
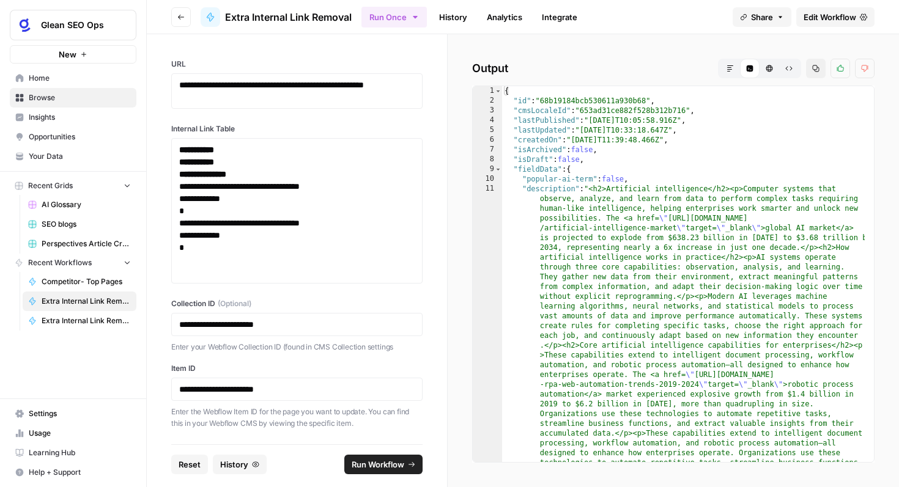
click at [724, 72] on button "Markdown" at bounding box center [730, 69] width 20 height 20
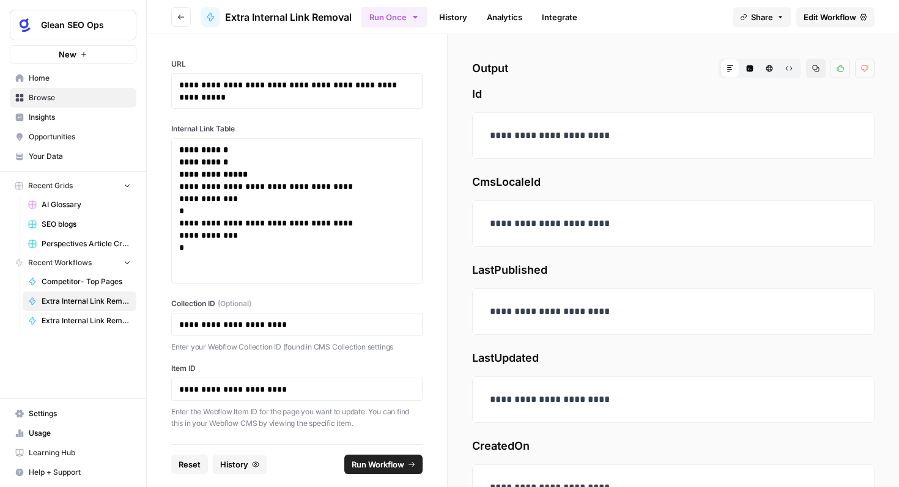
click at [742, 72] on button "Code Editor" at bounding box center [750, 69] width 20 height 20
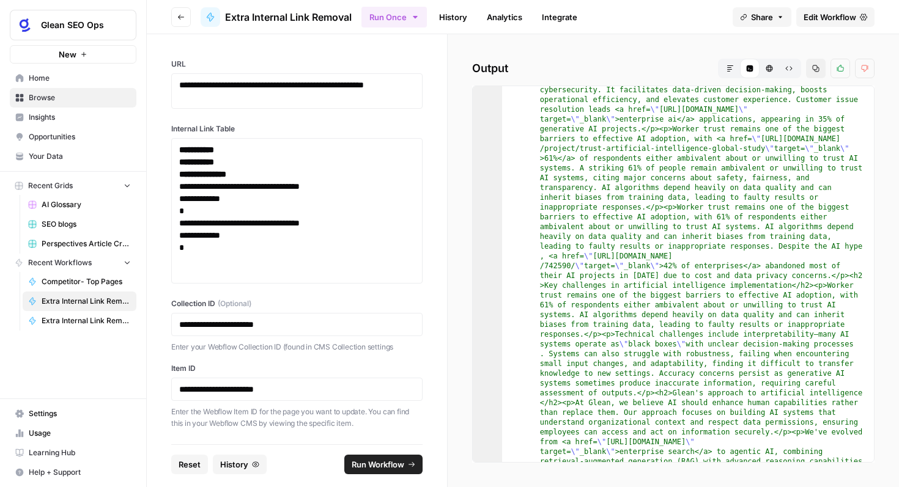
scroll to position [754, 0]
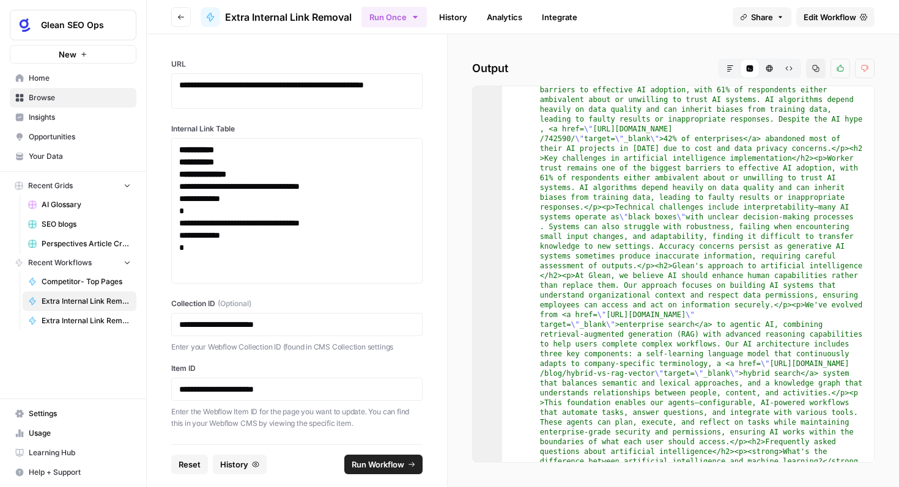
click at [175, 12] on button "Go back" at bounding box center [181, 17] width 20 height 20
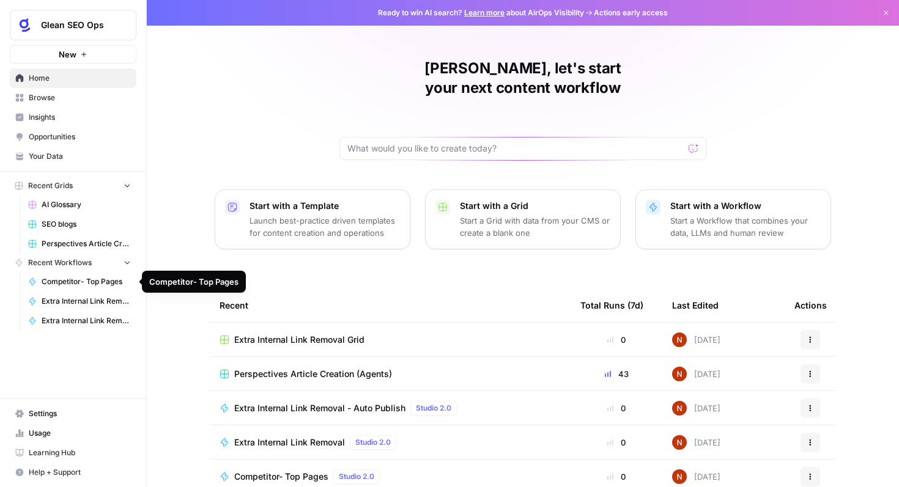
click at [90, 276] on link "Competitor- Top Pages" at bounding box center [80, 282] width 114 height 20
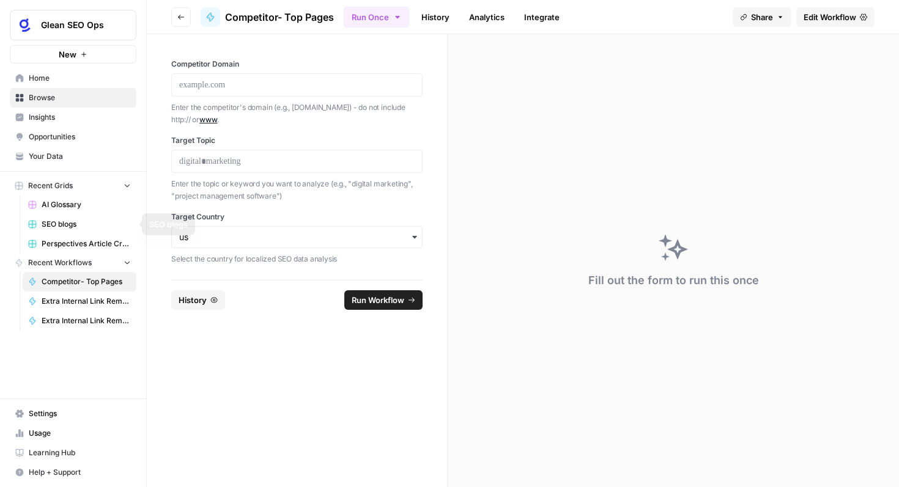
click at [85, 241] on span "Perspectives Article Creation (Agents)" at bounding box center [86, 243] width 89 height 11
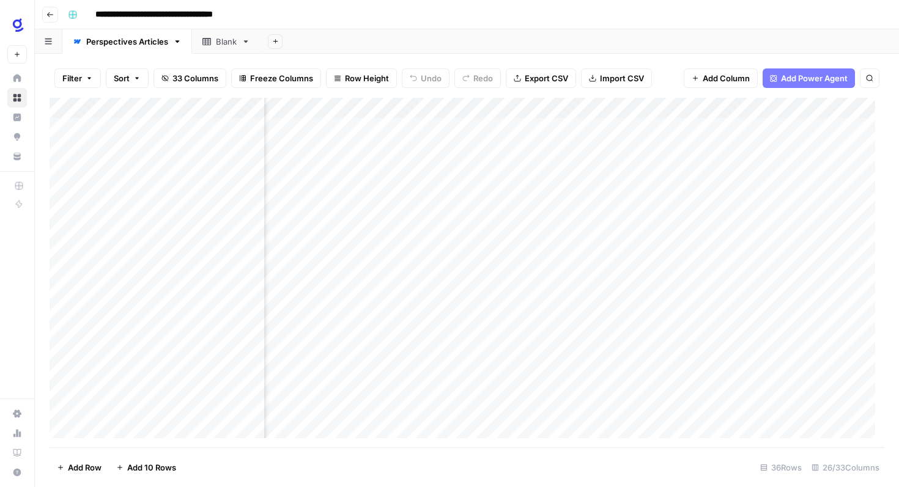
scroll to position [0, 2476]
click at [474, 111] on div "Add Column" at bounding box center [467, 273] width 835 height 350
click at [573, 138] on div "Add Column" at bounding box center [467, 273] width 835 height 350
click at [403, 109] on div "Add Column" at bounding box center [467, 273] width 835 height 350
click at [613, 304] on div "Add Column" at bounding box center [467, 273] width 835 height 350
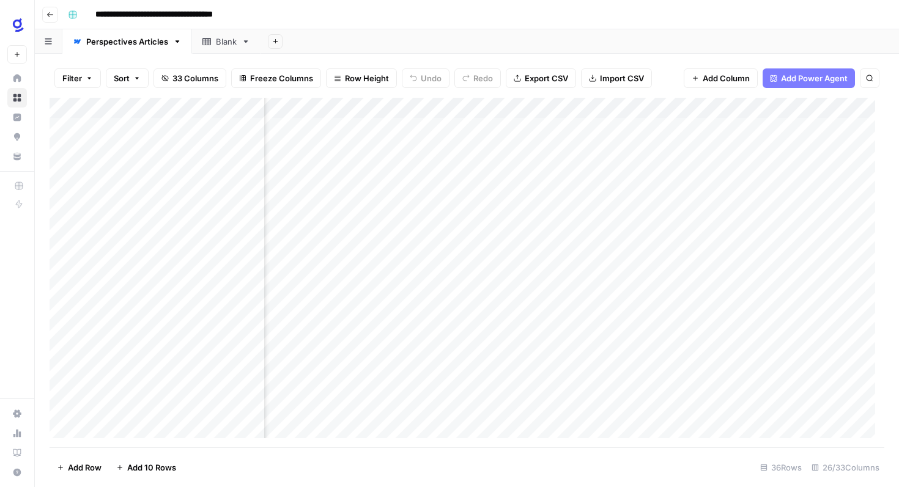
scroll to position [0, 325]
